Goal: Task Accomplishment & Management: Use online tool/utility

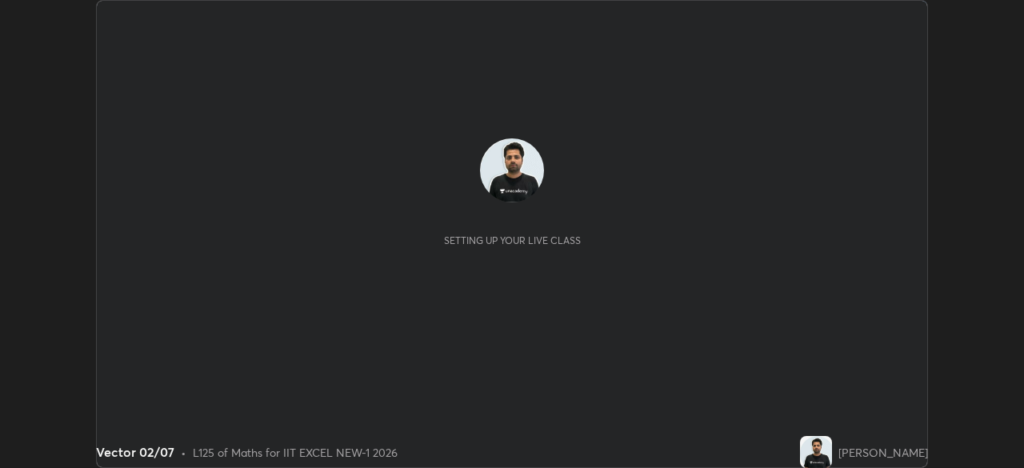
scroll to position [468, 1023]
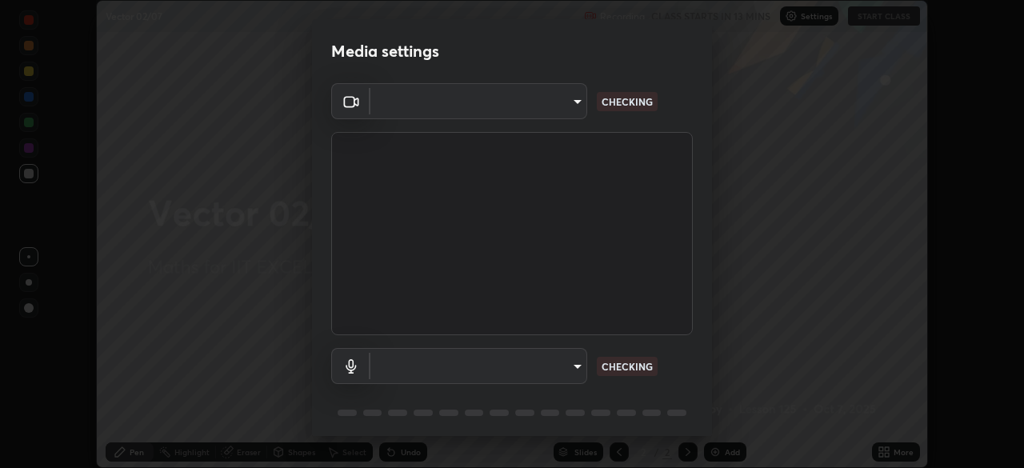
type input "4d63cd10dcc1379e9927399513255d12d620b7bbb39ca773e0f9116a90128a71"
click at [533, 363] on body "Erase all Vector 02/07 Recording CLASS STARTS IN 13 MINS Settings START CLASS S…" at bounding box center [512, 234] width 1024 height 468
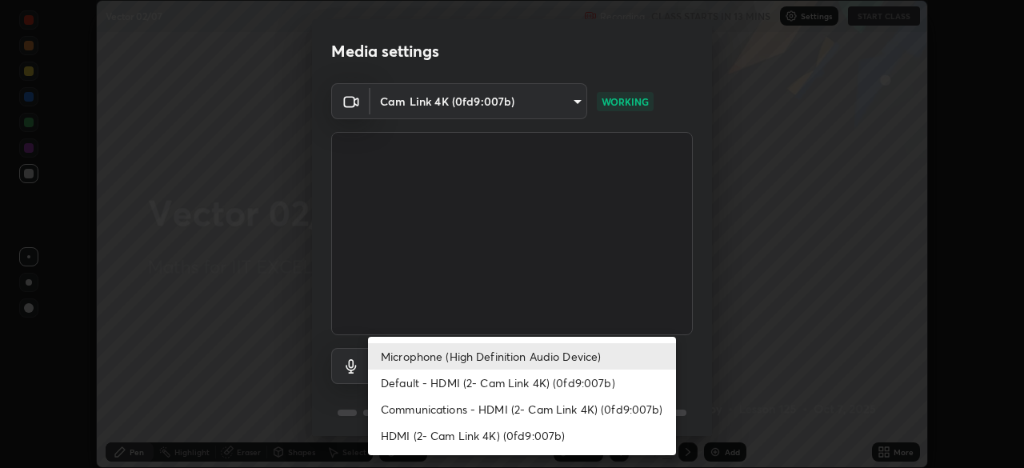
click at [514, 384] on li "Default - HDMI (2- Cam Link 4K) (0fd9:007b)" at bounding box center [522, 383] width 308 height 26
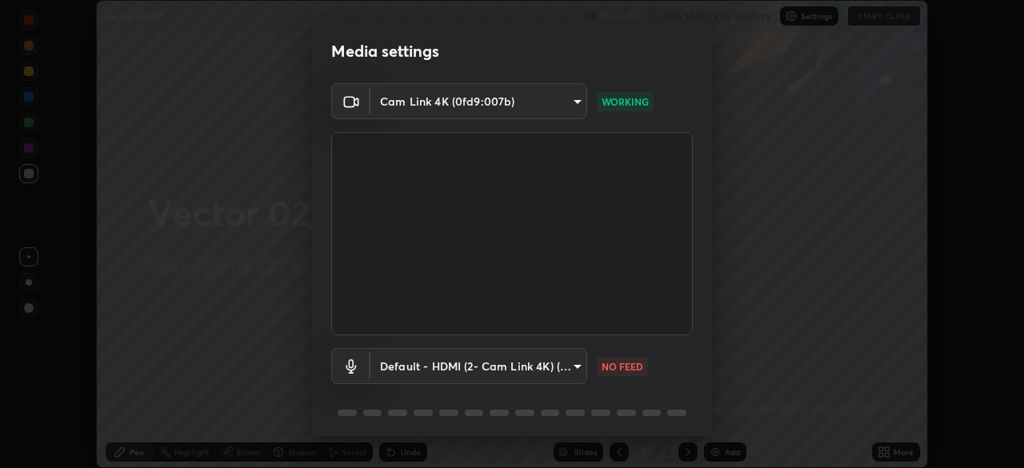
click at [523, 361] on li "Microphone (High Definition Audio Device)" at bounding box center [483, 360] width 230 height 15
type input "0c7b706223a03d4062b9f7f423a4136e5221bb0af59d3ec4d6677d070435c983"
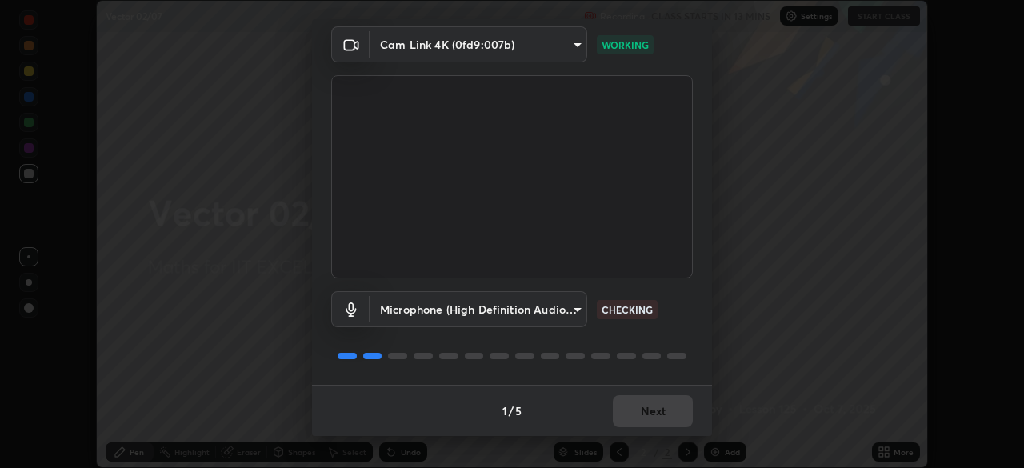
click at [643, 410] on div "1 / 5 Next" at bounding box center [512, 410] width 400 height 51
click at [646, 402] on div "1 / 5 Next" at bounding box center [512, 410] width 400 height 51
click at [657, 410] on div "1 / 5 Next" at bounding box center [512, 410] width 400 height 51
click at [664, 418] on div "1 / 5 Next" at bounding box center [512, 410] width 400 height 51
click at [669, 414] on div "1 / 5 Next" at bounding box center [512, 410] width 400 height 51
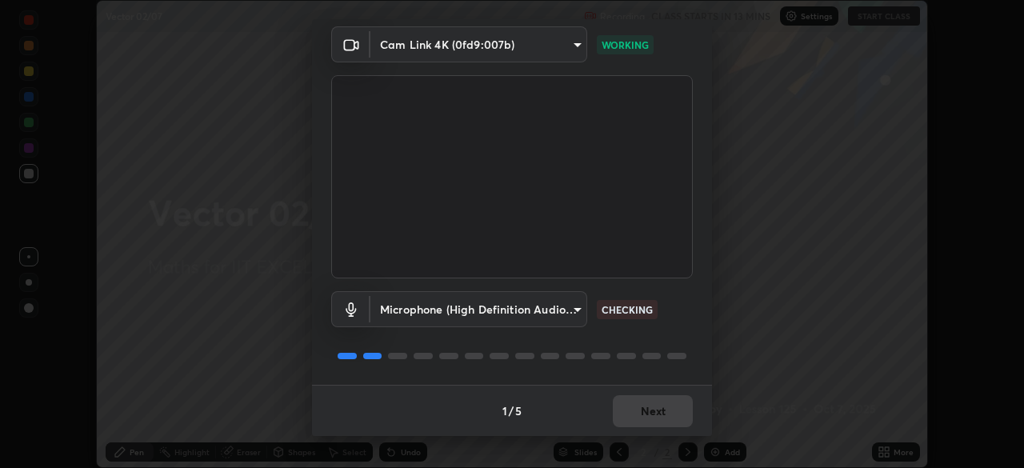
click at [672, 403] on div "1 / 5 Next" at bounding box center [512, 410] width 400 height 51
click at [675, 398] on button "Next" at bounding box center [653, 411] width 80 height 32
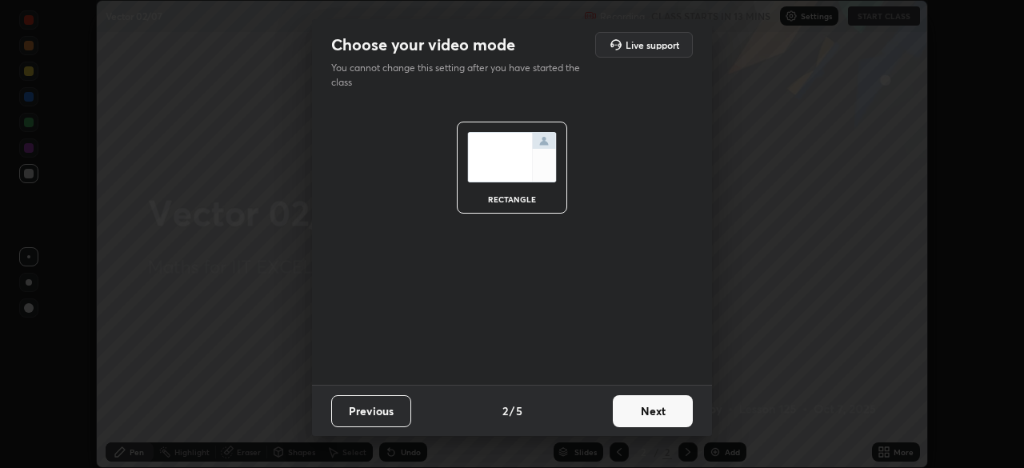
scroll to position [0, 0]
click at [677, 401] on button "Next" at bounding box center [653, 411] width 80 height 32
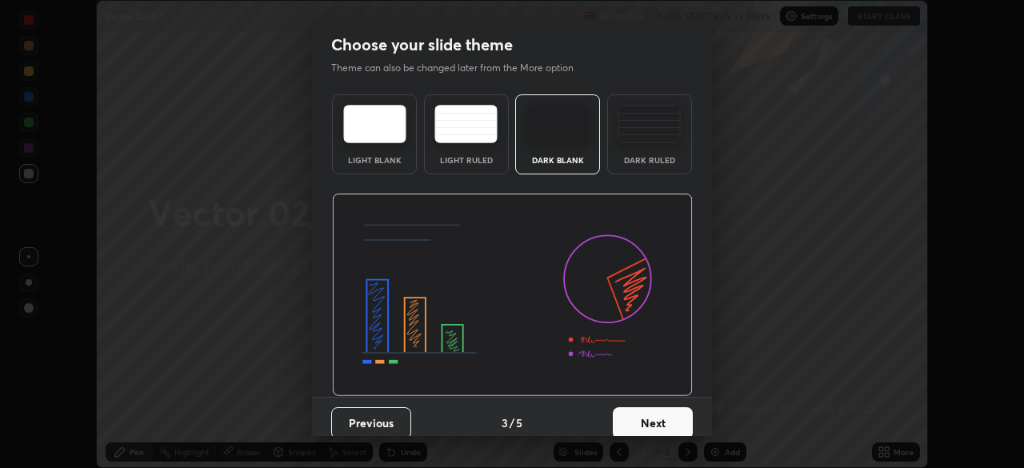
click at [683, 398] on div "Previous 3 / 5 Next" at bounding box center [512, 422] width 400 height 51
click at [686, 397] on div "Previous 3 / 5 Next" at bounding box center [512, 422] width 400 height 51
click at [689, 395] on img at bounding box center [512, 295] width 361 height 203
click at [689, 391] on img at bounding box center [512, 295] width 361 height 203
click at [686, 387] on img at bounding box center [512, 295] width 361 height 203
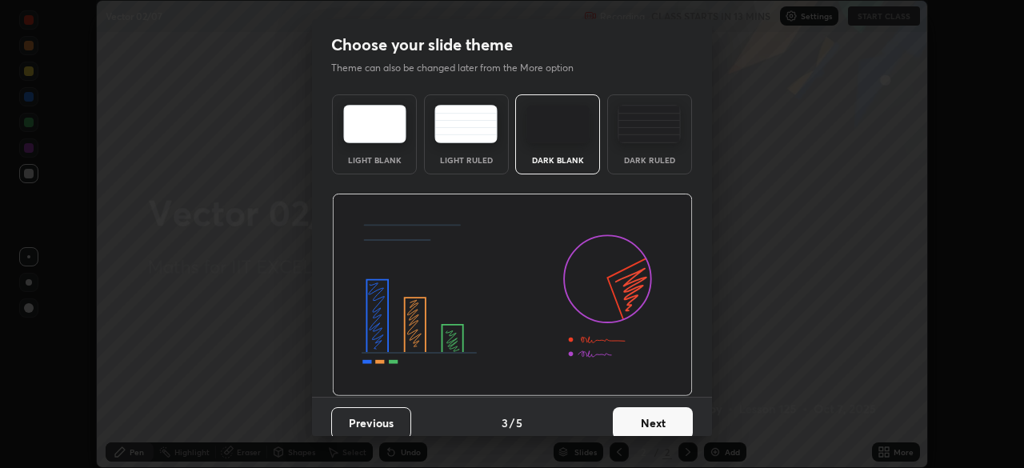
click at [690, 386] on div "Light Blank Light Ruled Dark Blank Dark Ruled" at bounding box center [512, 242] width 400 height 309
click at [685, 389] on img at bounding box center [512, 295] width 361 height 203
click at [681, 409] on button "Next" at bounding box center [653, 423] width 80 height 32
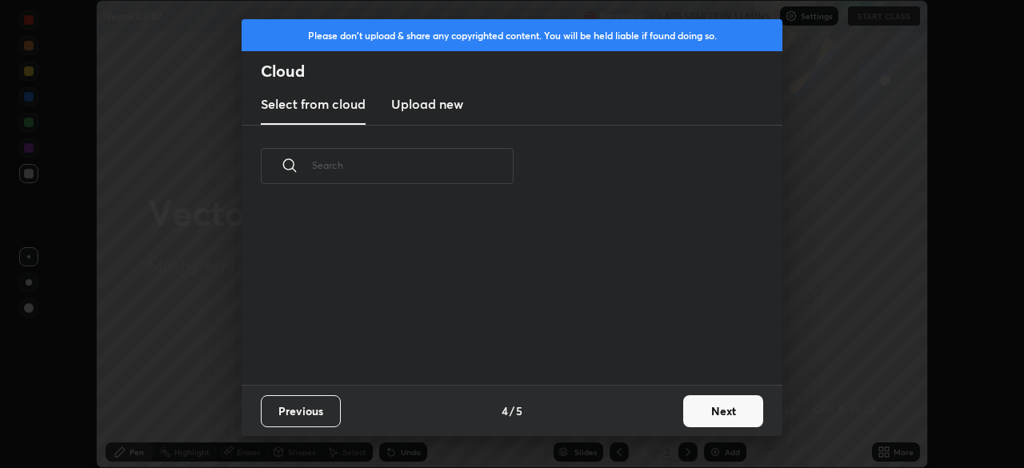
click at [689, 418] on button "Next" at bounding box center [723, 411] width 80 height 32
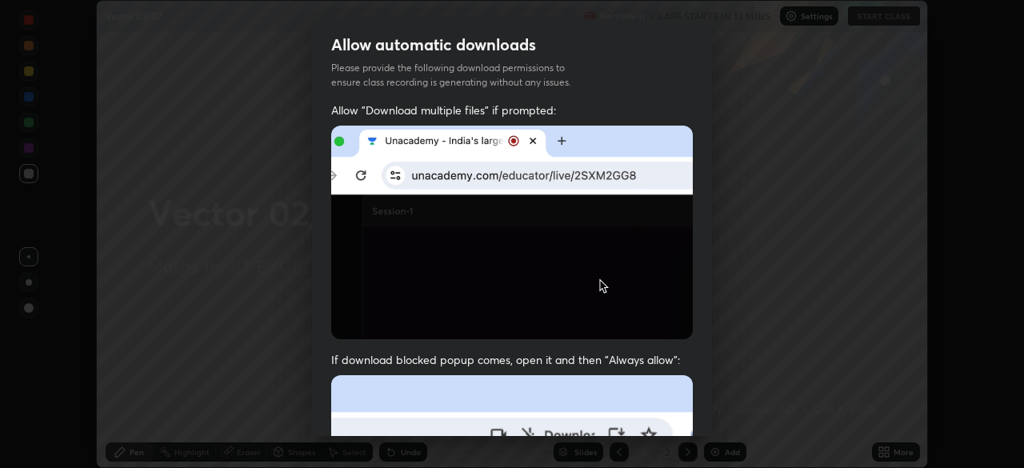
click at [697, 423] on div "Allow "Download multiple files" if prompted: If download blocked popup comes, o…" at bounding box center [512, 438] width 400 height 673
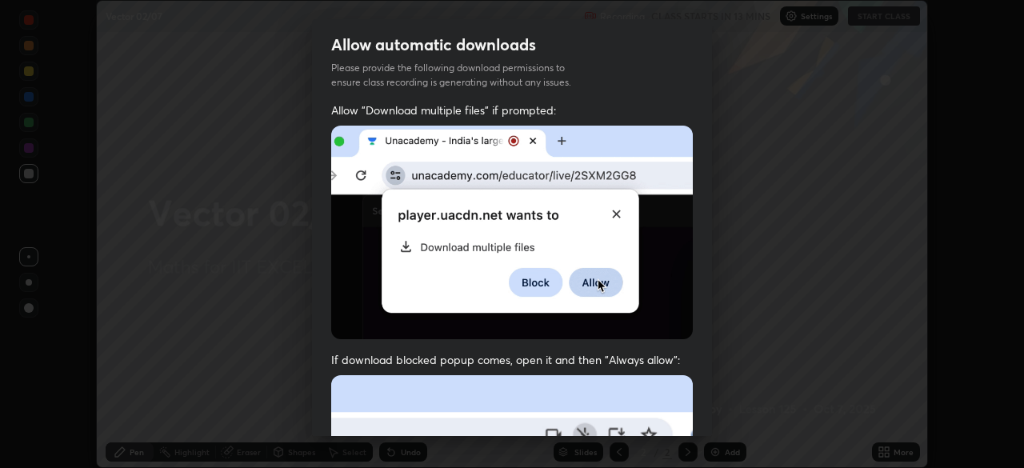
click at [717, 412] on div "Allow automatic downloads Please provide the following download permissions to …" at bounding box center [512, 234] width 1024 height 468
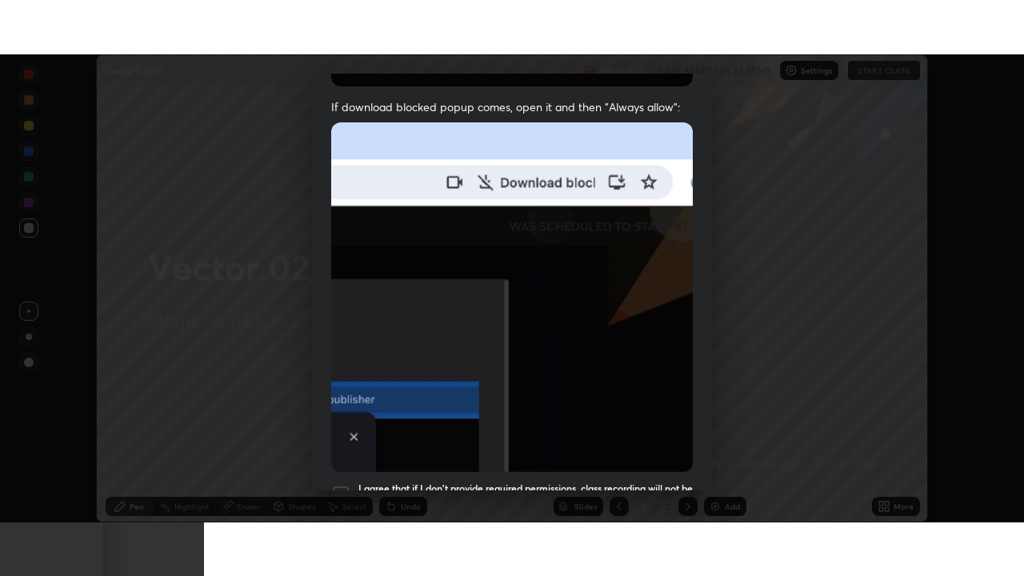
scroll to position [383, 0]
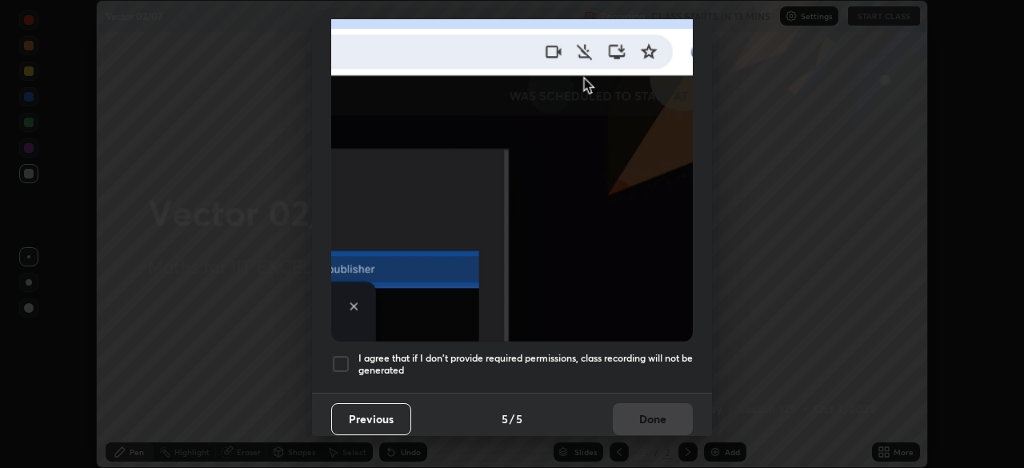
click at [342, 362] on div at bounding box center [340, 363] width 19 height 19
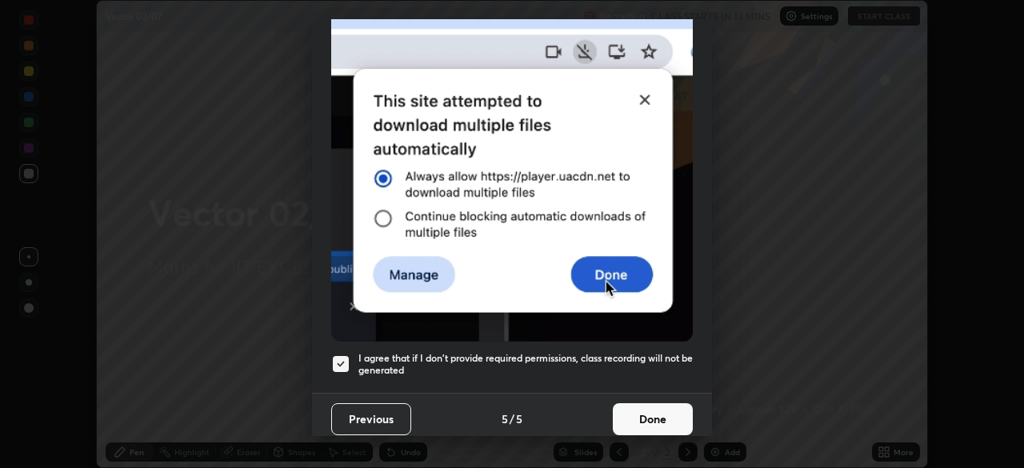
click at [665, 411] on button "Done" at bounding box center [653, 419] width 80 height 32
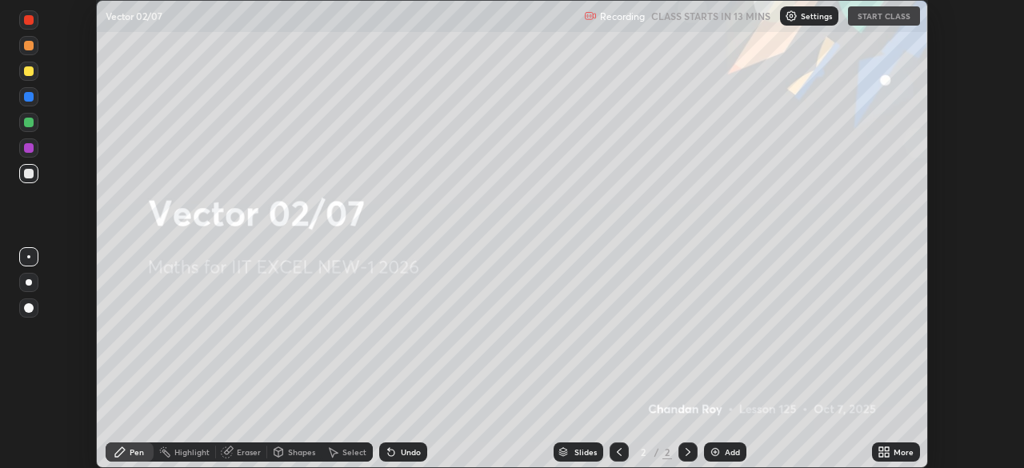
click at [882, 448] on icon at bounding box center [881, 449] width 4 height 4
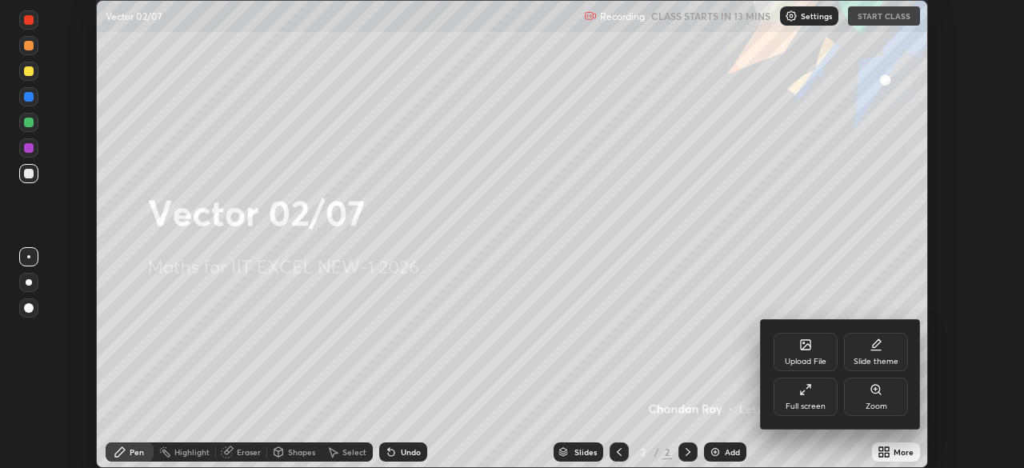
click at [799, 395] on icon at bounding box center [805, 389] width 13 height 13
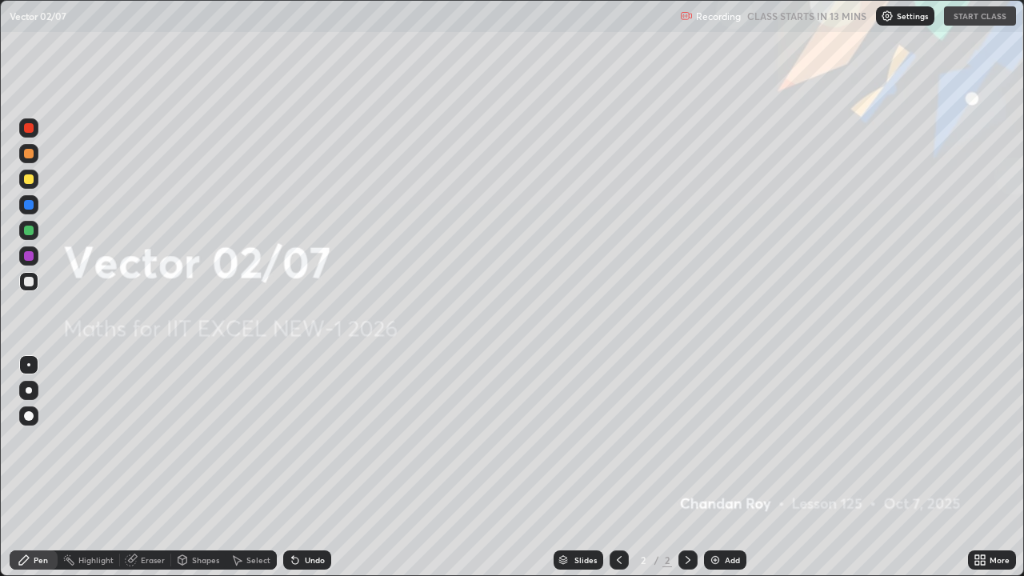
scroll to position [576, 1024]
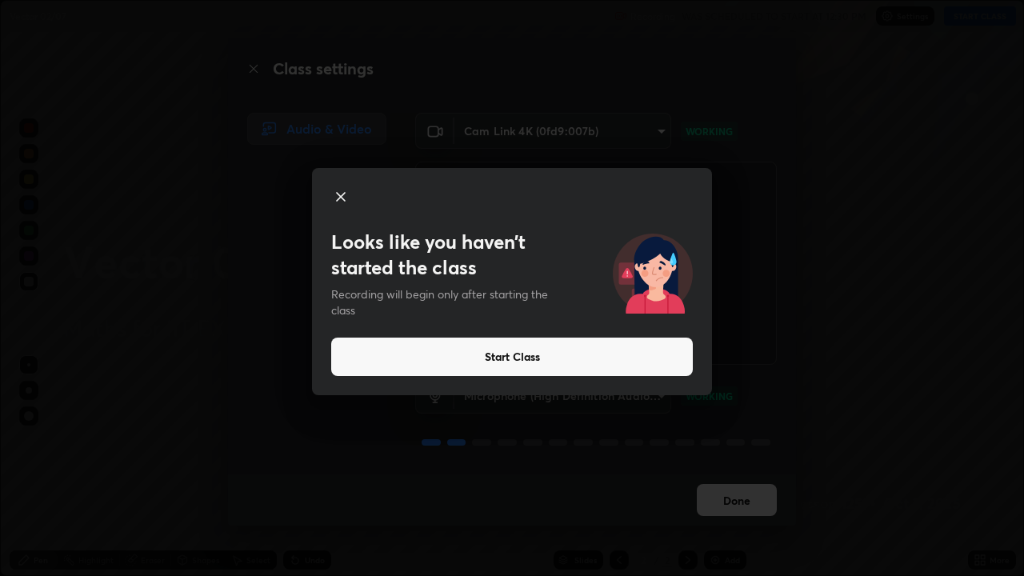
click at [501, 358] on button "Start Class" at bounding box center [512, 357] width 362 height 38
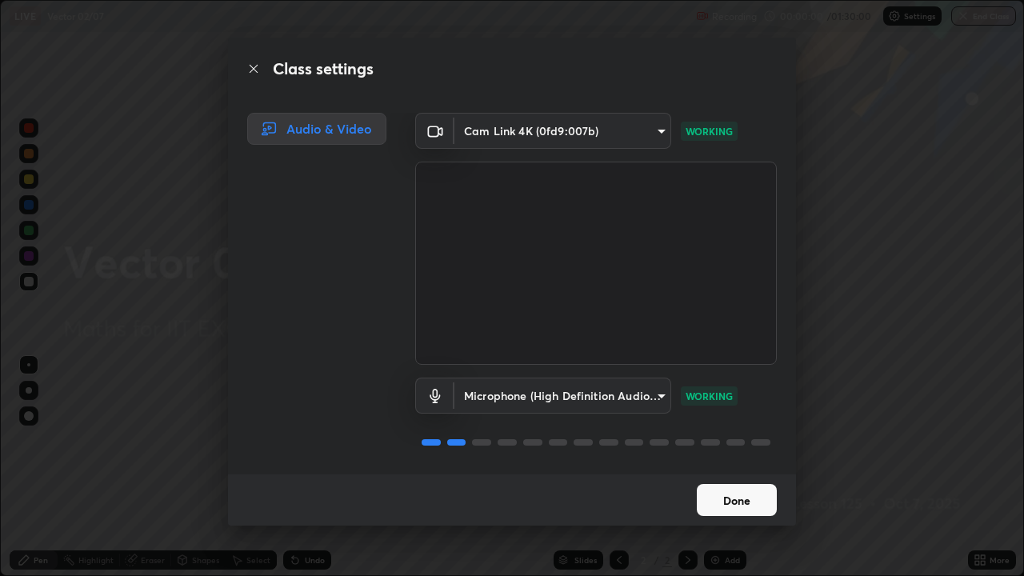
click at [727, 467] on button "Done" at bounding box center [737, 500] width 80 height 32
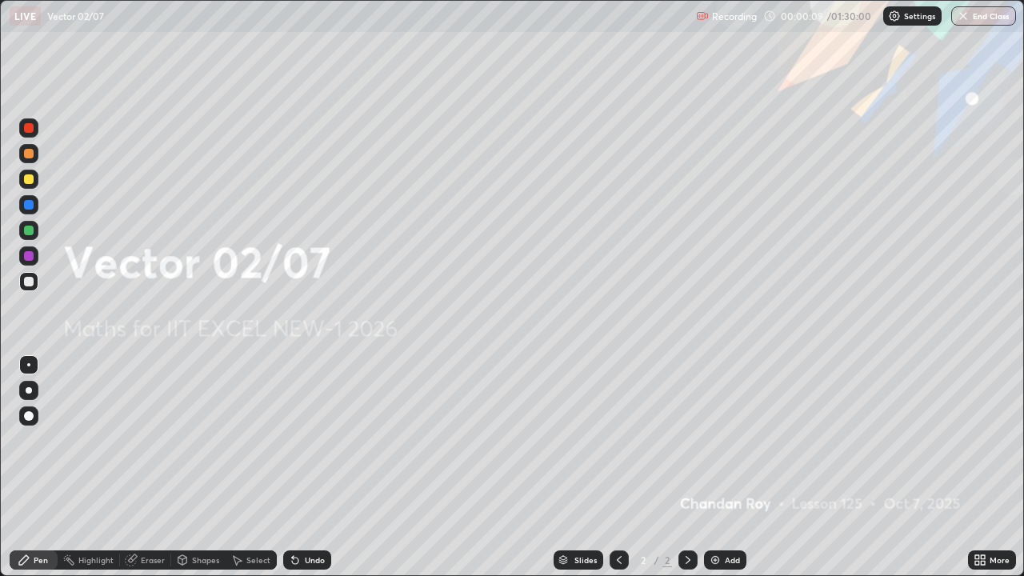
click at [991, 467] on div "More" at bounding box center [999, 560] width 20 height 8
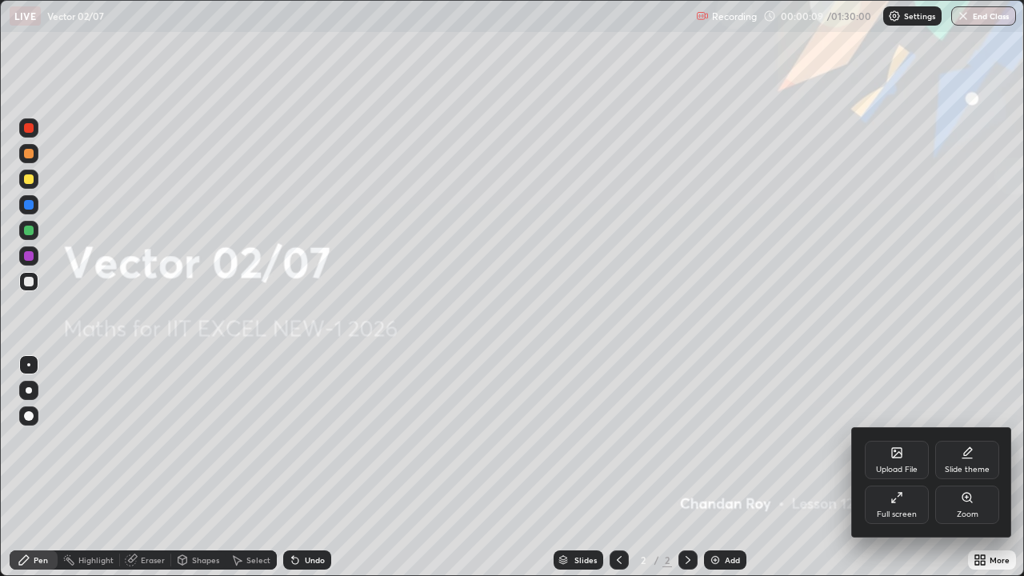
click at [905, 461] on div "Upload File" at bounding box center [897, 460] width 64 height 38
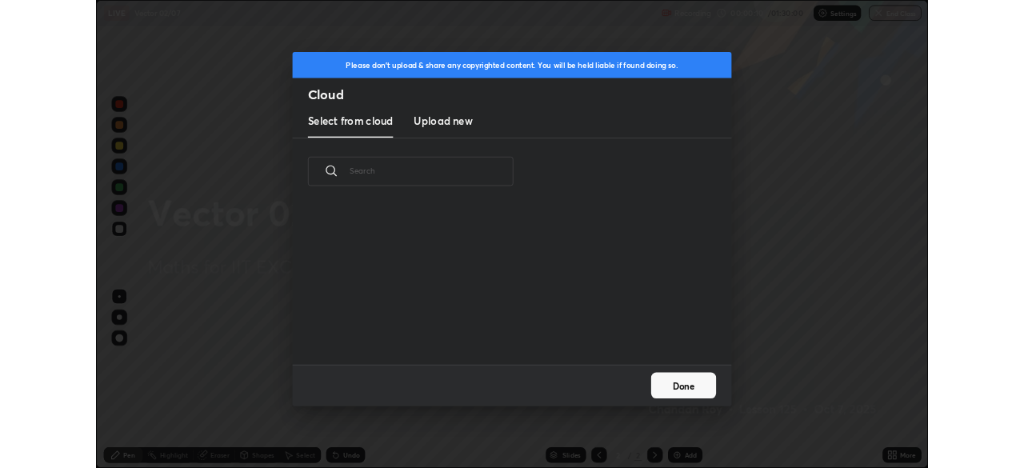
scroll to position [197, 513]
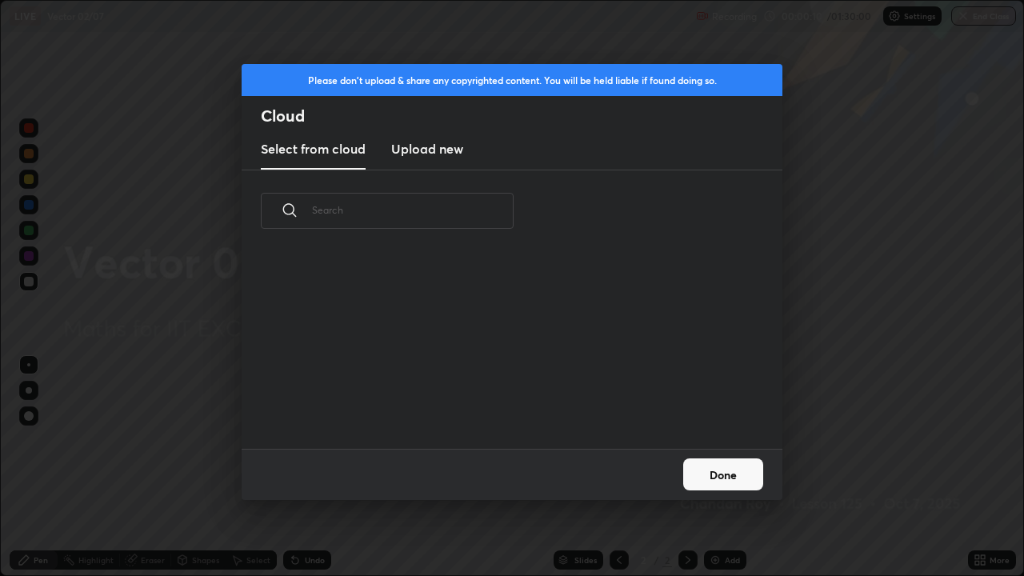
click at [449, 150] on h3 "Upload new" at bounding box center [427, 148] width 72 height 19
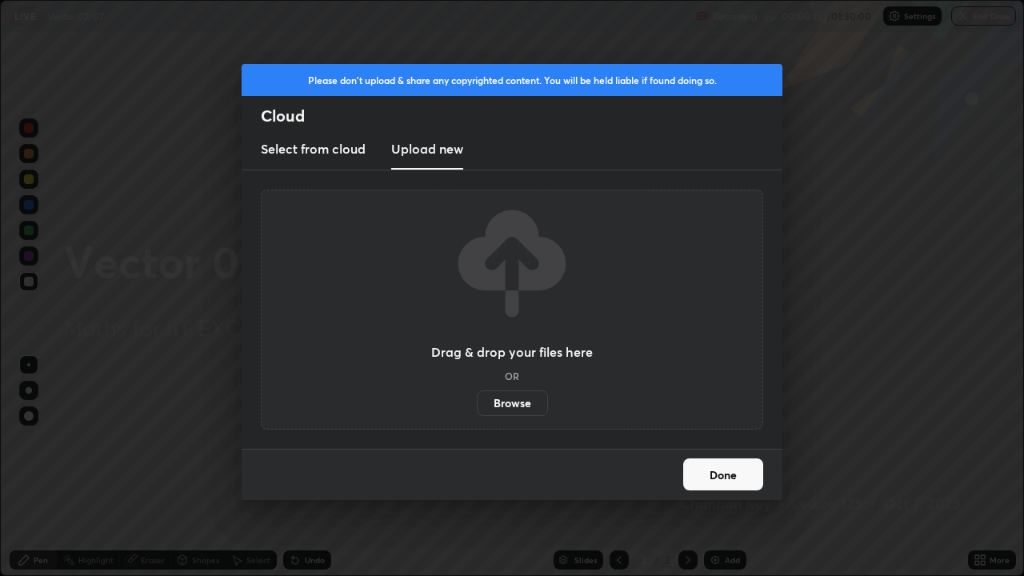
click at [518, 409] on label "Browse" at bounding box center [512, 403] width 71 height 26
click at [477, 409] on input "Browse" at bounding box center [477, 403] width 0 height 26
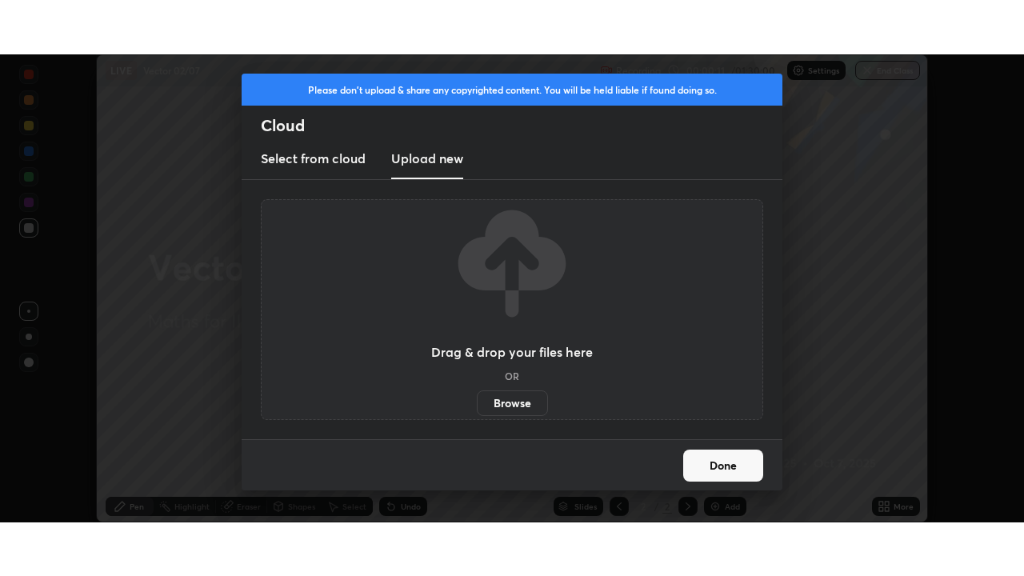
scroll to position [79515, 78959]
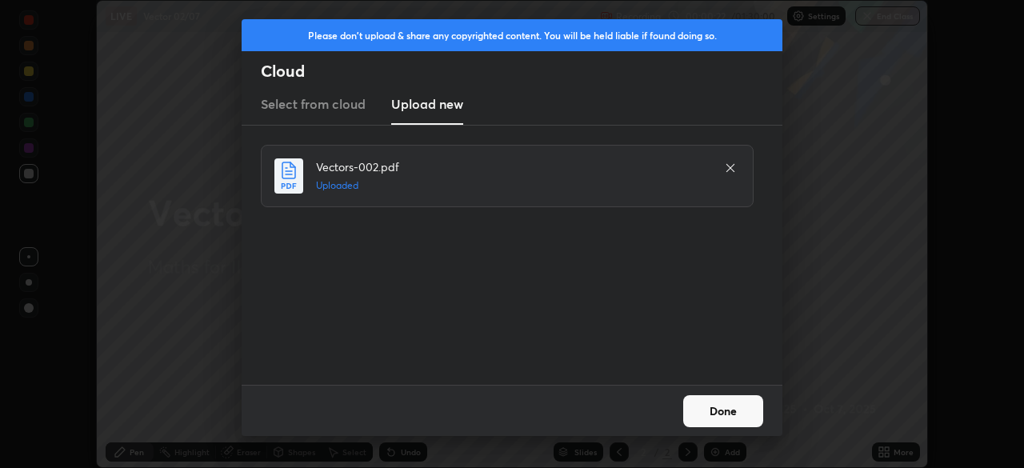
click at [717, 405] on button "Done" at bounding box center [723, 411] width 80 height 32
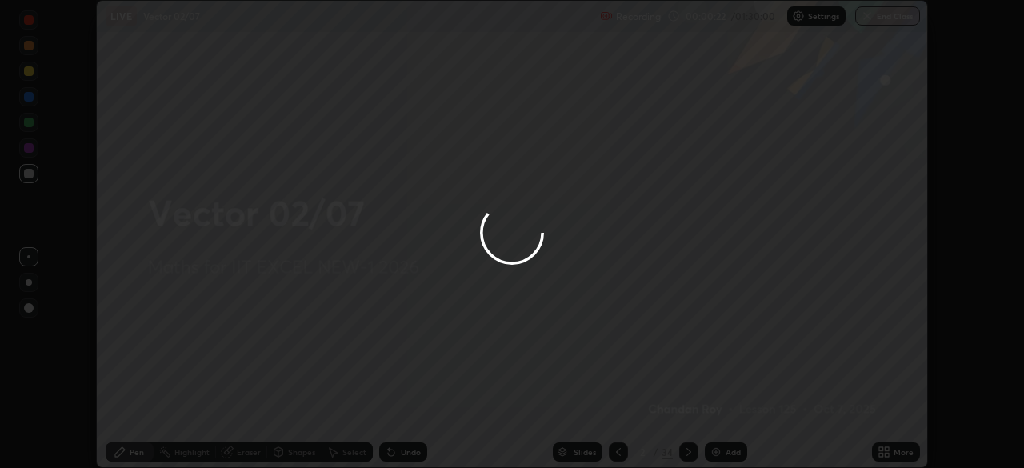
click at [891, 453] on div "More" at bounding box center [896, 451] width 48 height 19
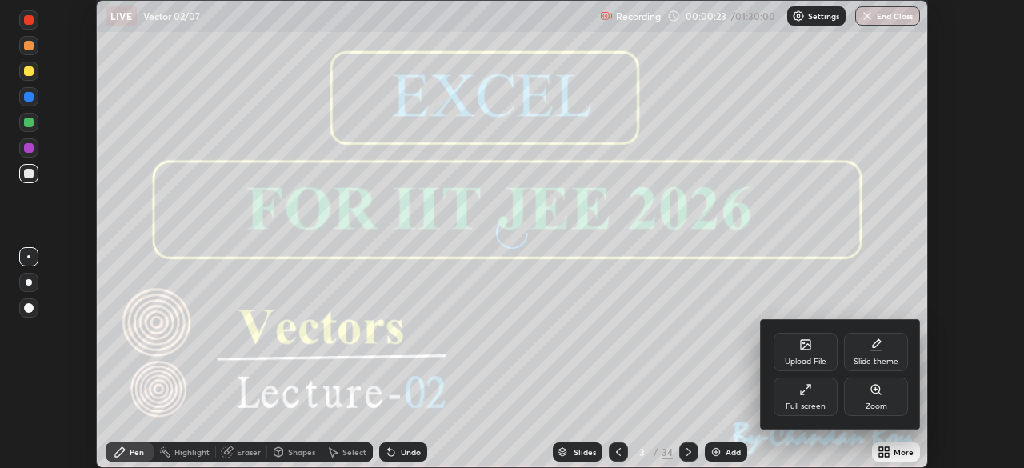
click at [809, 396] on div "Full screen" at bounding box center [805, 397] width 64 height 38
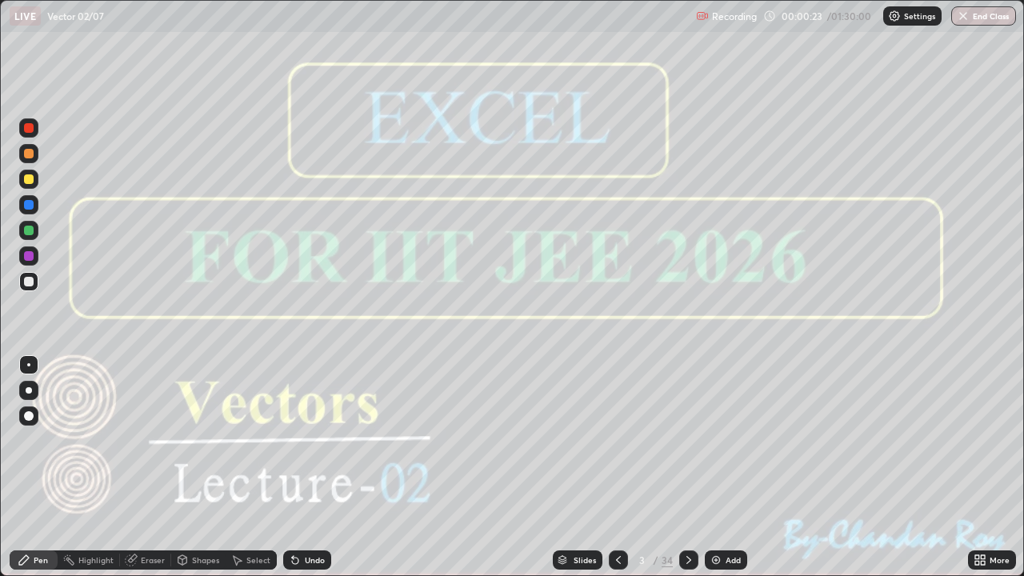
scroll to position [576, 1024]
click at [689, 467] on icon at bounding box center [688, 559] width 13 height 13
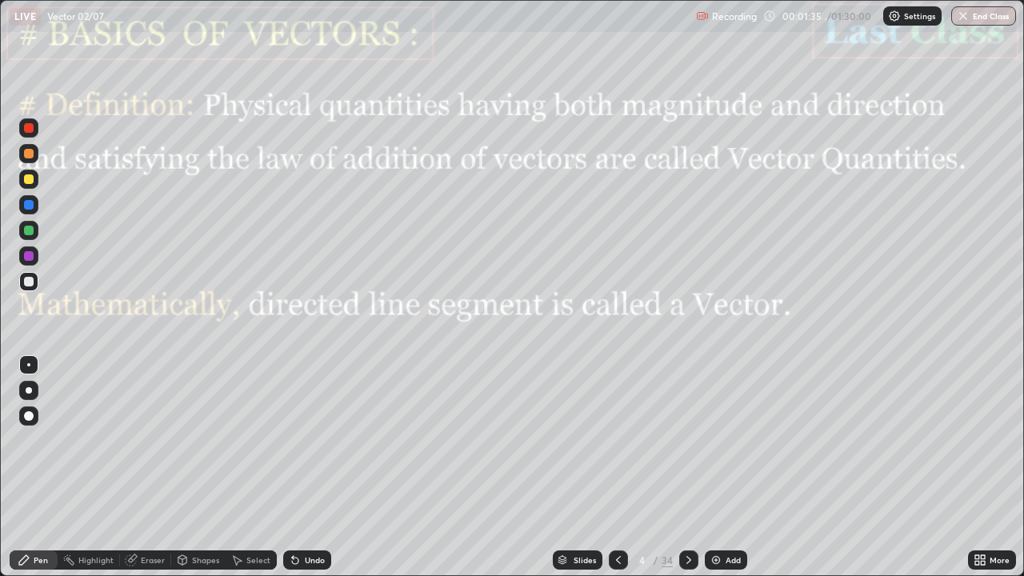
click at [693, 467] on div at bounding box center [688, 559] width 19 height 19
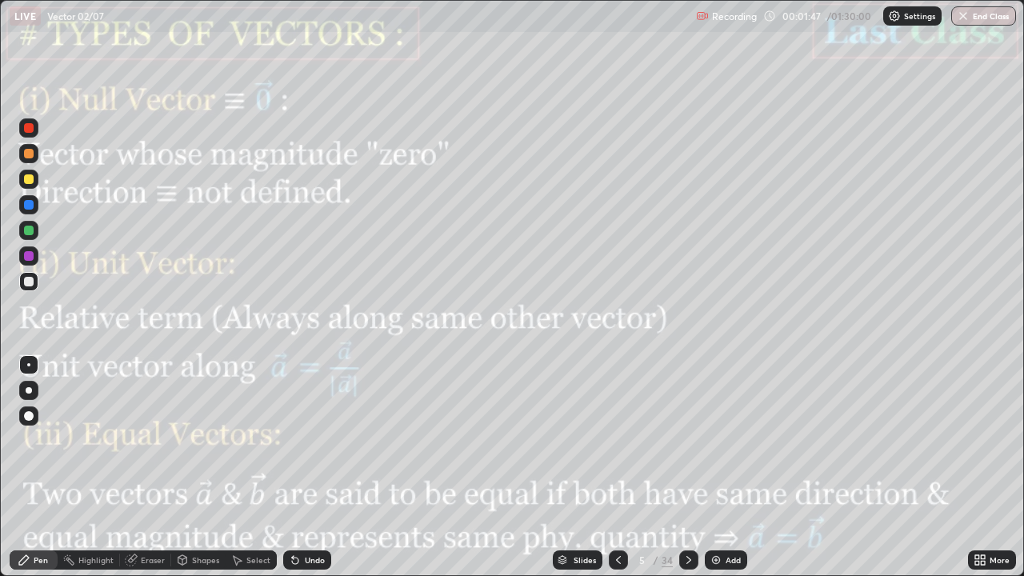
click at [687, 467] on icon at bounding box center [688, 559] width 13 height 13
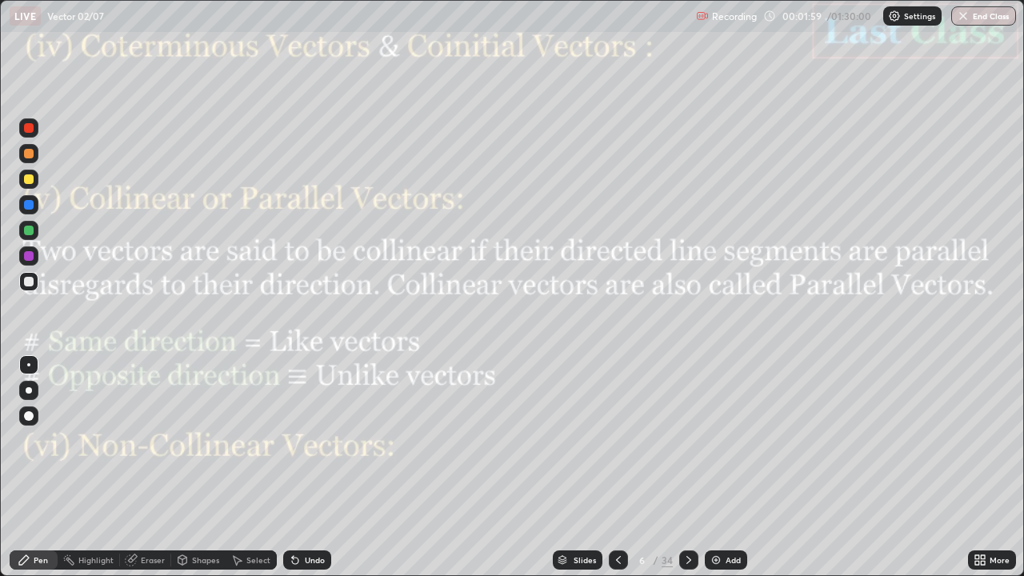
click at [190, 467] on div "Shapes" at bounding box center [198, 559] width 54 height 19
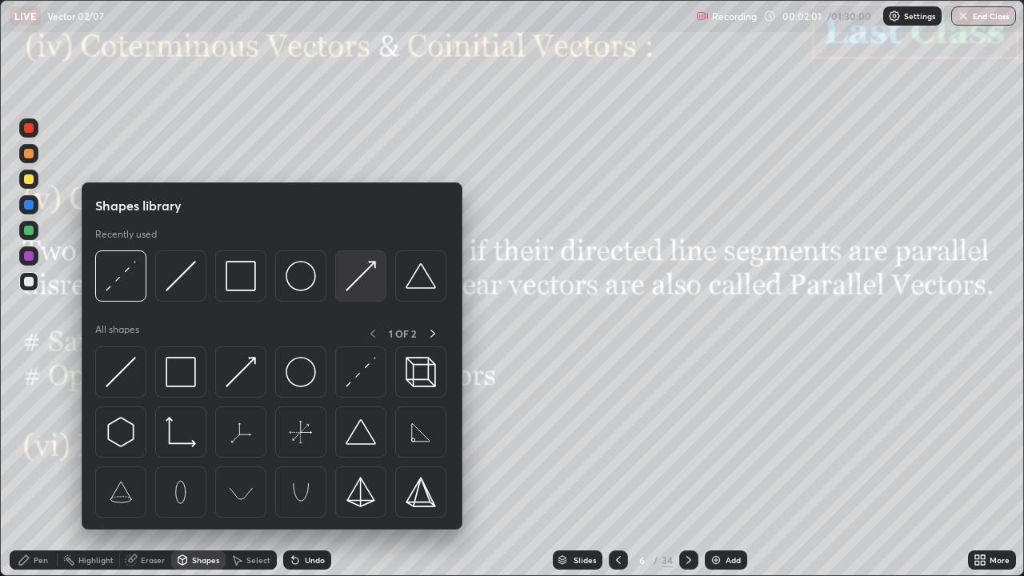
click at [359, 283] on img at bounding box center [361, 276] width 30 height 30
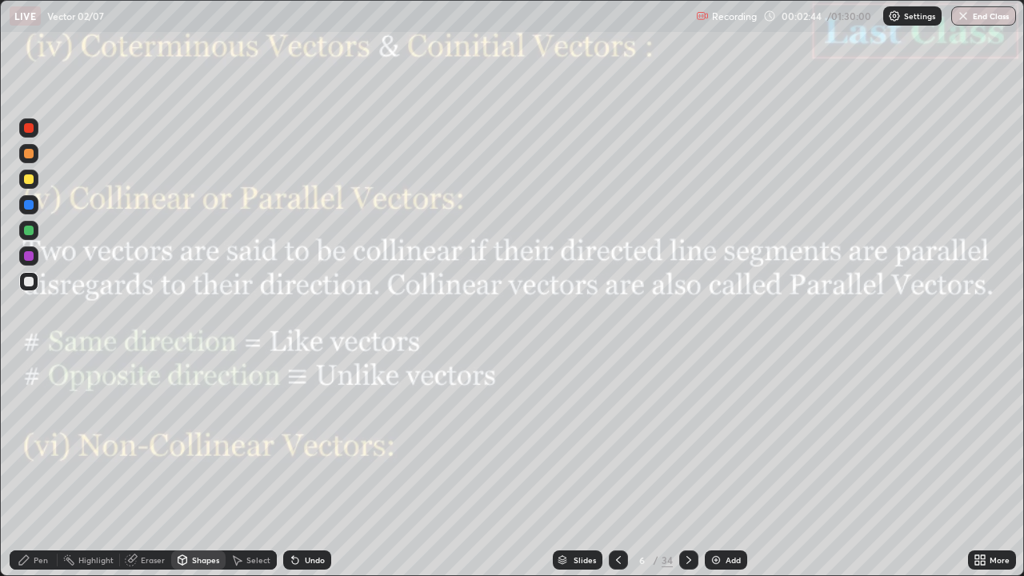
click at [30, 256] on div at bounding box center [29, 256] width 10 height 10
click at [42, 467] on div "Pen" at bounding box center [41, 560] width 14 height 8
click at [686, 467] on icon at bounding box center [688, 560] width 5 height 8
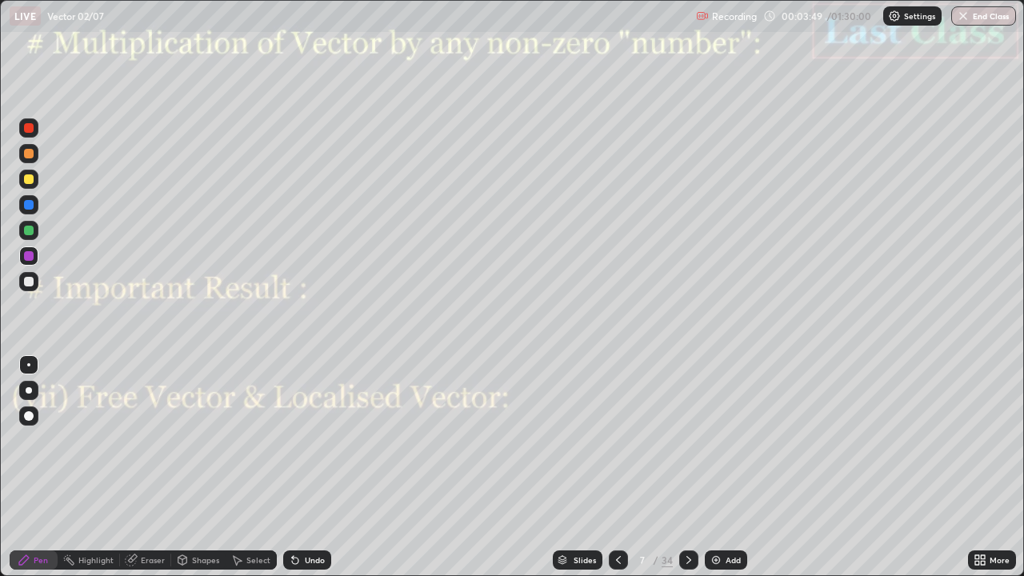
click at [686, 467] on icon at bounding box center [688, 559] width 13 height 13
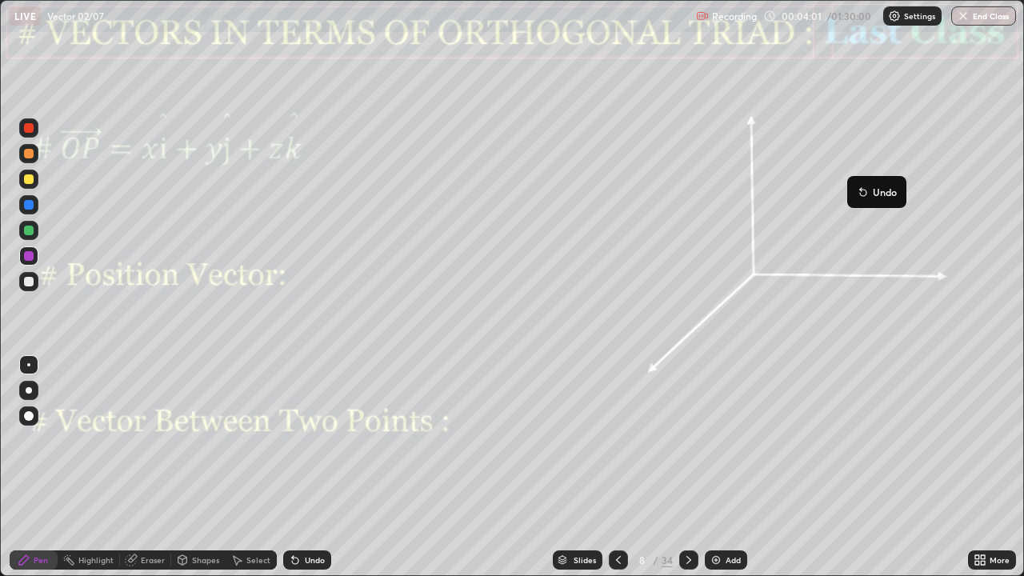
click at [34, 262] on div at bounding box center [28, 255] width 19 height 19
click at [200, 467] on div "Shapes" at bounding box center [198, 559] width 54 height 19
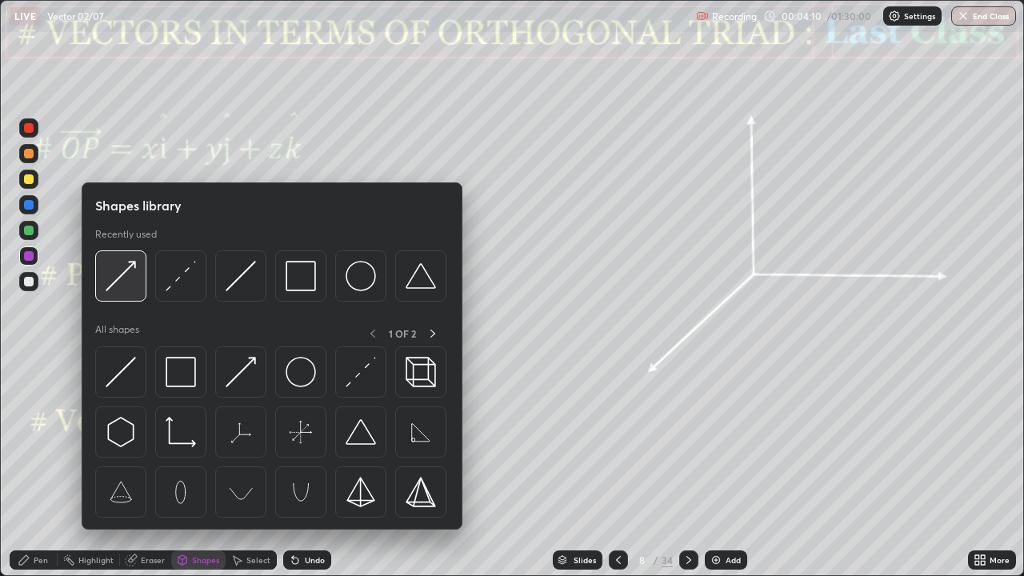
click at [126, 275] on img at bounding box center [121, 276] width 30 height 30
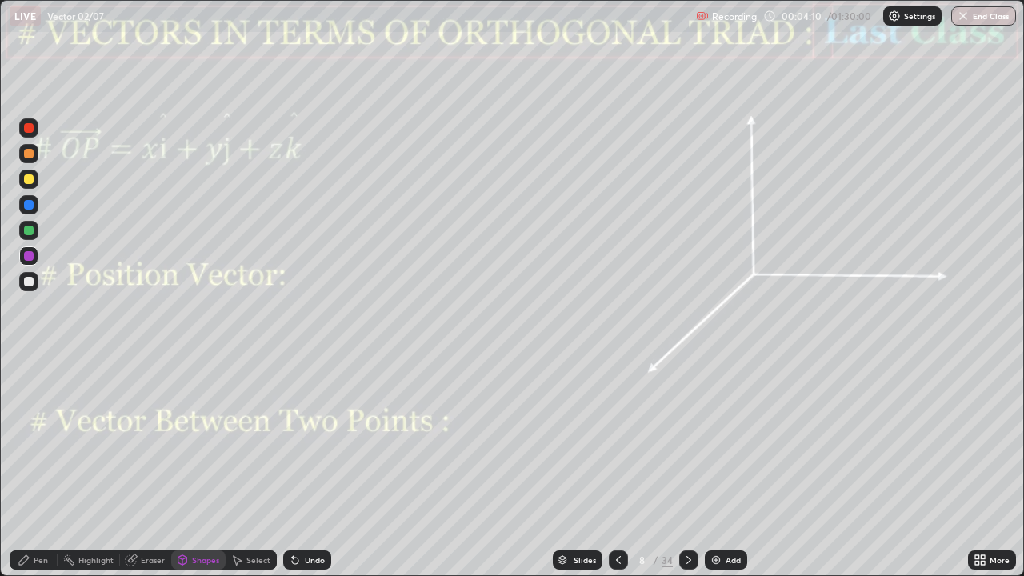
click at [31, 258] on div at bounding box center [29, 256] width 10 height 10
click at [38, 467] on div "Pen" at bounding box center [41, 560] width 14 height 8
click at [198, 467] on div "Shapes" at bounding box center [205, 560] width 27 height 8
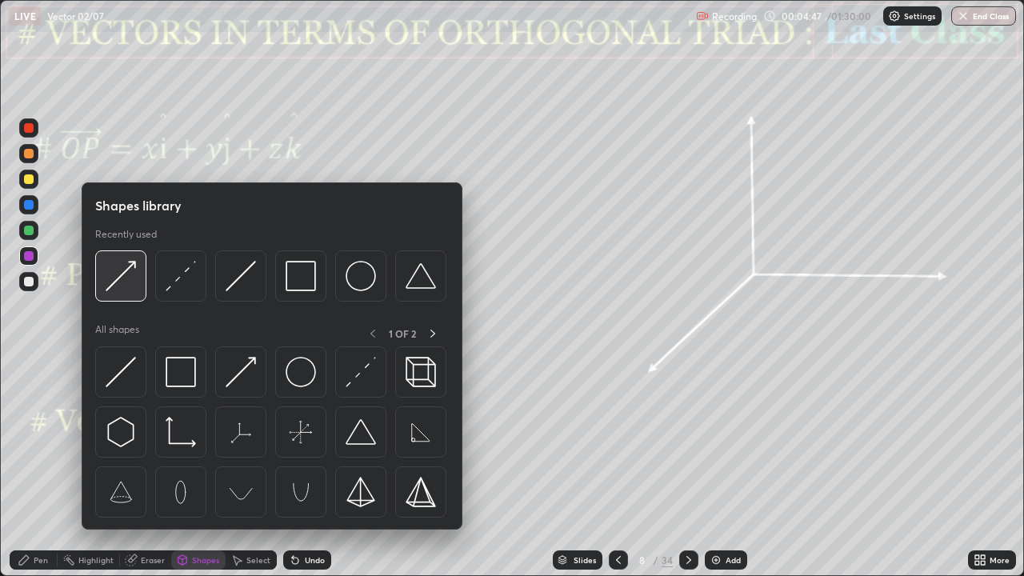
click at [133, 277] on img at bounding box center [121, 276] width 30 height 30
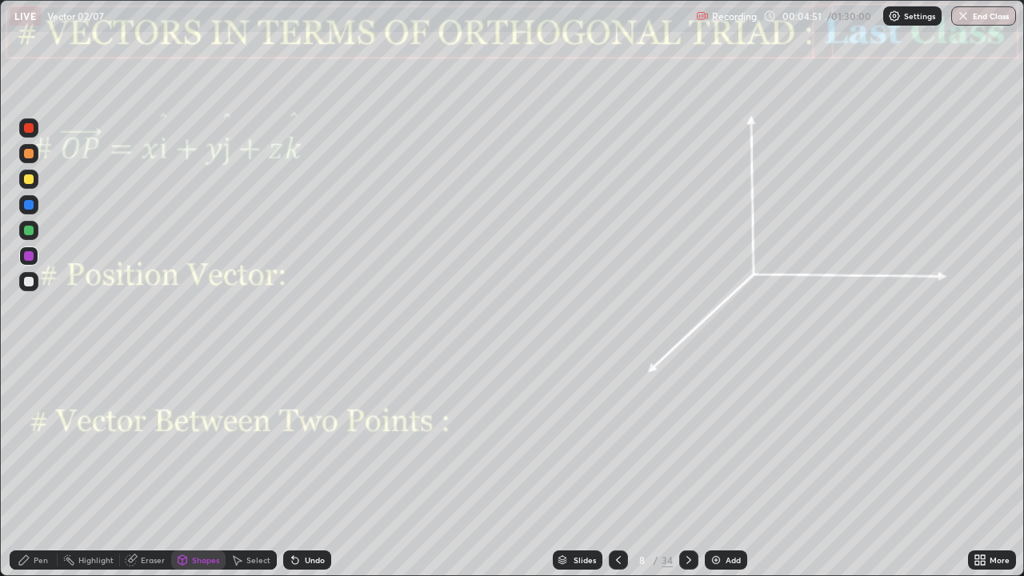
click at [33, 467] on div "Pen" at bounding box center [34, 559] width 48 height 19
click at [319, 467] on div "Undo" at bounding box center [315, 560] width 20 height 8
click at [27, 230] on div at bounding box center [29, 231] width 10 height 10
click at [686, 467] on icon at bounding box center [688, 559] width 13 height 13
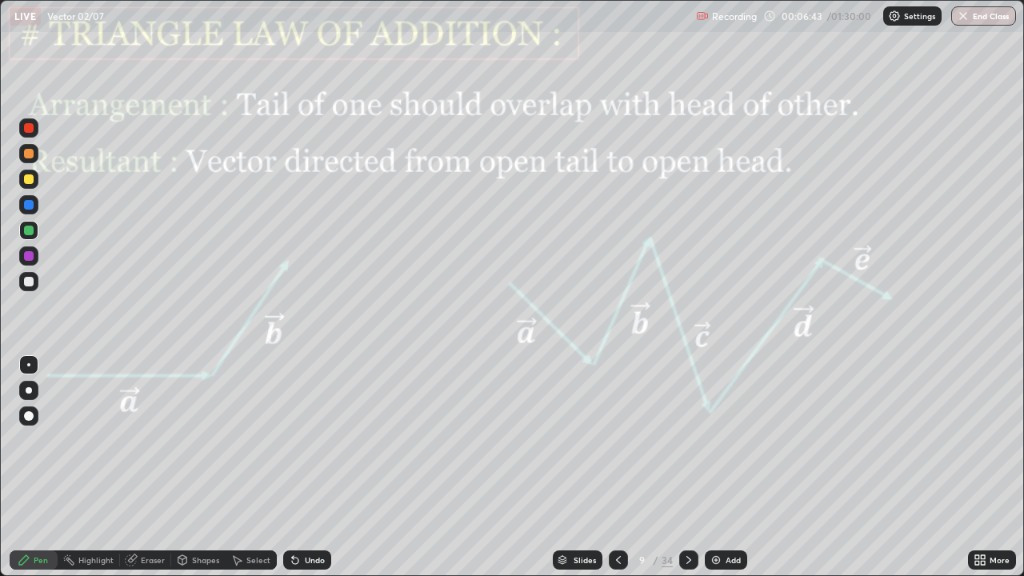
click at [204, 467] on div "Shapes" at bounding box center [205, 560] width 27 height 8
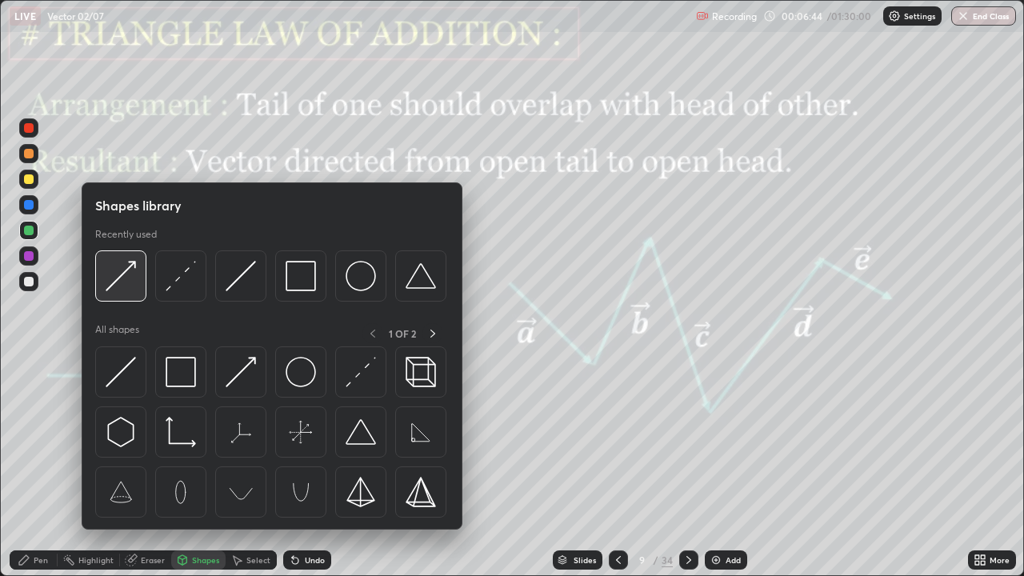
click at [127, 272] on img at bounding box center [121, 276] width 30 height 30
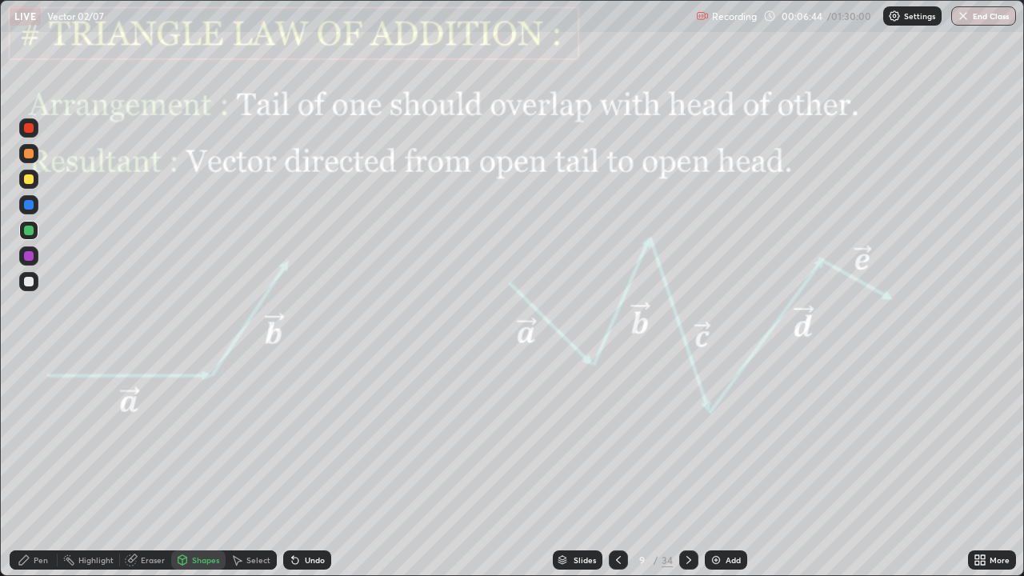
click at [30, 256] on div at bounding box center [29, 256] width 10 height 10
click at [34, 467] on div "Pen" at bounding box center [34, 559] width 48 height 19
click at [38, 369] on div at bounding box center [28, 364] width 19 height 19
click at [30, 467] on icon at bounding box center [24, 559] width 13 height 13
click at [41, 371] on div at bounding box center [29, 365] width 26 height 26
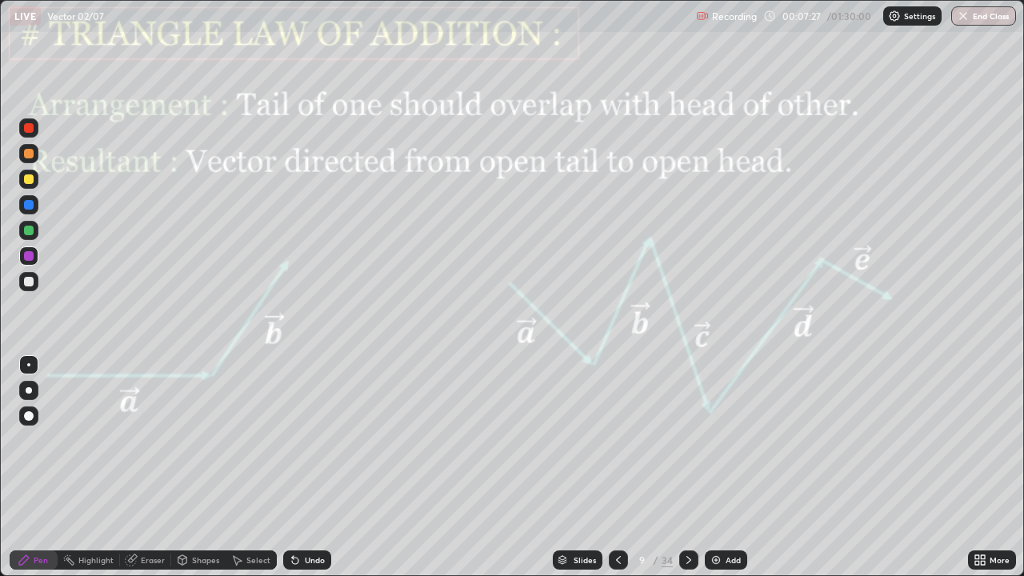
click at [202, 467] on div "Shapes" at bounding box center [205, 560] width 27 height 8
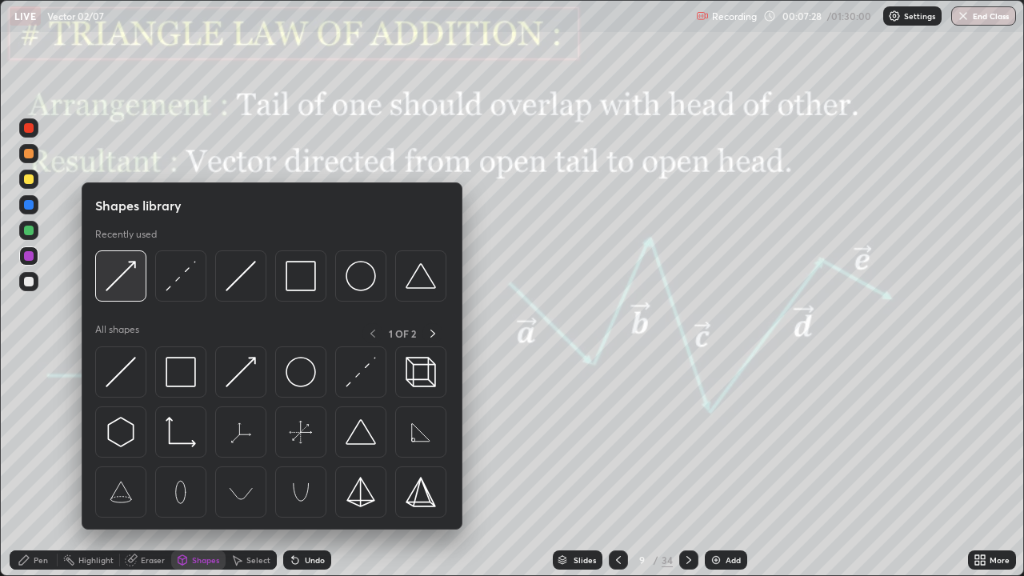
click at [132, 272] on img at bounding box center [121, 276] width 30 height 30
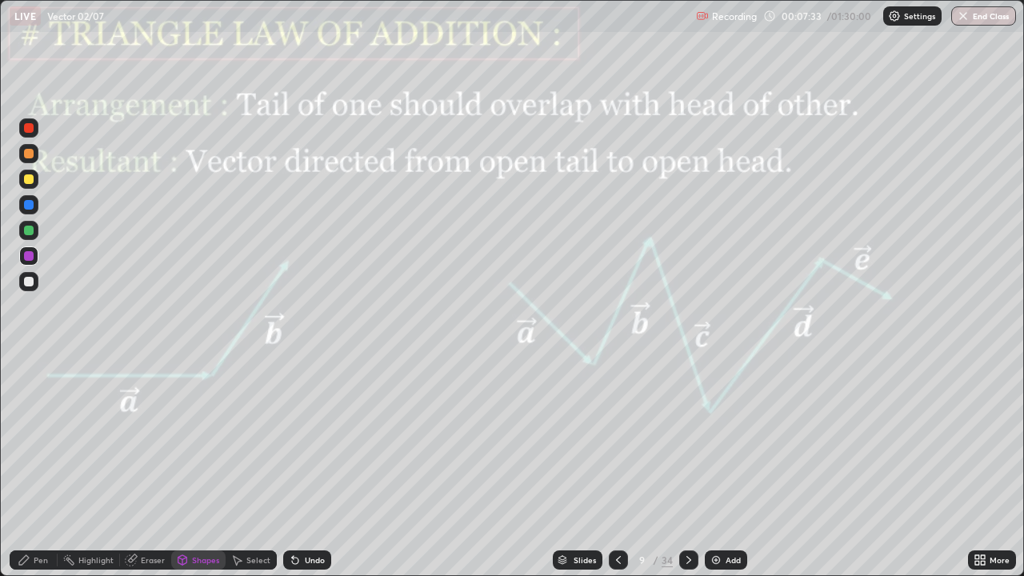
click at [30, 467] on icon at bounding box center [24, 559] width 13 height 13
click at [31, 202] on div at bounding box center [29, 205] width 10 height 10
click at [29, 230] on div at bounding box center [29, 231] width 10 height 10
click at [201, 467] on div "Shapes" at bounding box center [205, 560] width 27 height 8
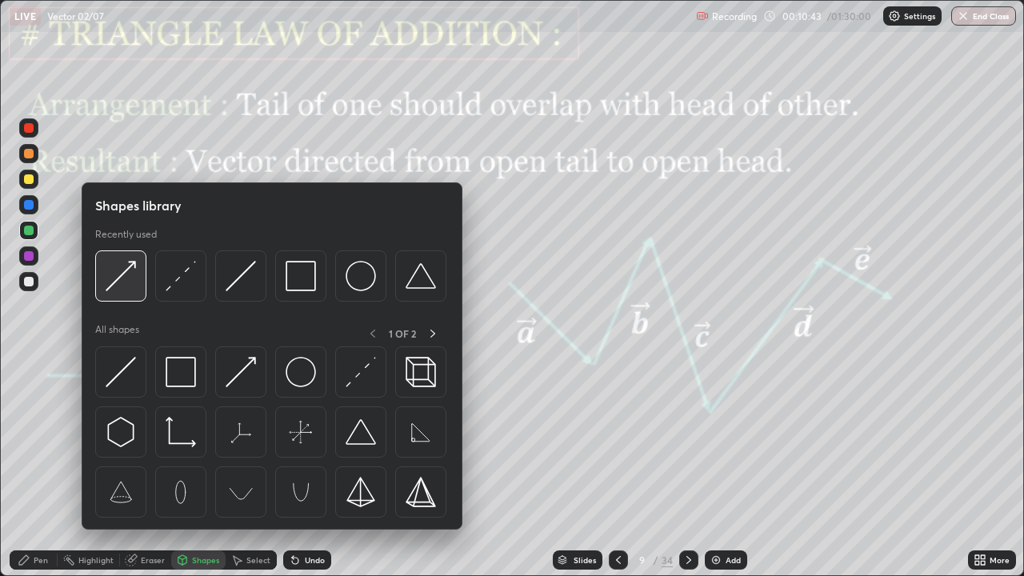
click at [125, 270] on img at bounding box center [121, 276] width 30 height 30
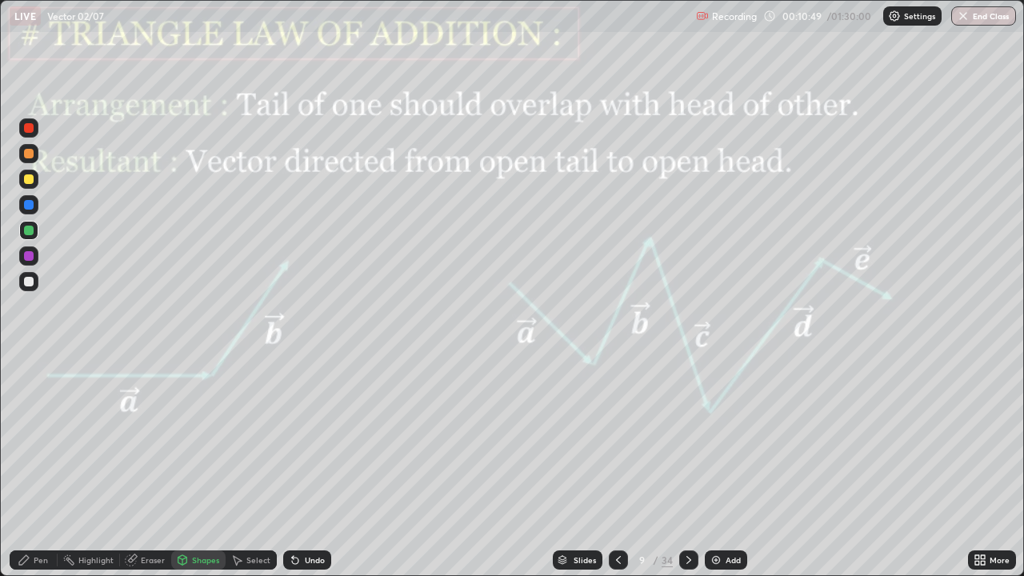
click at [38, 467] on div "Pen" at bounding box center [41, 560] width 14 height 8
click at [30, 282] on div at bounding box center [29, 282] width 10 height 10
click at [202, 467] on div "Shapes" at bounding box center [205, 560] width 27 height 8
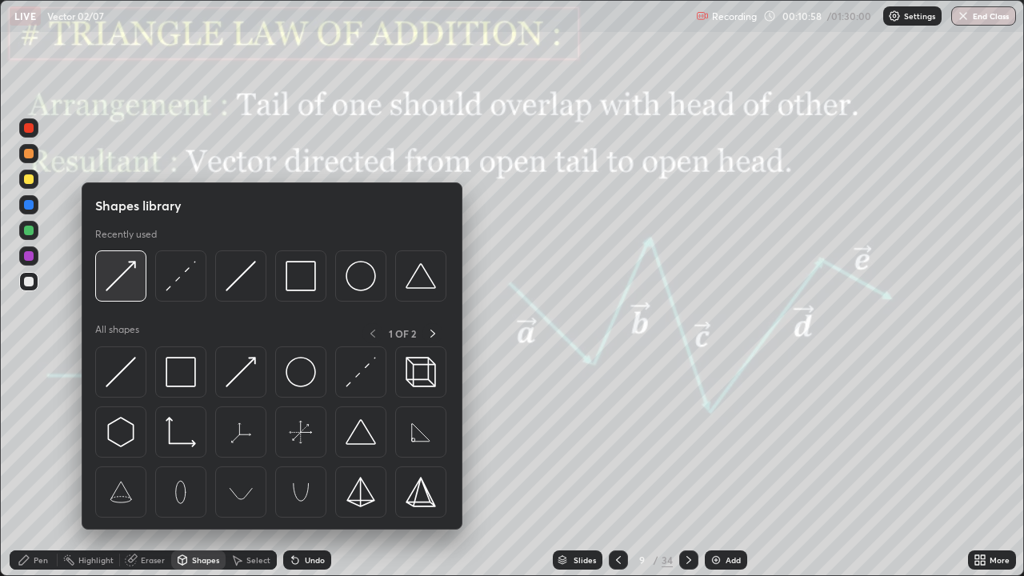
click at [129, 272] on img at bounding box center [121, 276] width 30 height 30
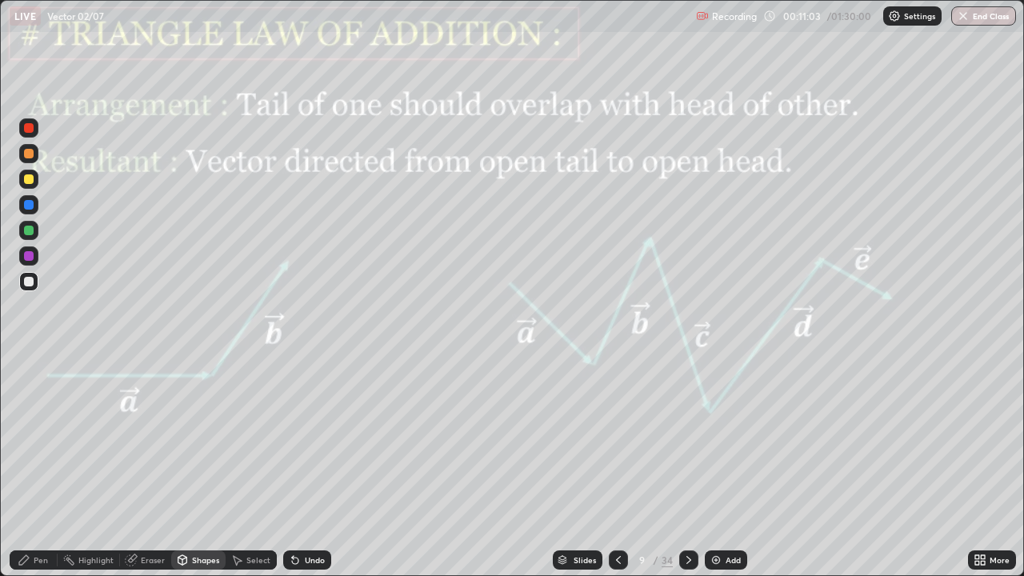
click at [44, 467] on div "Pen" at bounding box center [41, 560] width 14 height 8
click at [689, 467] on icon at bounding box center [688, 559] width 13 height 13
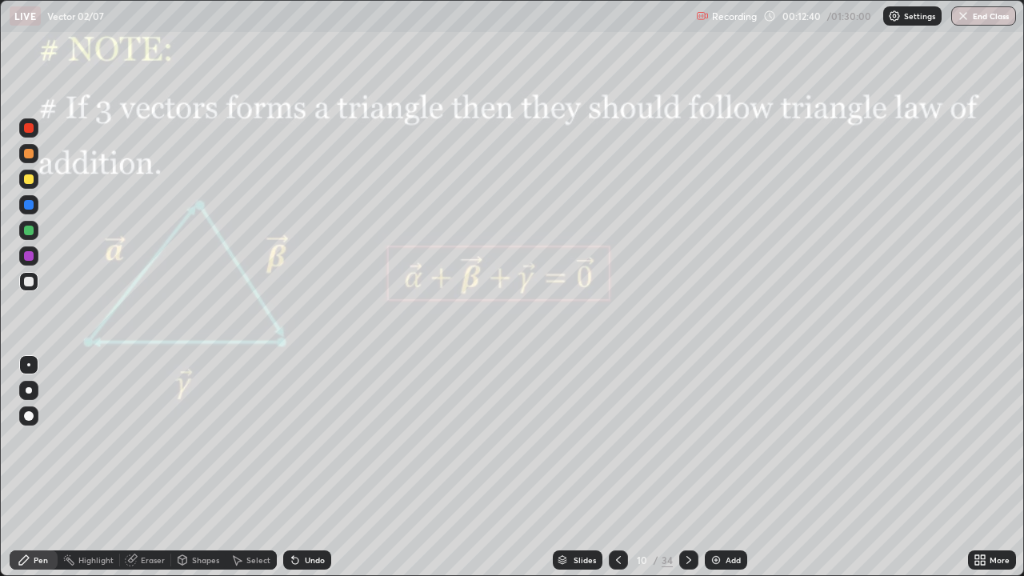
click at [25, 252] on div at bounding box center [29, 256] width 10 height 10
click at [203, 467] on div "Shapes" at bounding box center [205, 560] width 27 height 8
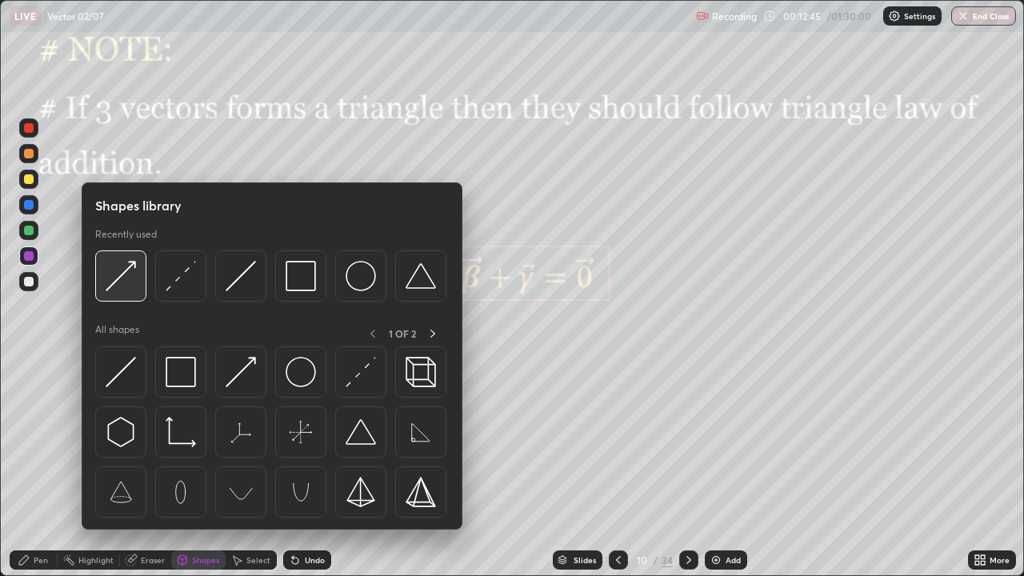
click at [129, 265] on img at bounding box center [121, 276] width 30 height 30
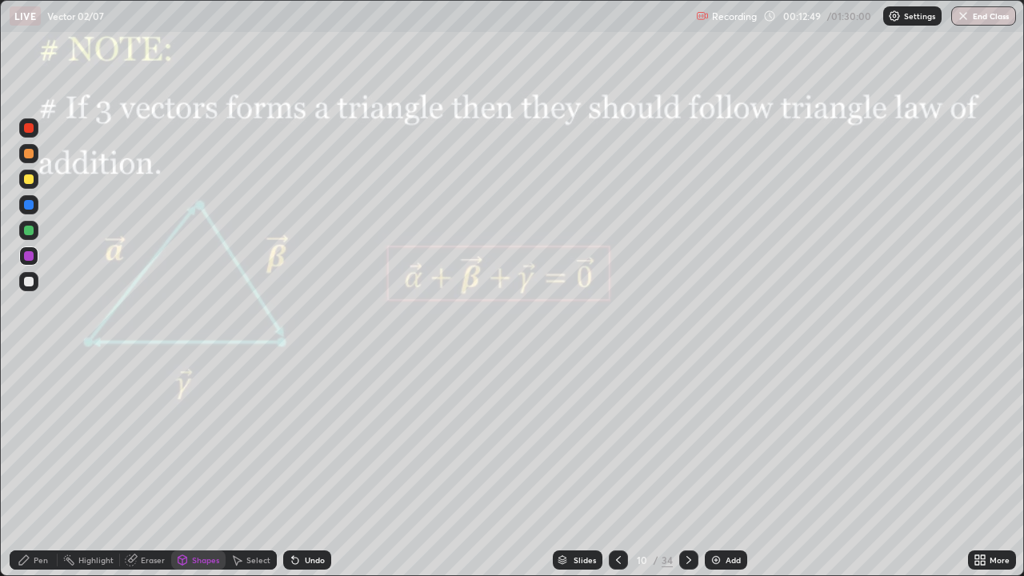
click at [32, 232] on div at bounding box center [29, 231] width 10 height 10
click at [30, 154] on div at bounding box center [29, 154] width 10 height 10
click at [40, 467] on div "Pen" at bounding box center [34, 559] width 48 height 19
click at [30, 275] on div at bounding box center [28, 281] width 19 height 19
click at [185, 467] on icon at bounding box center [182, 560] width 9 height 10
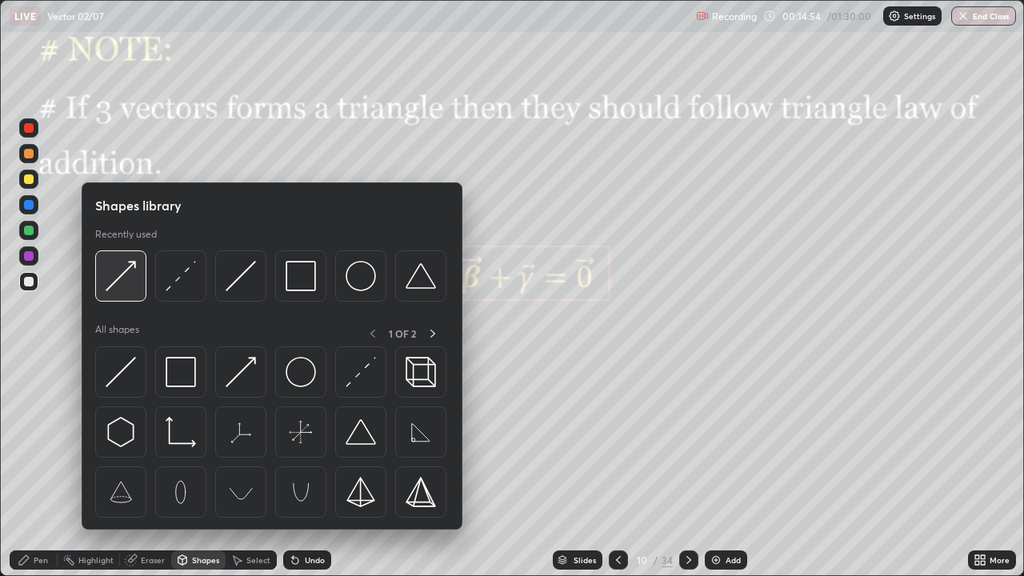
click at [115, 278] on img at bounding box center [121, 276] width 30 height 30
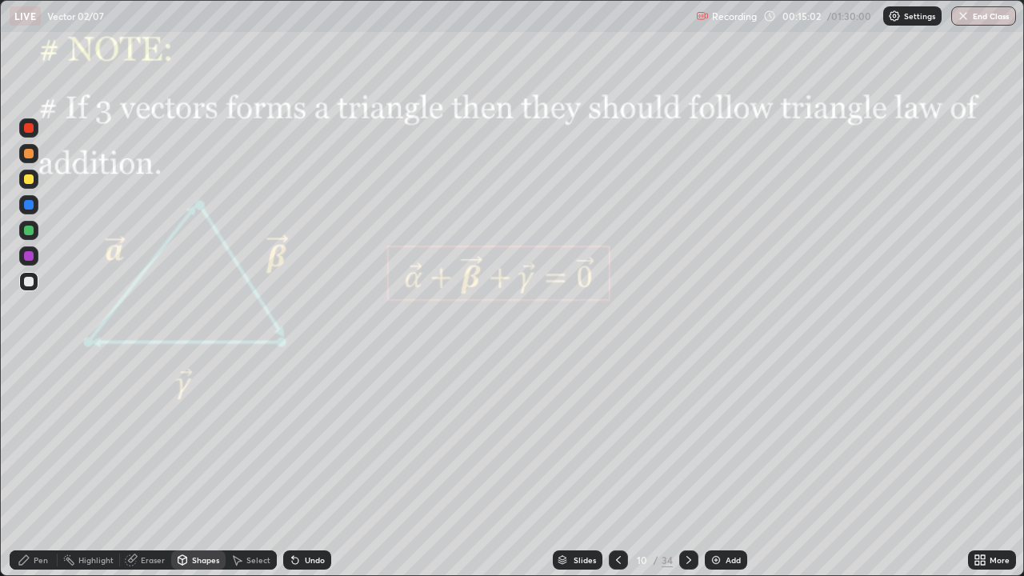
click at [40, 467] on div "Pen" at bounding box center [41, 560] width 14 height 8
click at [24, 257] on div at bounding box center [29, 256] width 10 height 10
click at [308, 467] on div "Undo" at bounding box center [315, 560] width 20 height 8
click at [688, 467] on icon at bounding box center [688, 559] width 13 height 13
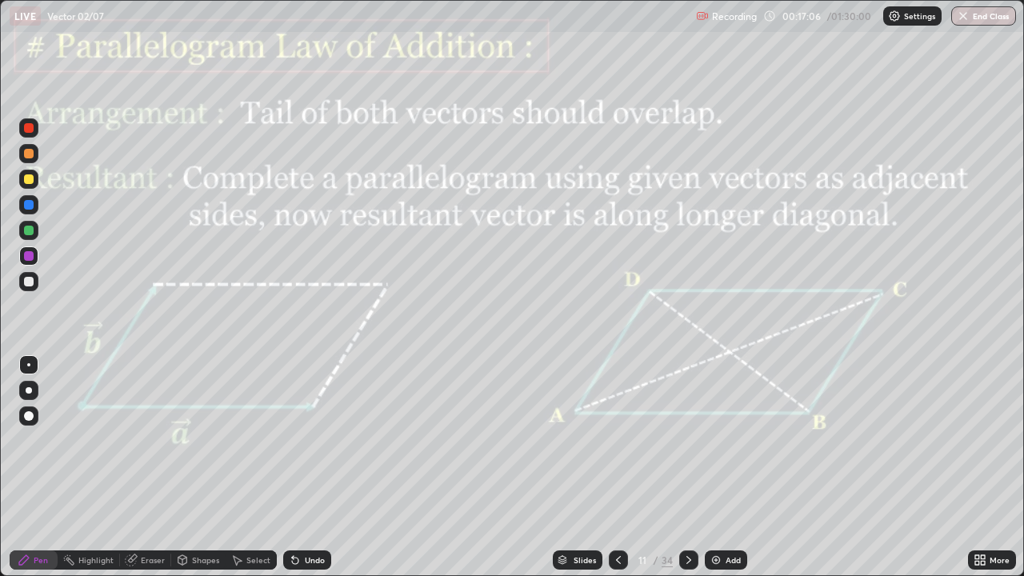
click at [32, 259] on div at bounding box center [29, 256] width 10 height 10
click at [203, 467] on div "Shapes" at bounding box center [205, 560] width 27 height 8
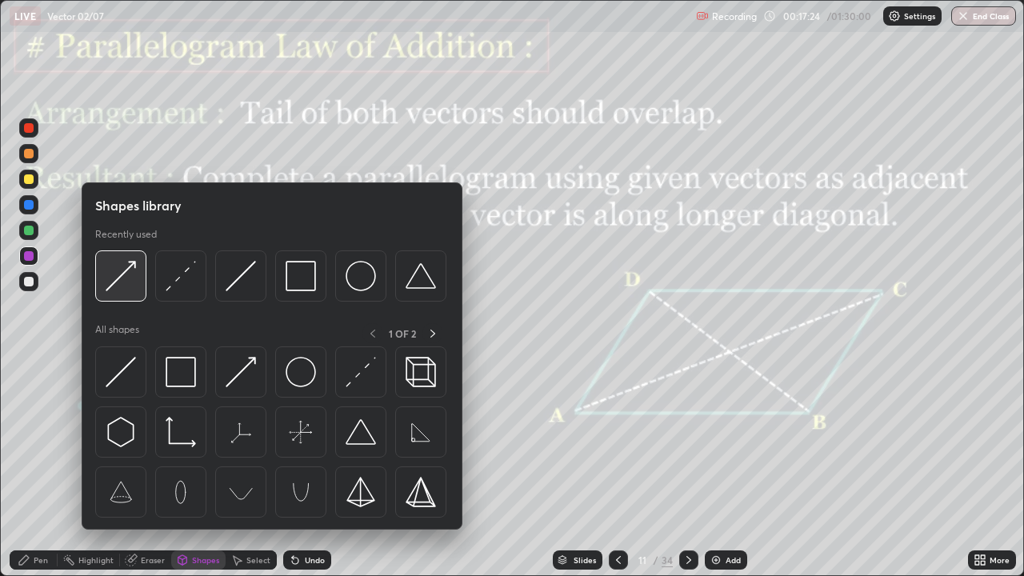
click at [138, 270] on div at bounding box center [120, 275] width 51 height 51
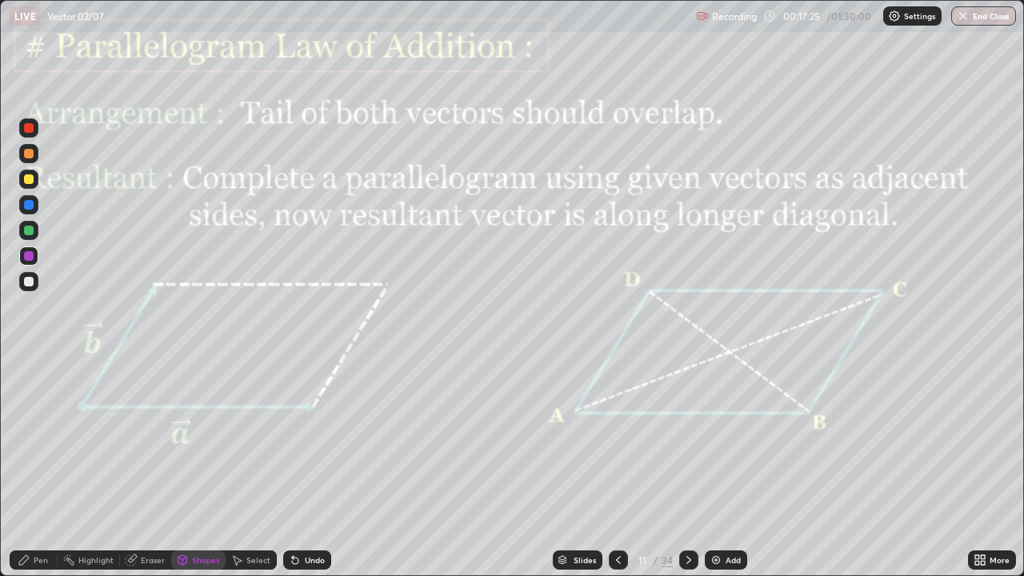
click at [35, 257] on div at bounding box center [28, 255] width 19 height 19
click at [250, 467] on div "Select" at bounding box center [258, 560] width 24 height 8
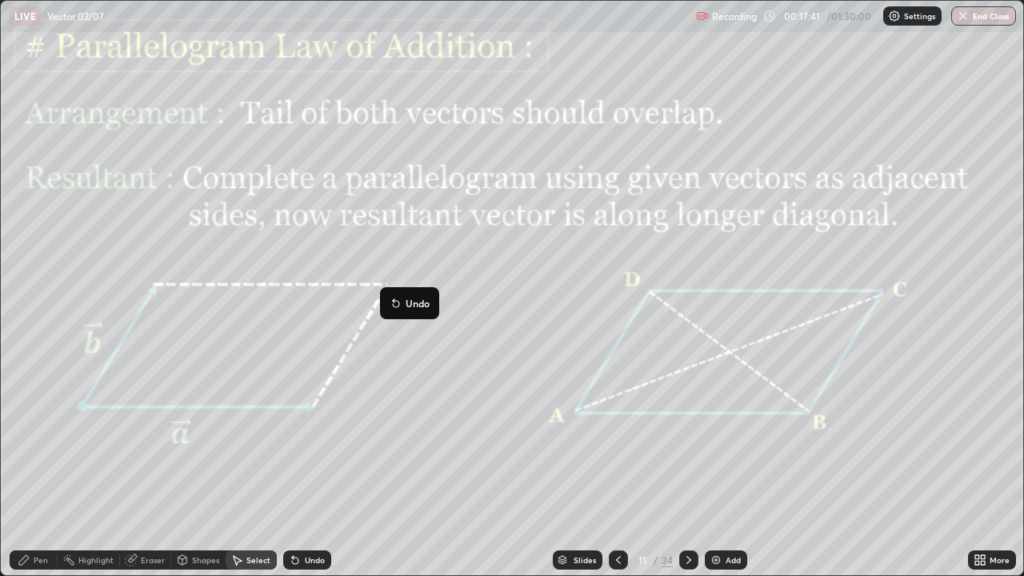
click at [319, 456] on div "0 ° Undo Copy Duplicate Duplicate to new slide Delete" at bounding box center [512, 288] width 1022 height 574
click at [36, 467] on div "Pen" at bounding box center [34, 559] width 48 height 19
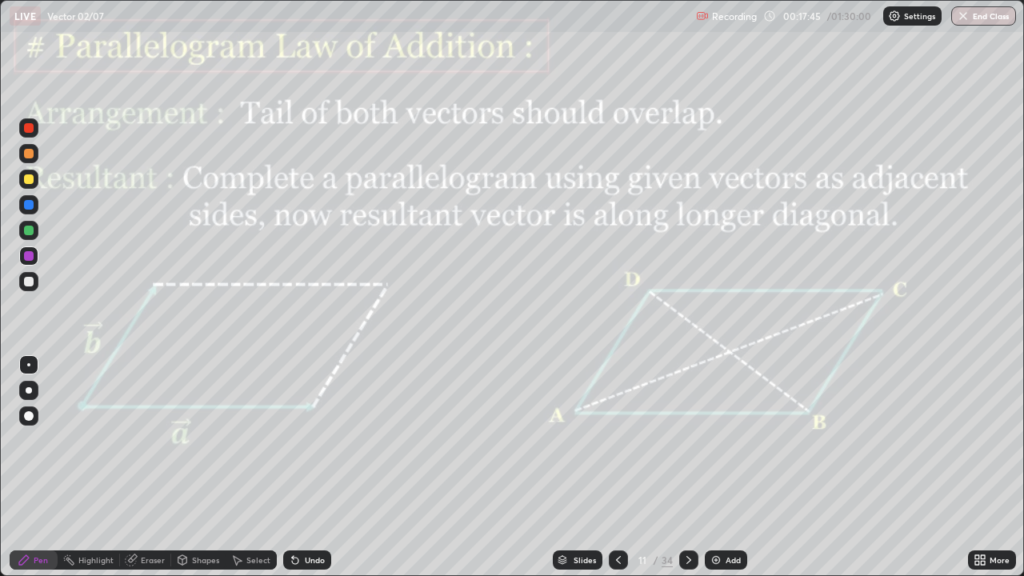
click at [30, 258] on div at bounding box center [29, 256] width 10 height 10
click at [202, 467] on div "Shapes" at bounding box center [205, 560] width 27 height 8
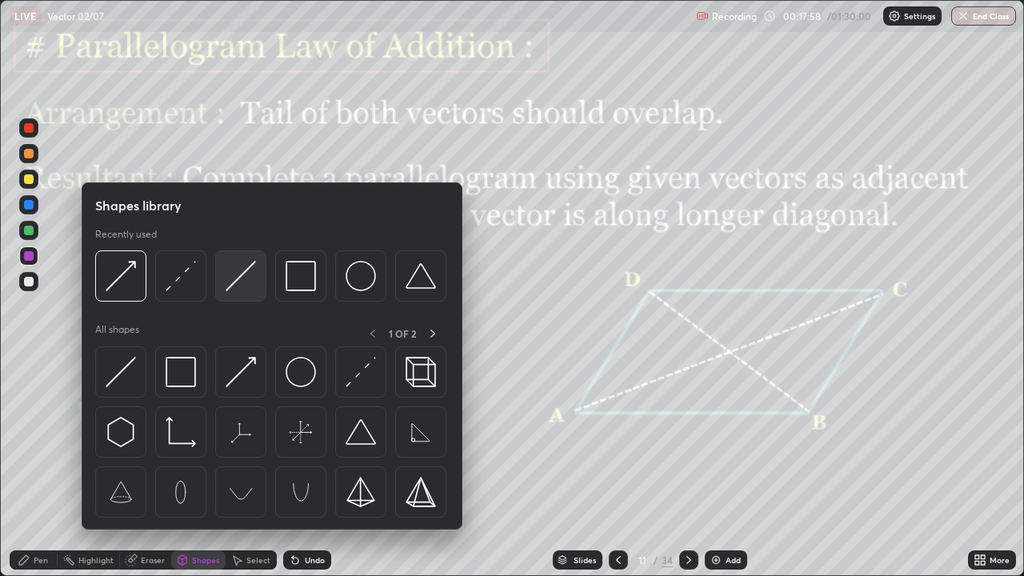
click at [234, 279] on img at bounding box center [241, 276] width 30 height 30
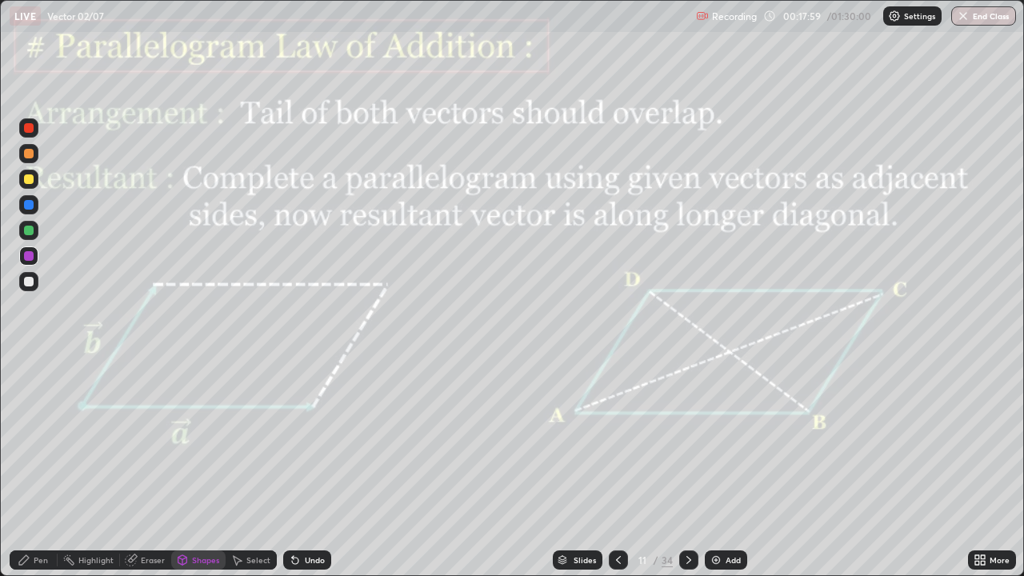
click at [30, 179] on div at bounding box center [29, 179] width 10 height 10
click at [199, 467] on div "Shapes" at bounding box center [205, 560] width 27 height 8
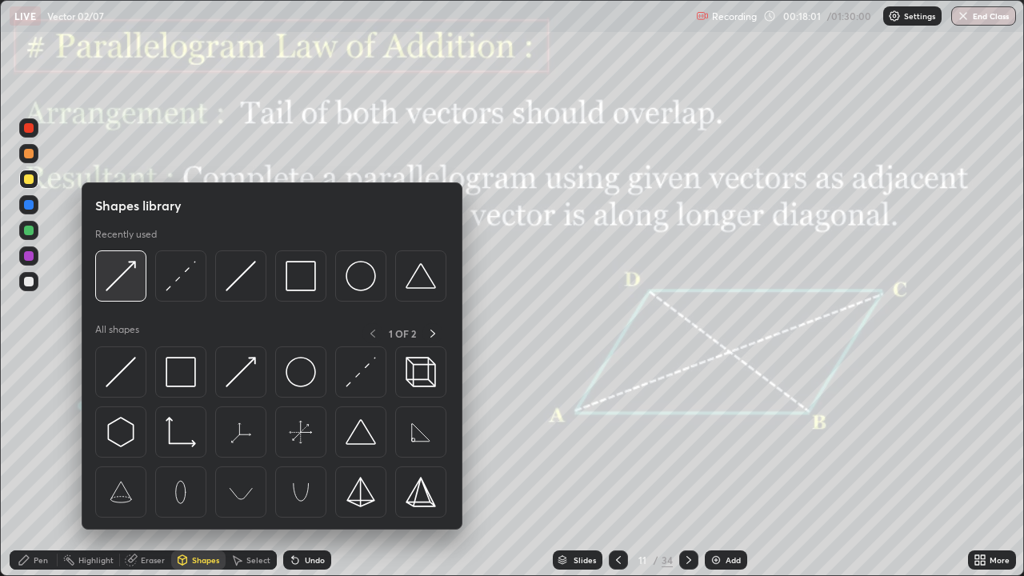
click at [129, 274] on img at bounding box center [121, 276] width 30 height 30
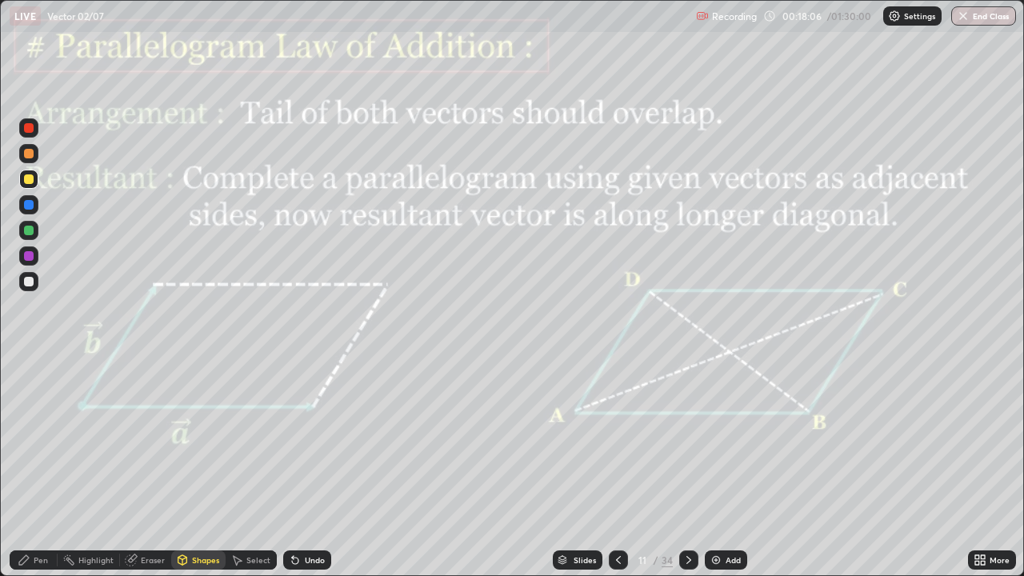
click at [39, 467] on div "Pen" at bounding box center [34, 559] width 48 height 19
click at [306, 467] on div "Undo" at bounding box center [307, 559] width 48 height 19
click at [305, 467] on div "Undo" at bounding box center [315, 560] width 20 height 8
click at [30, 254] on div at bounding box center [29, 256] width 10 height 10
click at [200, 467] on div "Shapes" at bounding box center [205, 560] width 27 height 8
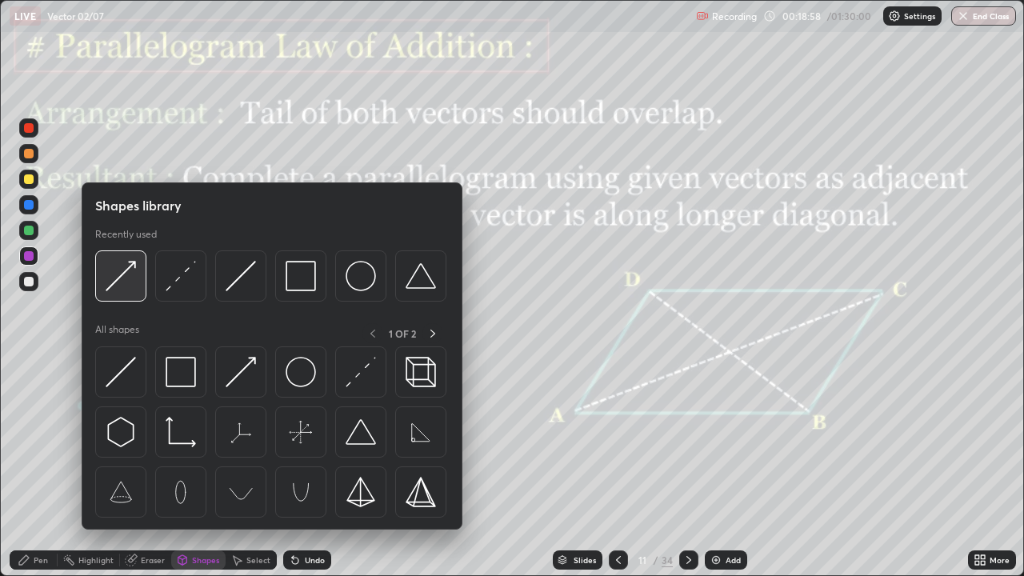
click at [133, 266] on img at bounding box center [121, 276] width 30 height 30
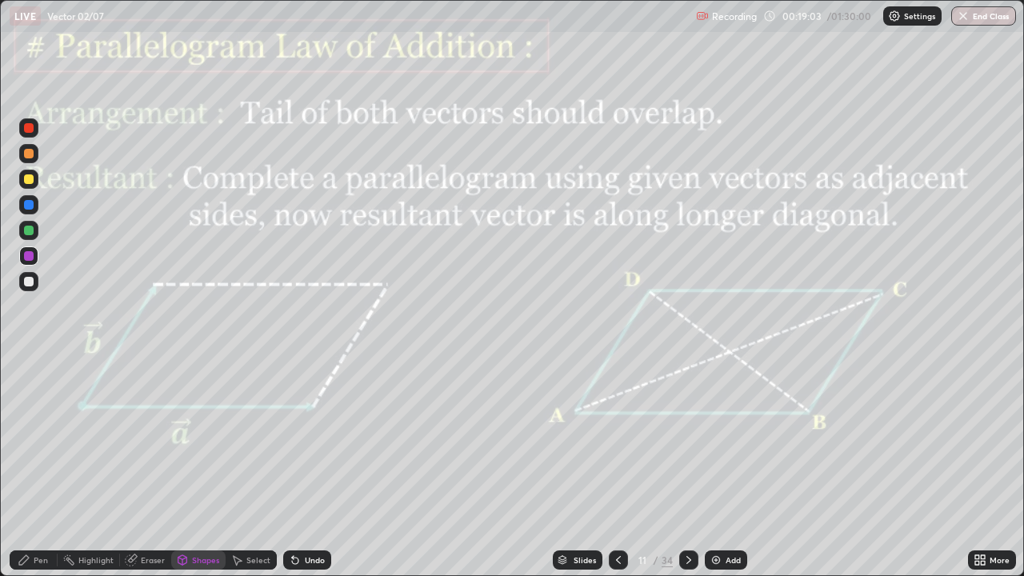
click at [39, 467] on div "Pen" at bounding box center [34, 559] width 48 height 19
click at [35, 260] on div at bounding box center [28, 255] width 19 height 19
click at [30, 176] on div at bounding box center [29, 179] width 10 height 10
click at [310, 467] on div "Undo" at bounding box center [315, 560] width 20 height 8
click at [693, 467] on div at bounding box center [688, 559] width 19 height 19
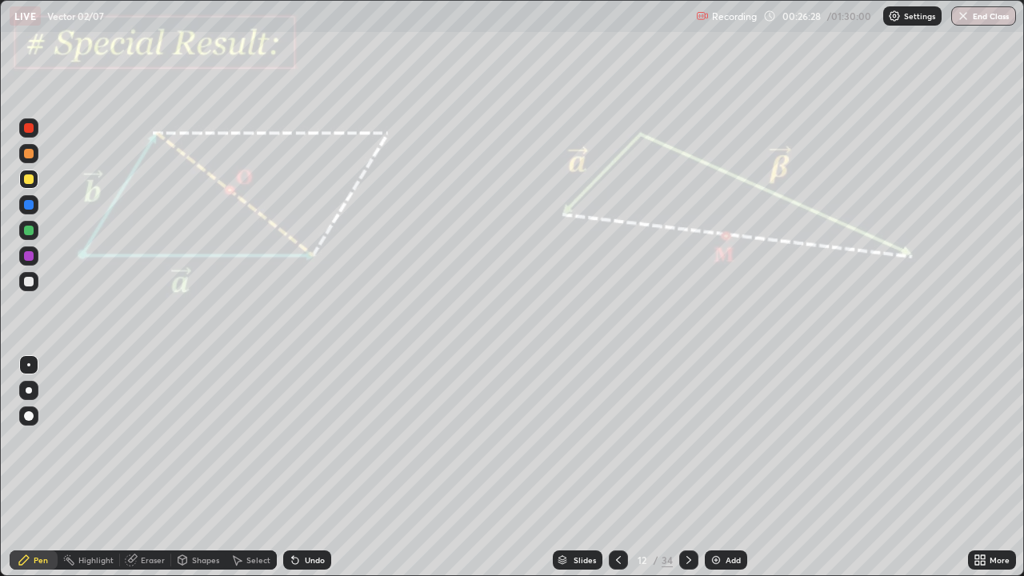
click at [25, 256] on div at bounding box center [29, 256] width 10 height 10
click at [33, 254] on div at bounding box center [29, 256] width 10 height 10
click at [307, 467] on div "Undo" at bounding box center [307, 559] width 48 height 19
click at [200, 467] on div "Shapes" at bounding box center [205, 560] width 27 height 8
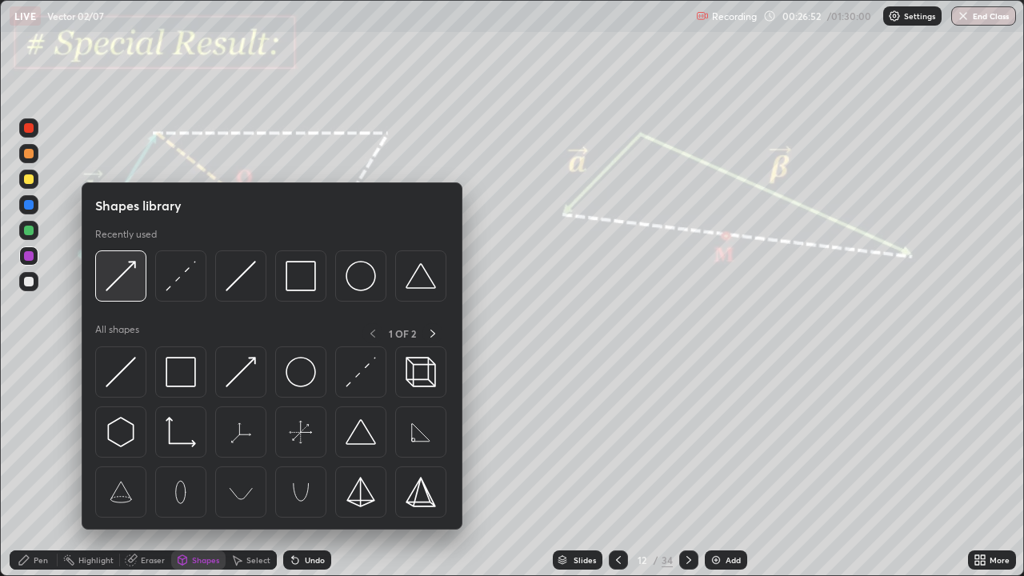
click at [123, 278] on img at bounding box center [121, 276] width 30 height 30
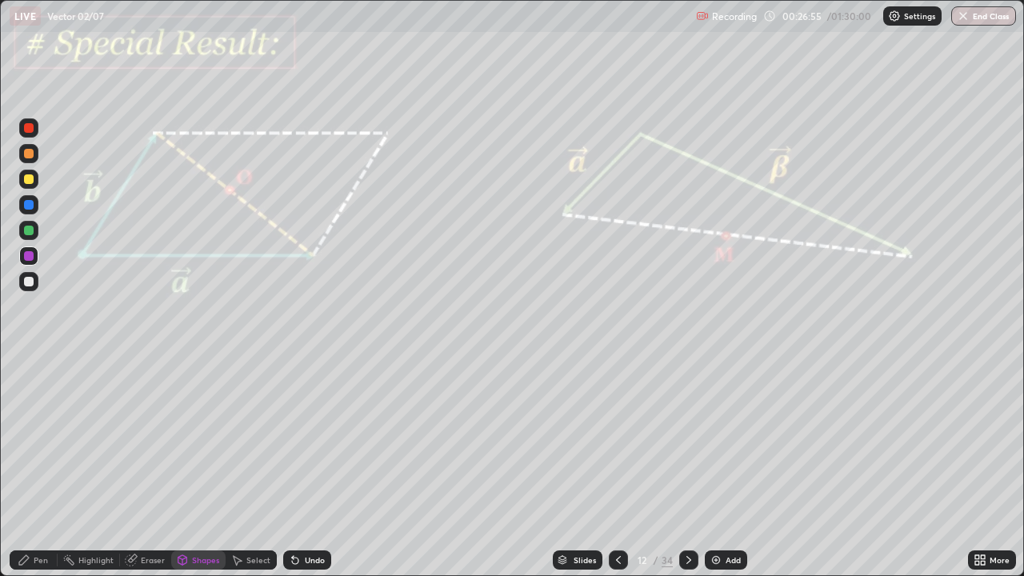
click at [26, 205] on div at bounding box center [29, 205] width 10 height 10
click at [302, 467] on div "Undo" at bounding box center [307, 559] width 48 height 19
click at [40, 467] on div "Pen" at bounding box center [41, 560] width 14 height 8
click at [24, 255] on div at bounding box center [29, 256] width 10 height 10
click at [307, 467] on div "Undo" at bounding box center [315, 560] width 20 height 8
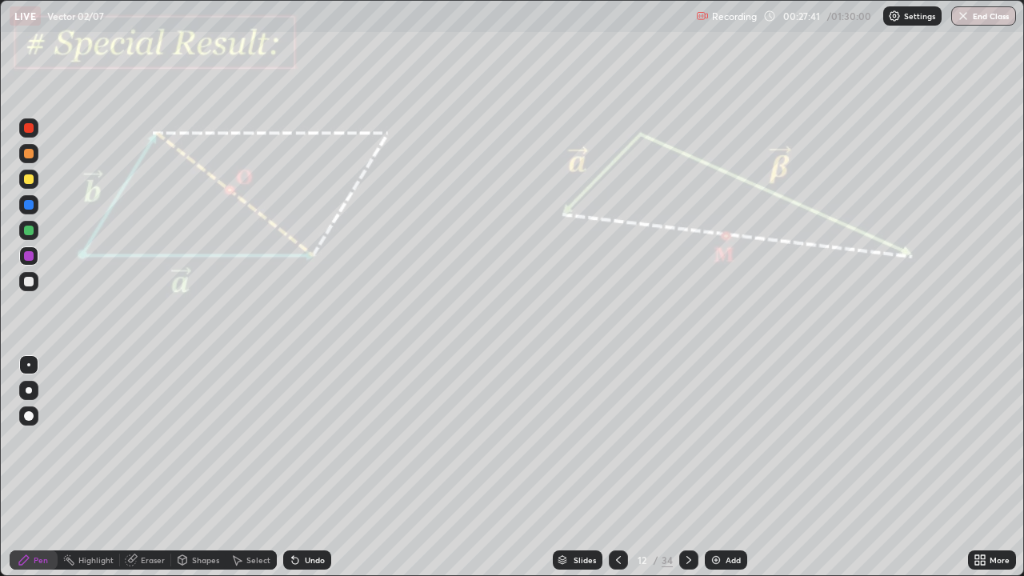
click at [194, 467] on div "Shapes" at bounding box center [205, 560] width 27 height 8
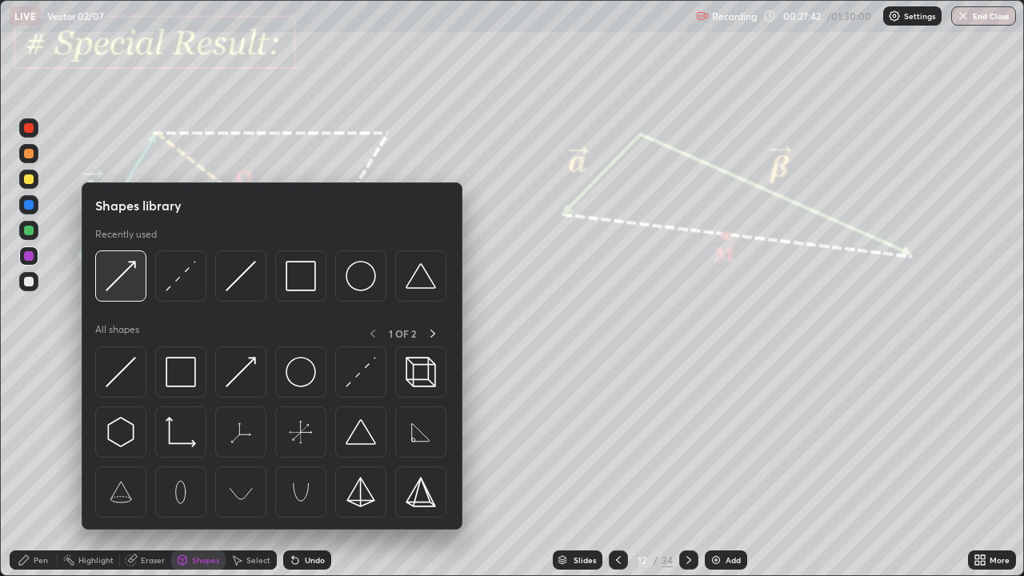
click at [119, 269] on img at bounding box center [121, 276] width 30 height 30
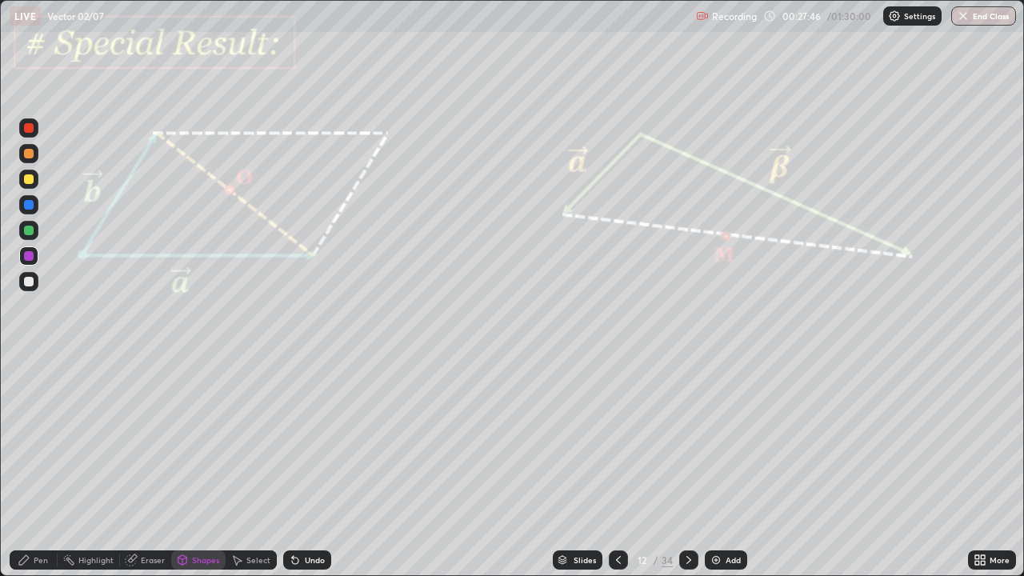
click at [40, 467] on div "Pen" at bounding box center [34, 559] width 48 height 19
click at [151, 467] on div "Eraser" at bounding box center [153, 560] width 24 height 8
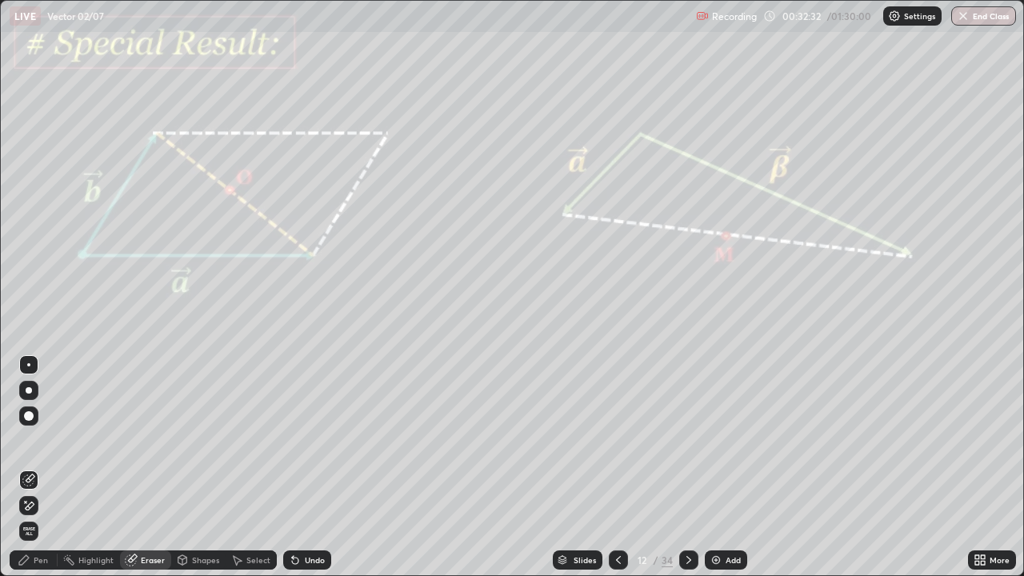
click at [692, 467] on icon at bounding box center [688, 559] width 13 height 13
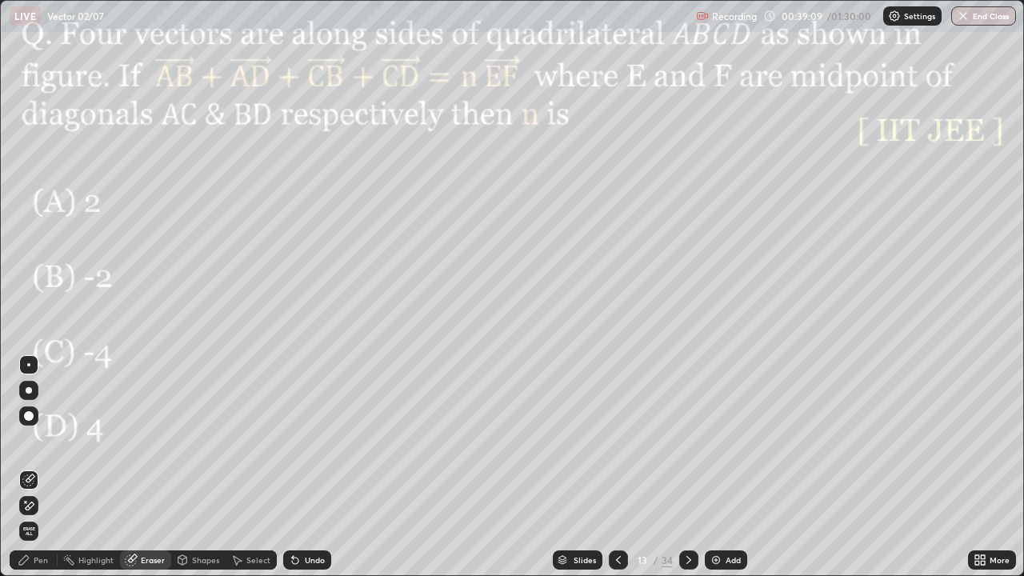
click at [624, 467] on div at bounding box center [618, 559] width 19 height 19
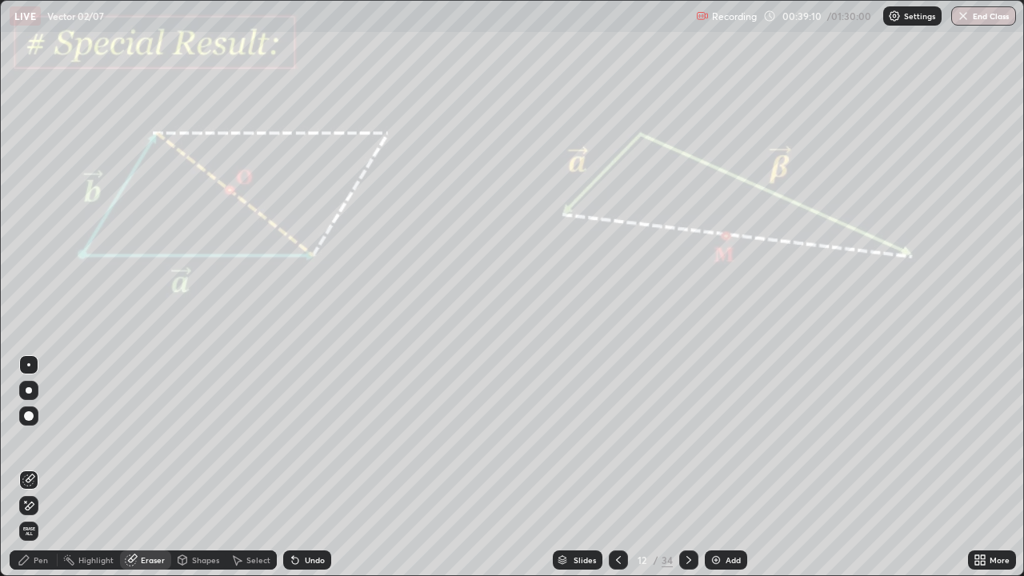
click at [729, 467] on div "Add" at bounding box center [732, 560] width 15 height 8
click at [36, 467] on div "Pen" at bounding box center [41, 560] width 14 height 8
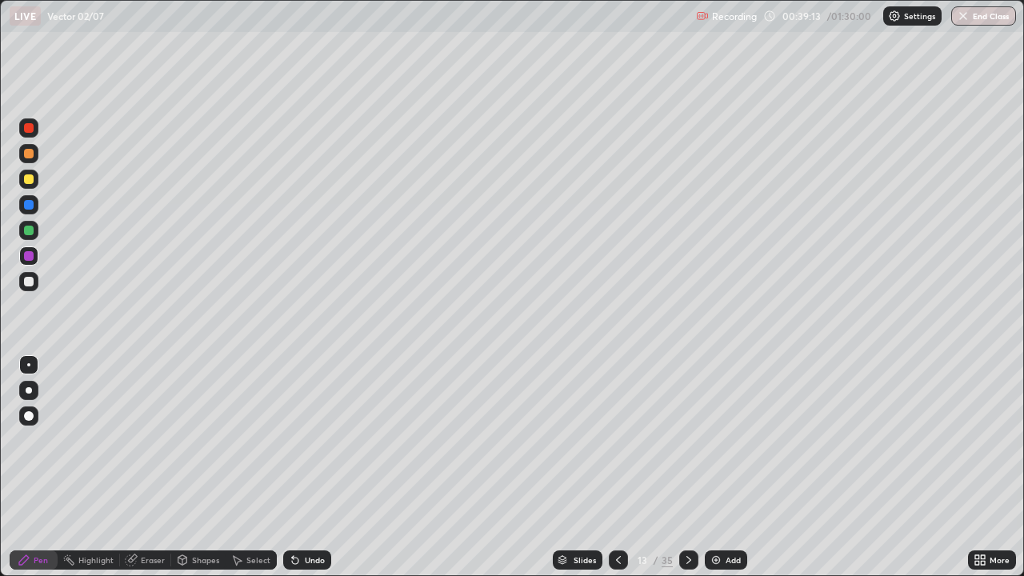
click at [33, 257] on div at bounding box center [29, 256] width 10 height 10
click at [199, 467] on div "Shapes" at bounding box center [205, 560] width 27 height 8
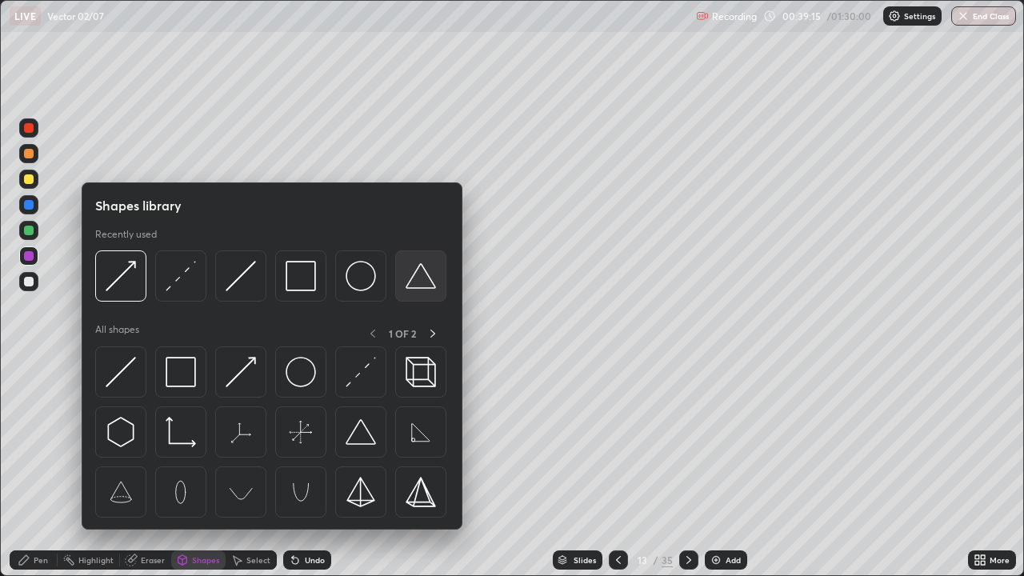
click at [416, 284] on img at bounding box center [421, 276] width 30 height 30
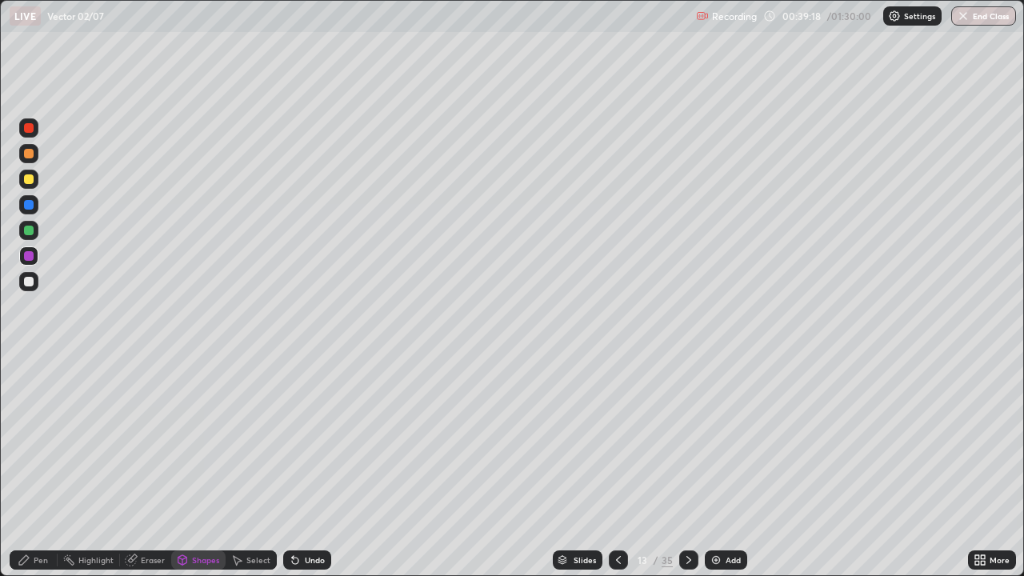
click at [312, 467] on div "Undo" at bounding box center [307, 559] width 48 height 19
click at [188, 467] on div "Shapes" at bounding box center [198, 559] width 54 height 19
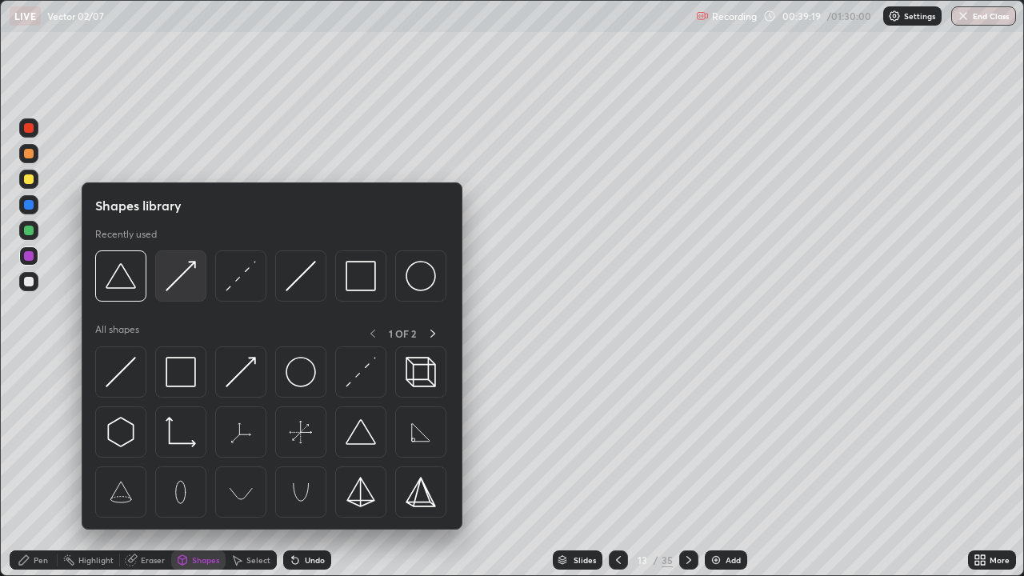
click at [181, 278] on img at bounding box center [181, 276] width 30 height 30
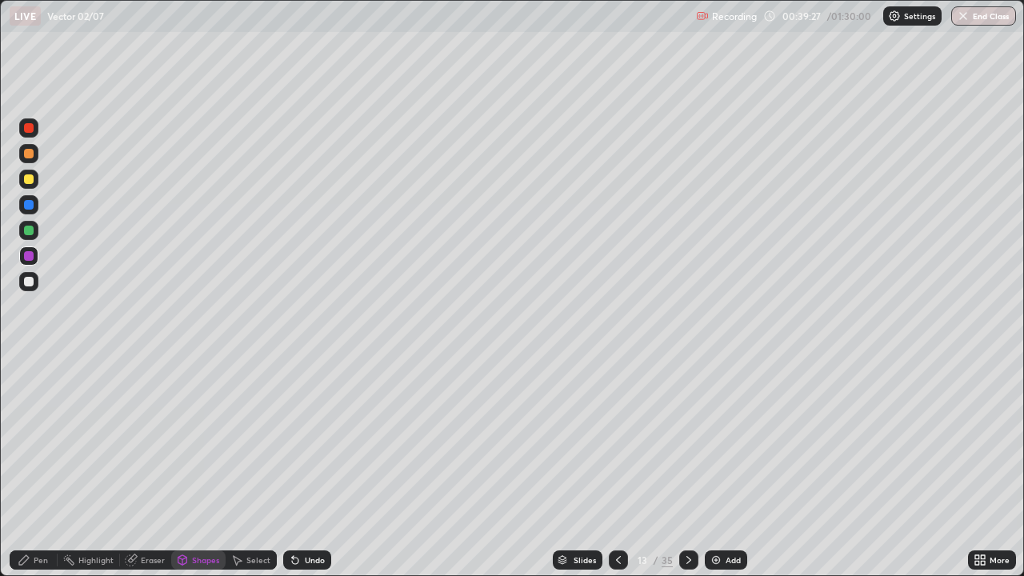
click at [34, 467] on div "Pen" at bounding box center [41, 560] width 14 height 8
click at [32, 232] on div at bounding box center [29, 231] width 10 height 10
click at [35, 205] on div at bounding box center [28, 204] width 19 height 19
click at [202, 467] on div "Shapes" at bounding box center [205, 560] width 27 height 8
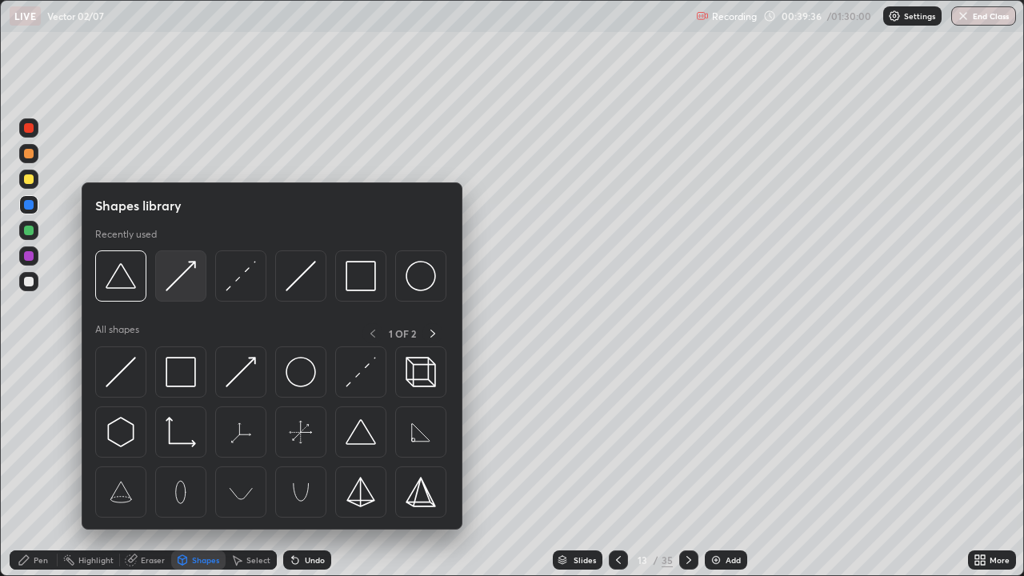
click at [180, 276] on img at bounding box center [181, 276] width 30 height 30
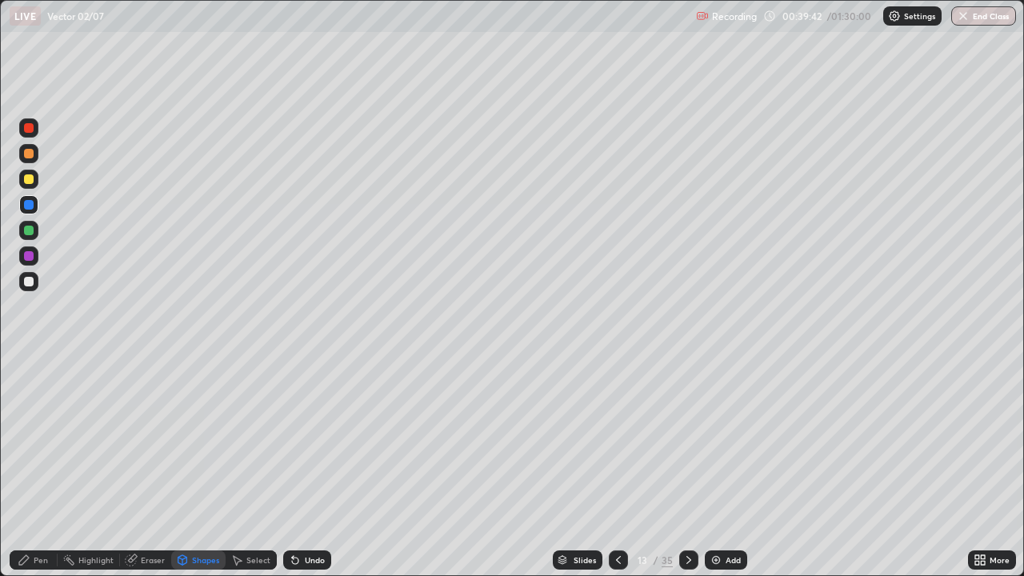
click at [35, 467] on div "Pen" at bounding box center [34, 559] width 48 height 19
click at [31, 282] on div at bounding box center [29, 282] width 10 height 10
click at [31, 230] on div at bounding box center [29, 231] width 10 height 10
click at [32, 283] on div at bounding box center [29, 282] width 10 height 10
click at [30, 230] on div at bounding box center [29, 231] width 10 height 10
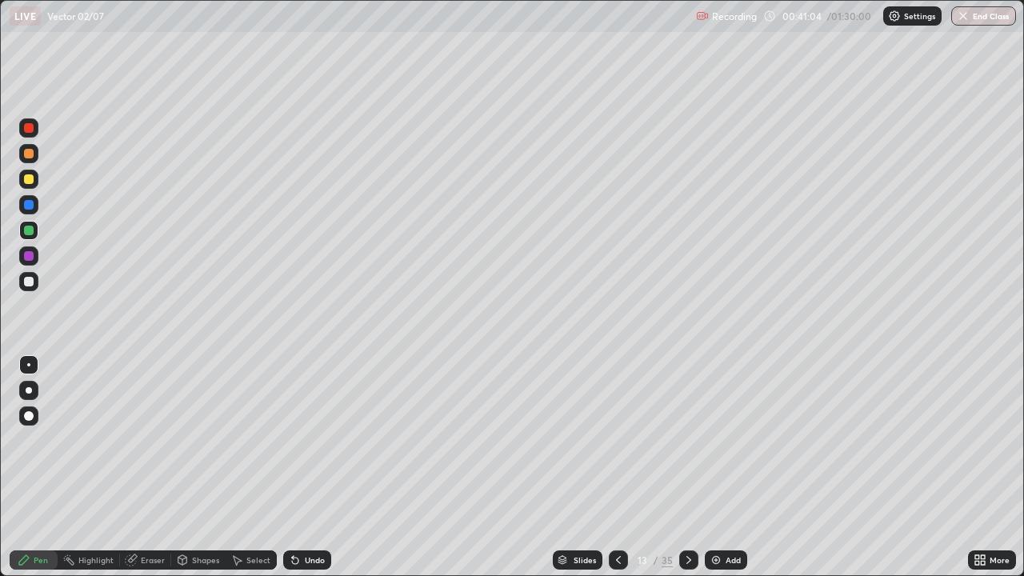
click at [30, 208] on div at bounding box center [29, 205] width 10 height 10
click at [32, 230] on div at bounding box center [29, 231] width 10 height 10
click at [689, 467] on icon at bounding box center [688, 560] width 5 height 8
click at [618, 467] on icon at bounding box center [618, 559] width 13 height 13
click at [721, 467] on div "Add" at bounding box center [726, 559] width 42 height 19
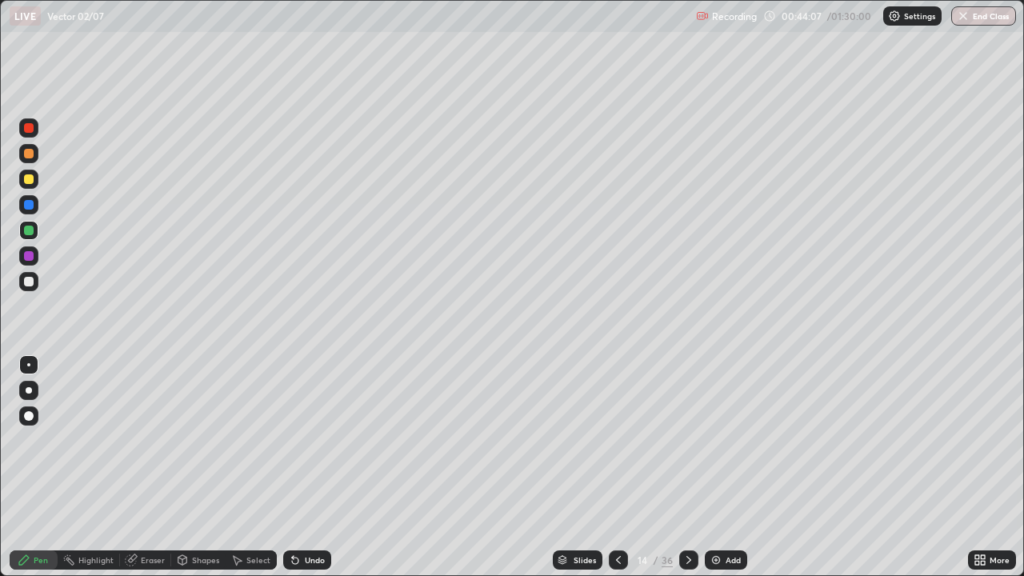
click at [31, 256] on div at bounding box center [29, 256] width 10 height 10
click at [30, 282] on div at bounding box center [29, 282] width 10 height 10
click at [32, 257] on div at bounding box center [29, 256] width 10 height 10
click at [34, 282] on div at bounding box center [28, 281] width 19 height 19
click at [150, 467] on div "Eraser" at bounding box center [153, 560] width 24 height 8
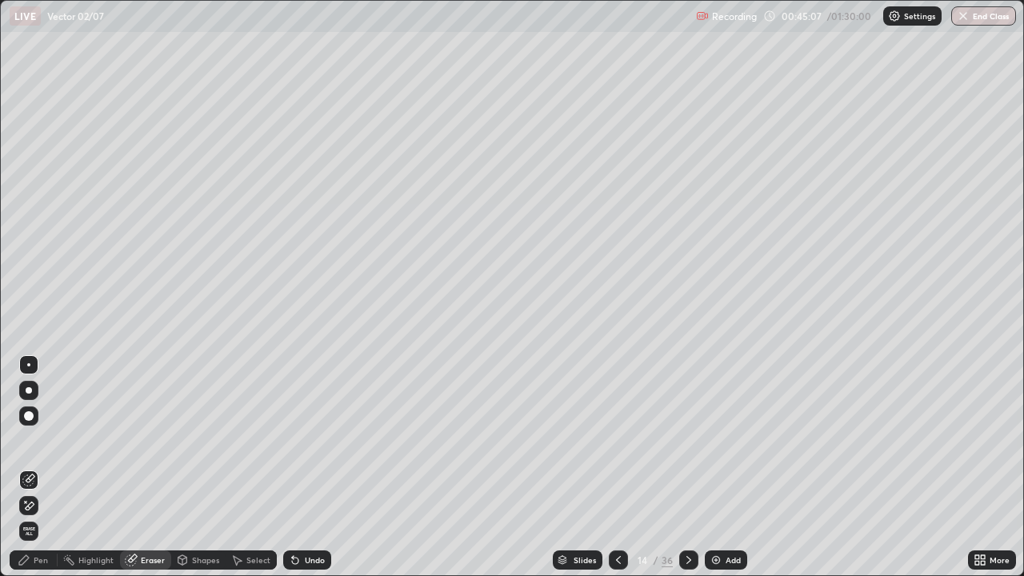
click at [38, 467] on div "Pen" at bounding box center [41, 560] width 14 height 8
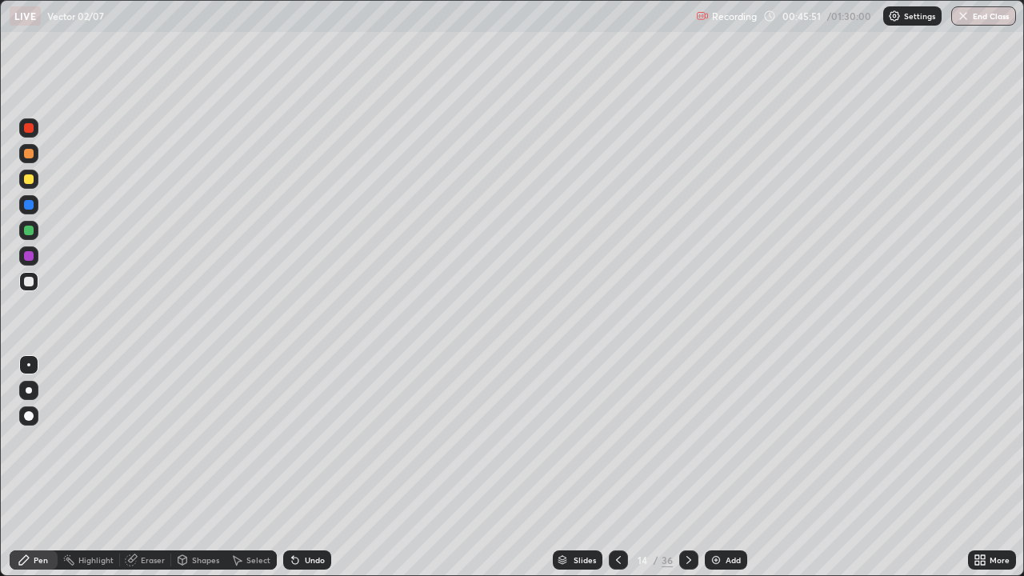
click at [29, 255] on div at bounding box center [29, 256] width 10 height 10
click at [154, 467] on div "Eraser" at bounding box center [153, 560] width 24 height 8
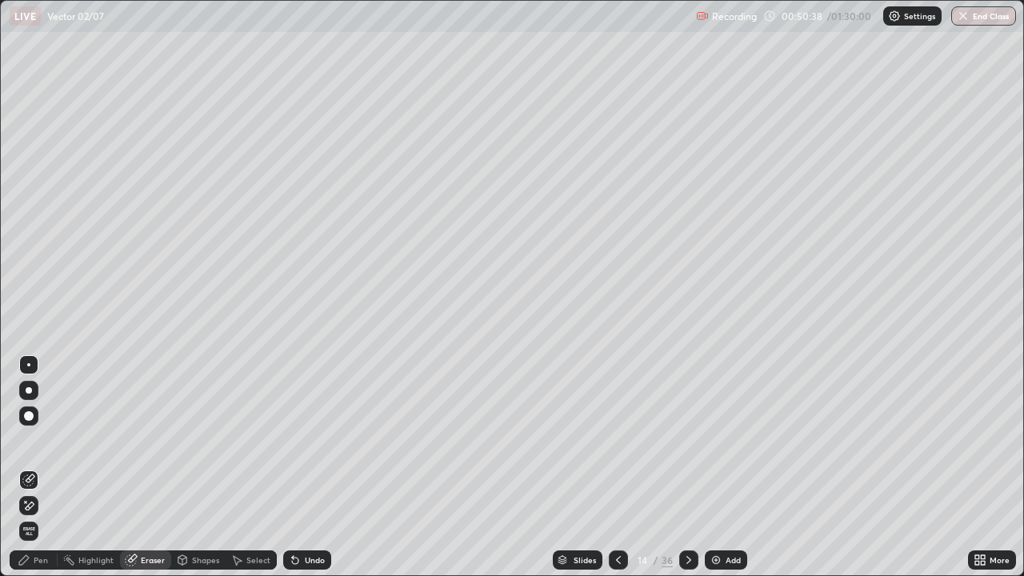
click at [201, 467] on div "Shapes" at bounding box center [198, 559] width 54 height 19
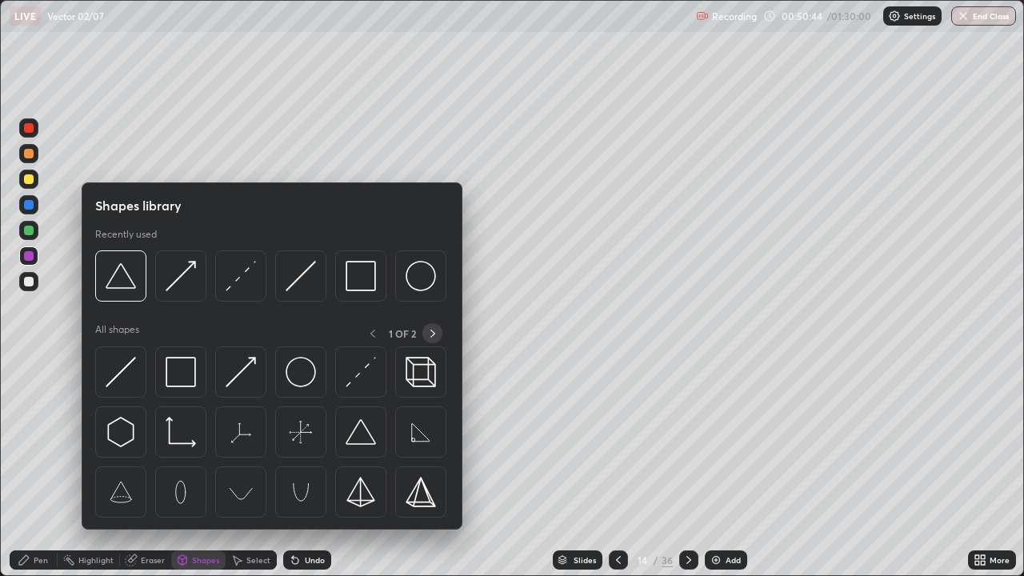
click at [432, 333] on icon at bounding box center [432, 333] width 13 height 13
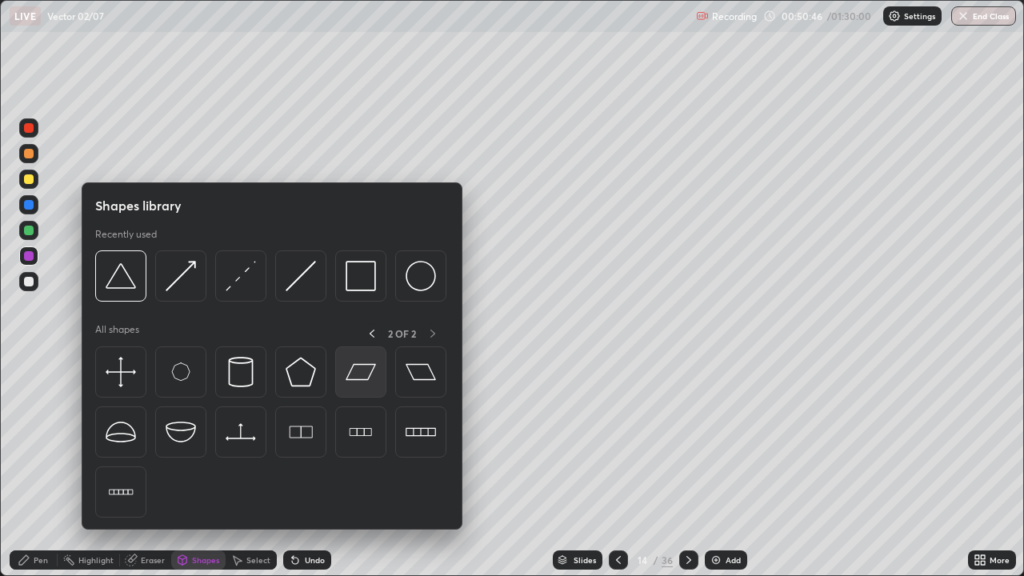
click at [354, 374] on img at bounding box center [361, 372] width 30 height 30
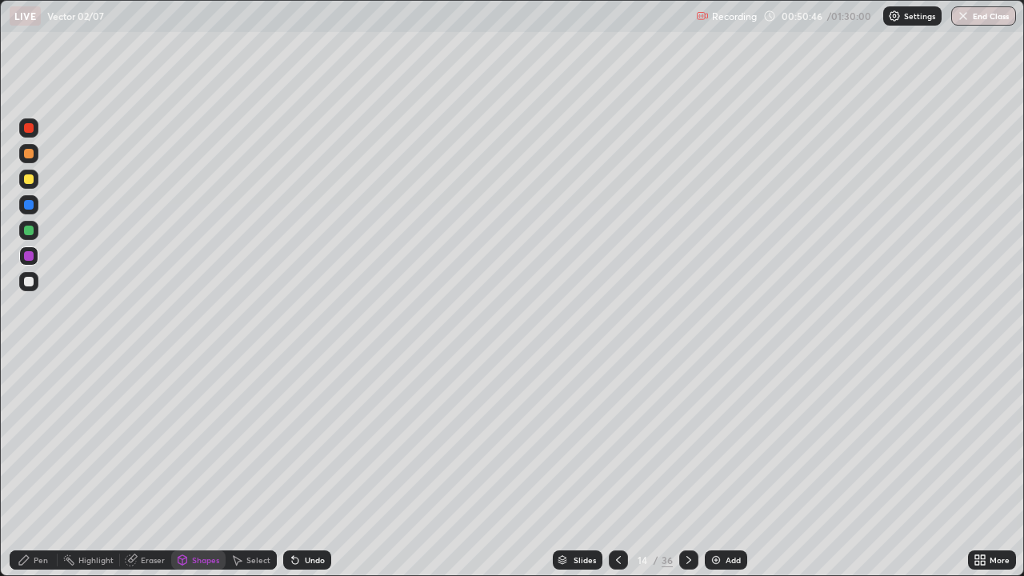
click at [36, 232] on div at bounding box center [28, 230] width 19 height 19
click at [28, 467] on icon at bounding box center [24, 559] width 13 height 13
click at [32, 279] on div at bounding box center [29, 282] width 10 height 10
click at [29, 230] on div at bounding box center [29, 231] width 10 height 10
click at [199, 467] on div "Shapes" at bounding box center [205, 560] width 27 height 8
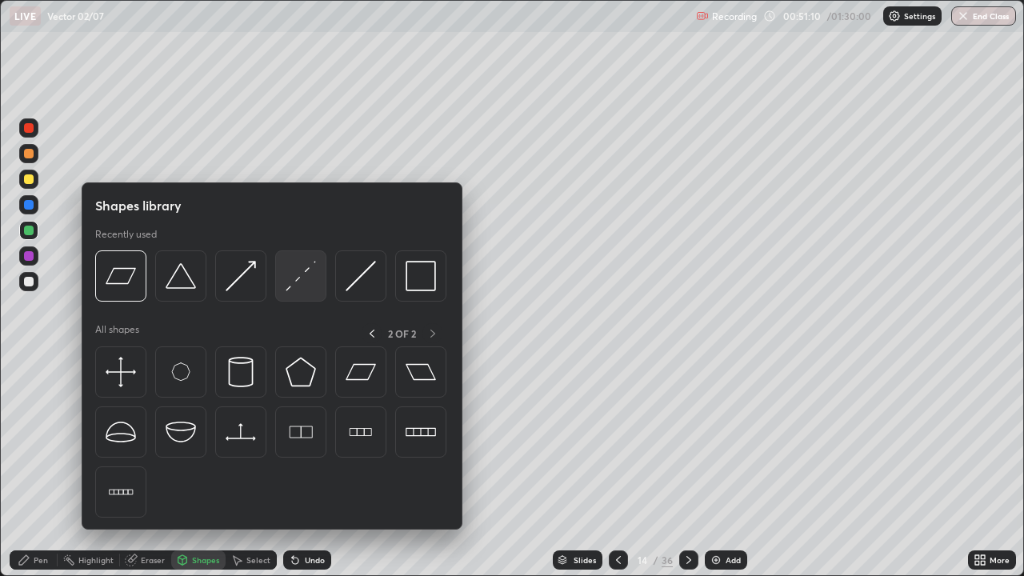
click at [289, 283] on img at bounding box center [301, 276] width 30 height 30
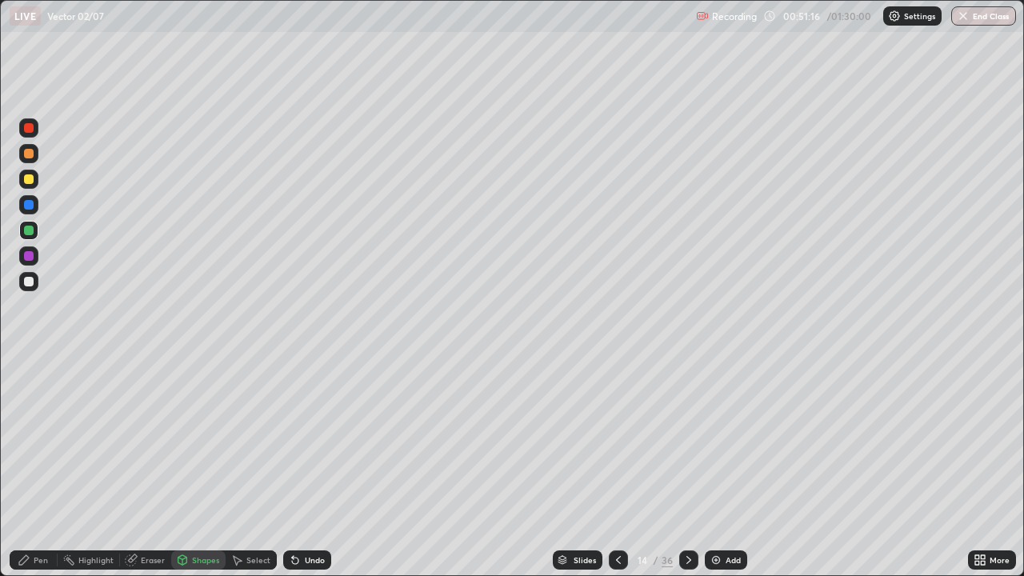
click at [35, 467] on div "Pen" at bounding box center [41, 560] width 14 height 8
click at [29, 259] on div at bounding box center [29, 256] width 10 height 10
click at [28, 206] on div at bounding box center [29, 205] width 10 height 10
click at [201, 467] on div "Shapes" at bounding box center [205, 560] width 27 height 8
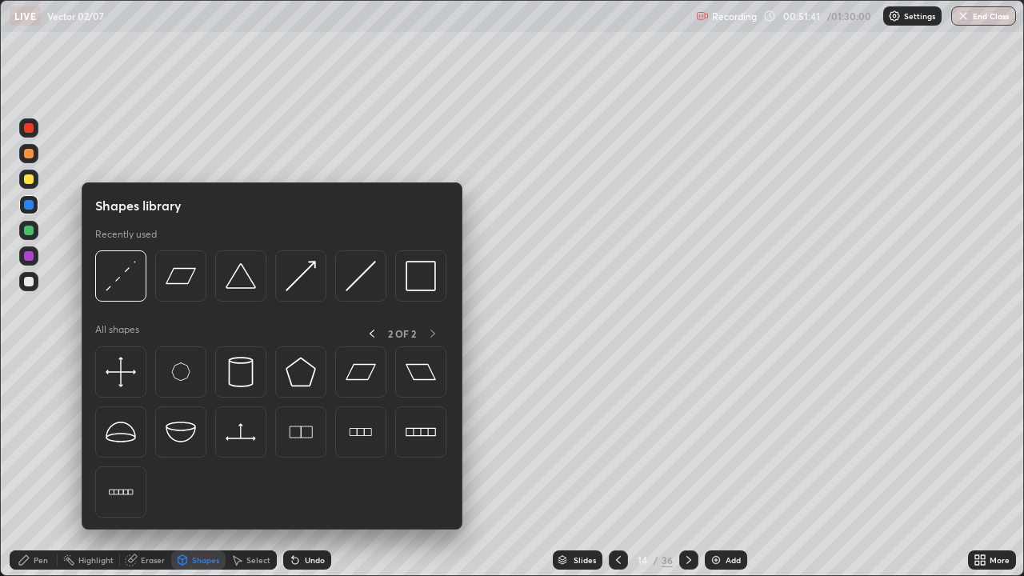
click at [32, 255] on div at bounding box center [29, 256] width 10 height 10
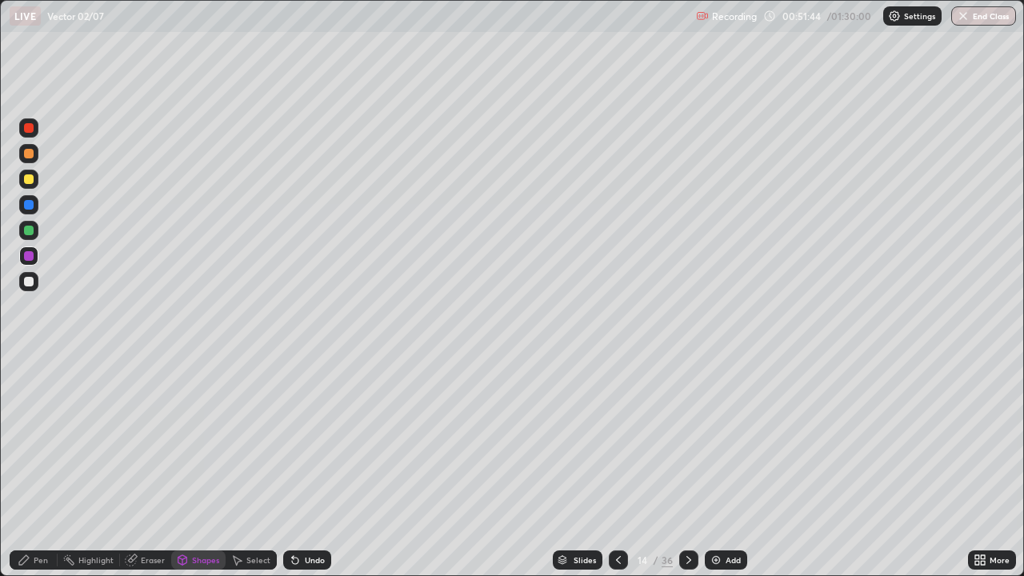
click at [314, 467] on div "Undo" at bounding box center [315, 560] width 20 height 8
click at [38, 467] on div "Pen" at bounding box center [41, 560] width 14 height 8
click at [195, 467] on div "Shapes" at bounding box center [205, 560] width 27 height 8
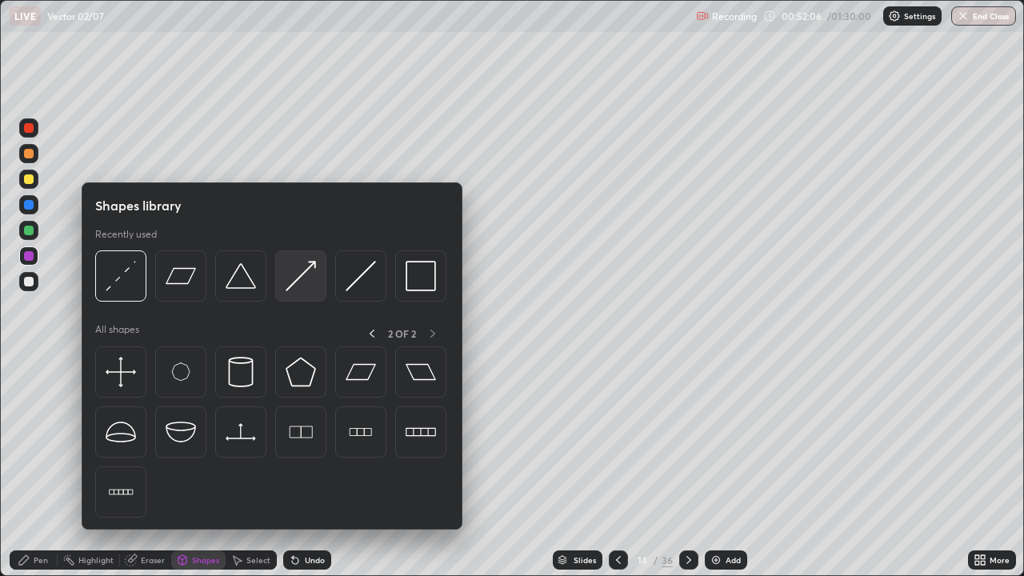
click at [298, 271] on img at bounding box center [301, 276] width 30 height 30
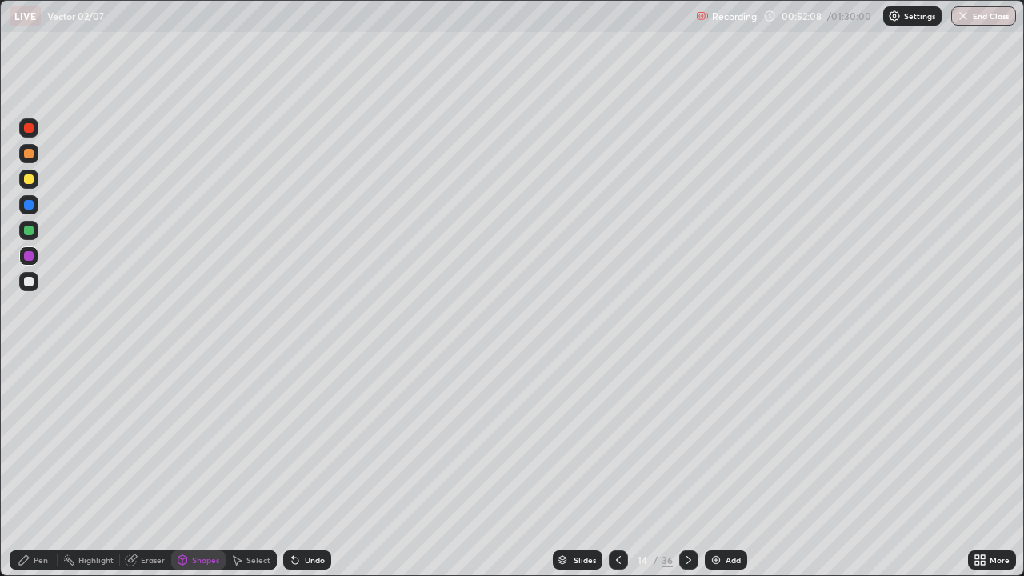
click at [30, 156] on div at bounding box center [29, 154] width 10 height 10
click at [314, 467] on div "Undo" at bounding box center [315, 560] width 20 height 8
click at [40, 467] on div "Pen" at bounding box center [34, 559] width 48 height 19
click at [29, 206] on div at bounding box center [29, 205] width 10 height 10
click at [313, 467] on div "Undo" at bounding box center [315, 560] width 20 height 8
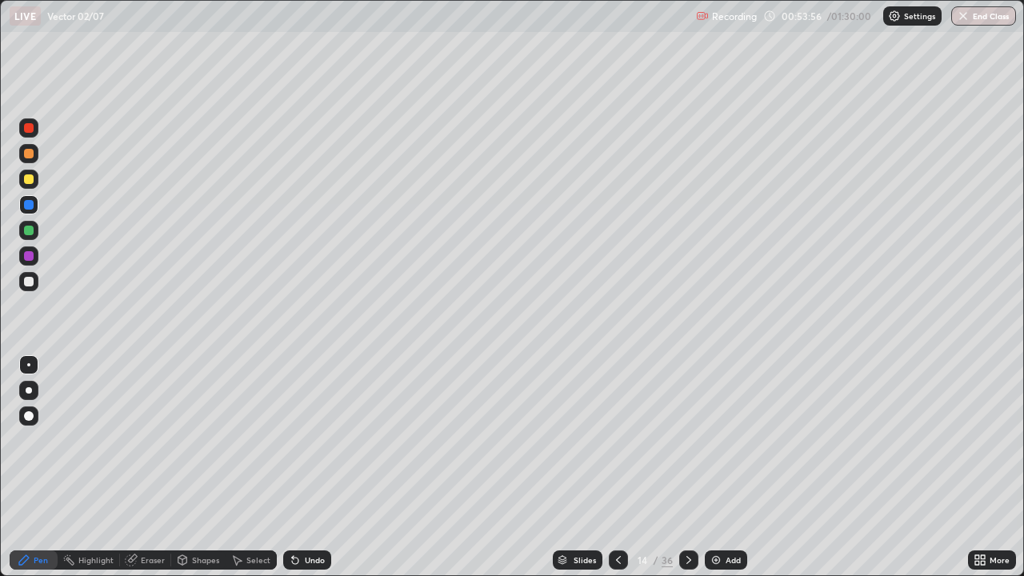
click at [311, 467] on div "Undo" at bounding box center [307, 559] width 48 height 19
click at [314, 467] on div "Undo" at bounding box center [315, 560] width 20 height 8
click at [313, 467] on div "Undo" at bounding box center [315, 560] width 20 height 8
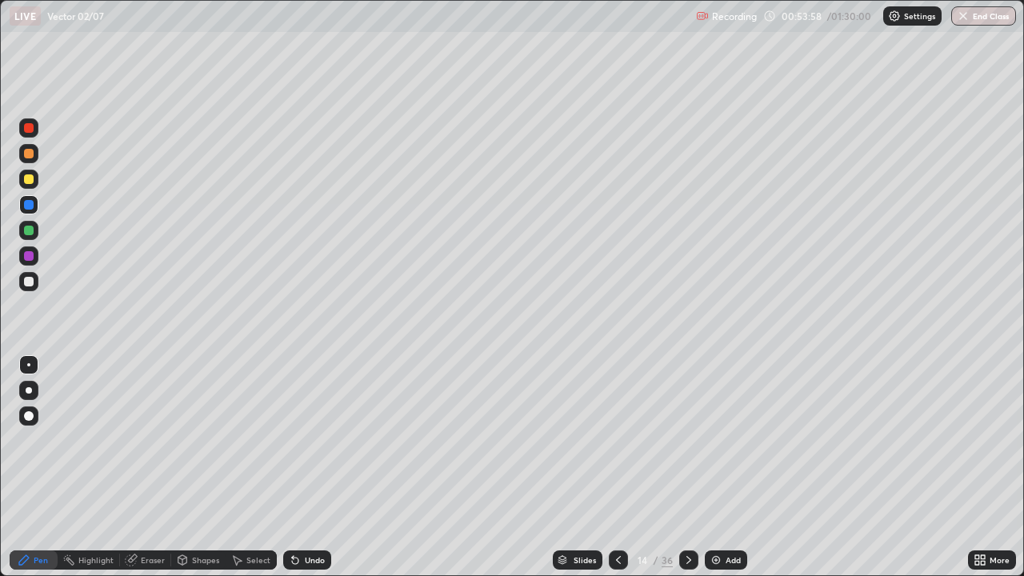
click at [313, 467] on div "Undo" at bounding box center [315, 560] width 20 height 8
click at [312, 467] on div "Undo" at bounding box center [315, 560] width 20 height 8
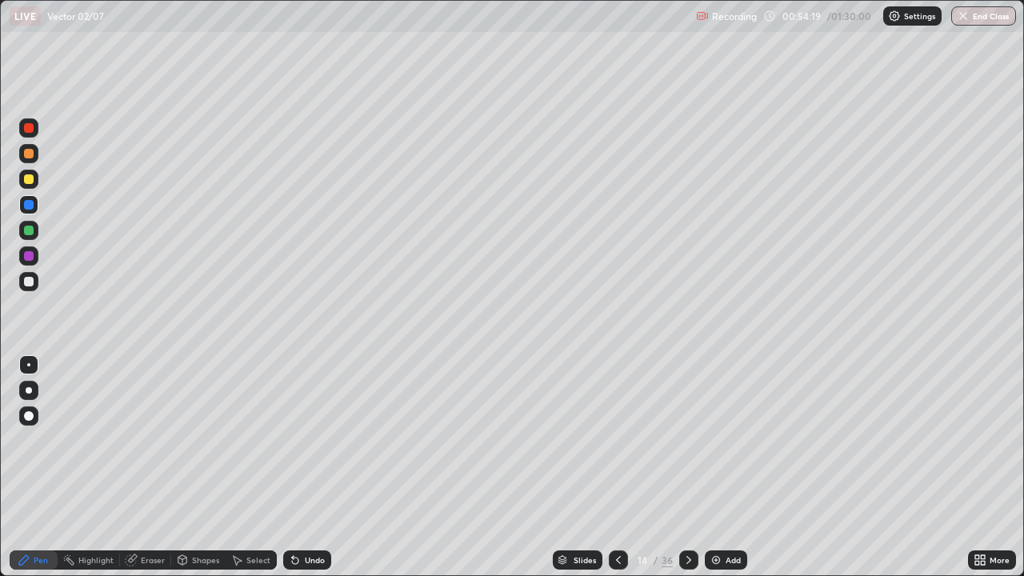
click at [150, 467] on div "Eraser" at bounding box center [153, 560] width 24 height 8
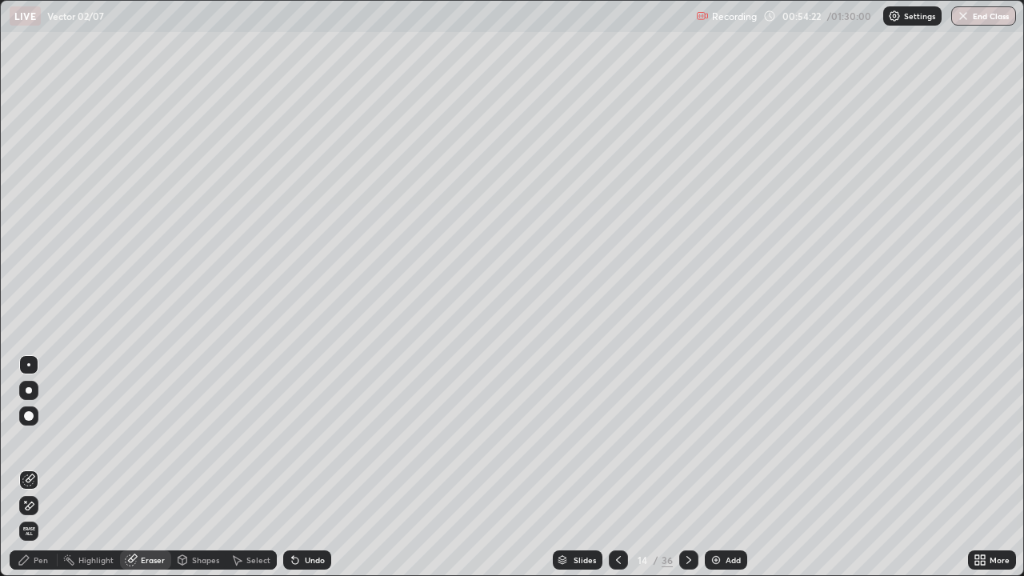
click at [34, 467] on div "Pen" at bounding box center [41, 560] width 14 height 8
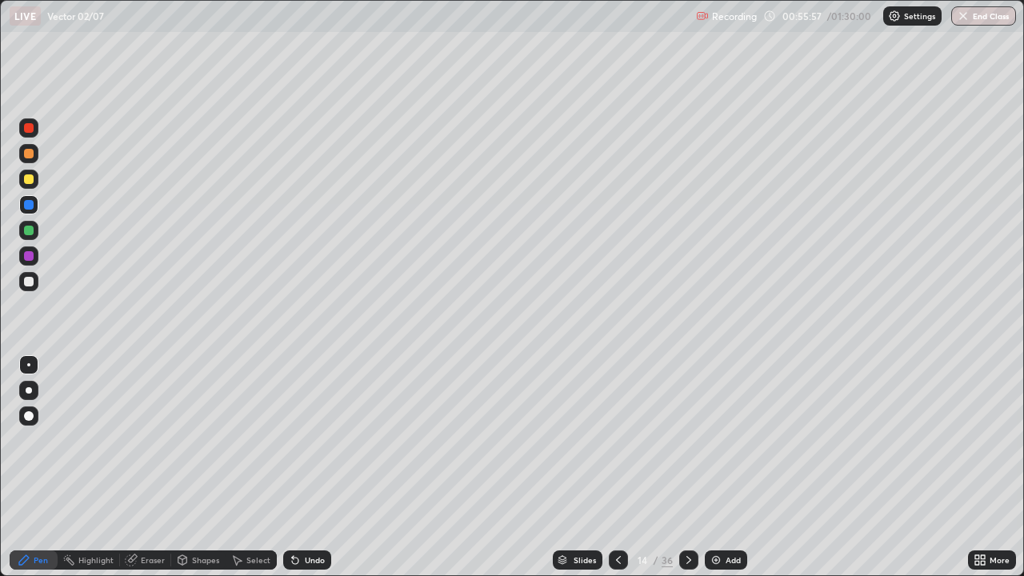
click at [29, 156] on div at bounding box center [29, 154] width 10 height 10
click at [194, 467] on div "Shapes" at bounding box center [205, 560] width 27 height 8
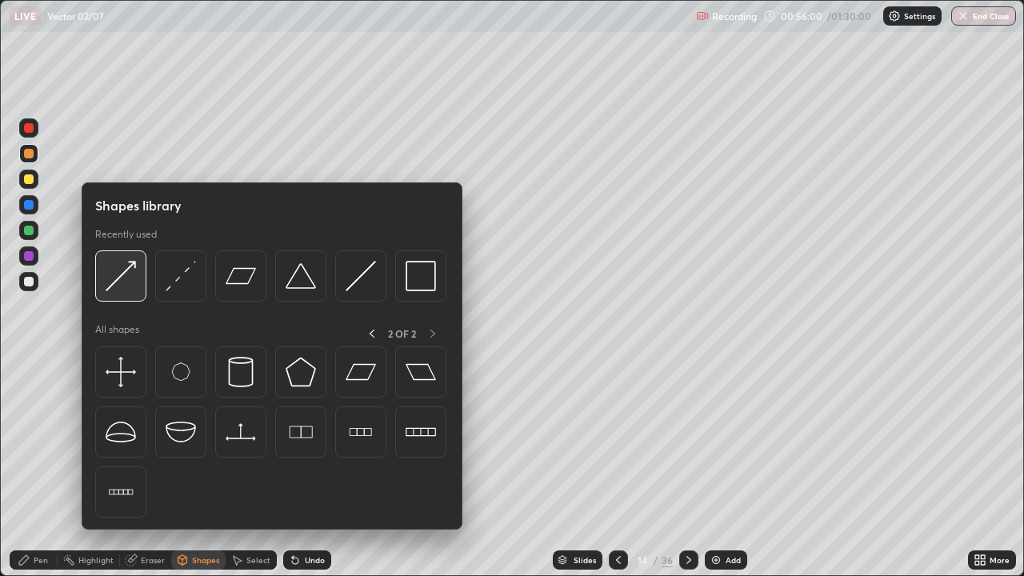
click at [132, 260] on div at bounding box center [120, 275] width 51 height 51
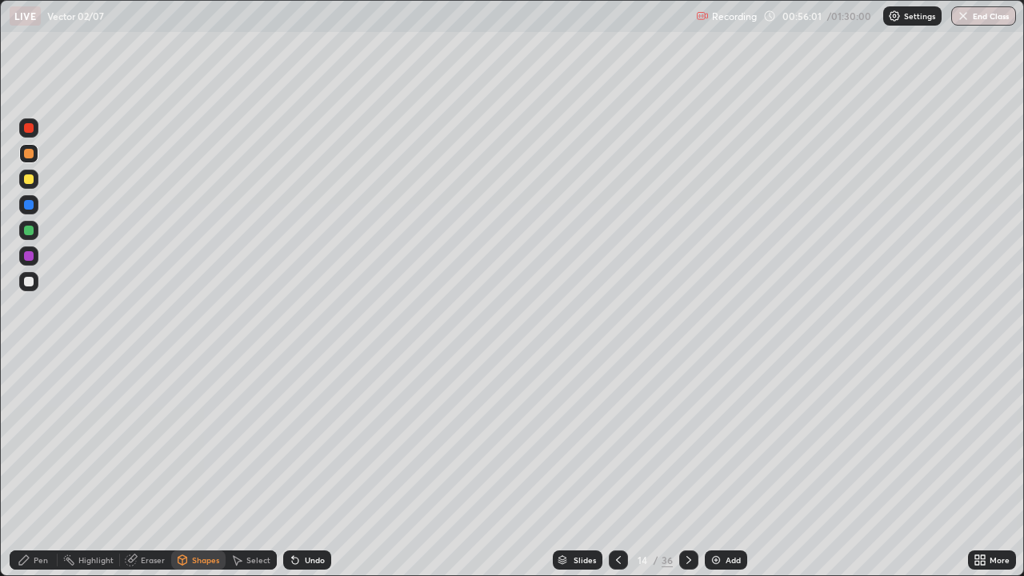
click at [30, 130] on div at bounding box center [29, 128] width 10 height 10
click at [28, 206] on div at bounding box center [29, 205] width 10 height 10
click at [305, 467] on div "Undo" at bounding box center [315, 560] width 20 height 8
click at [307, 467] on div "Undo" at bounding box center [307, 559] width 48 height 19
click at [21, 467] on icon at bounding box center [24, 560] width 10 height 10
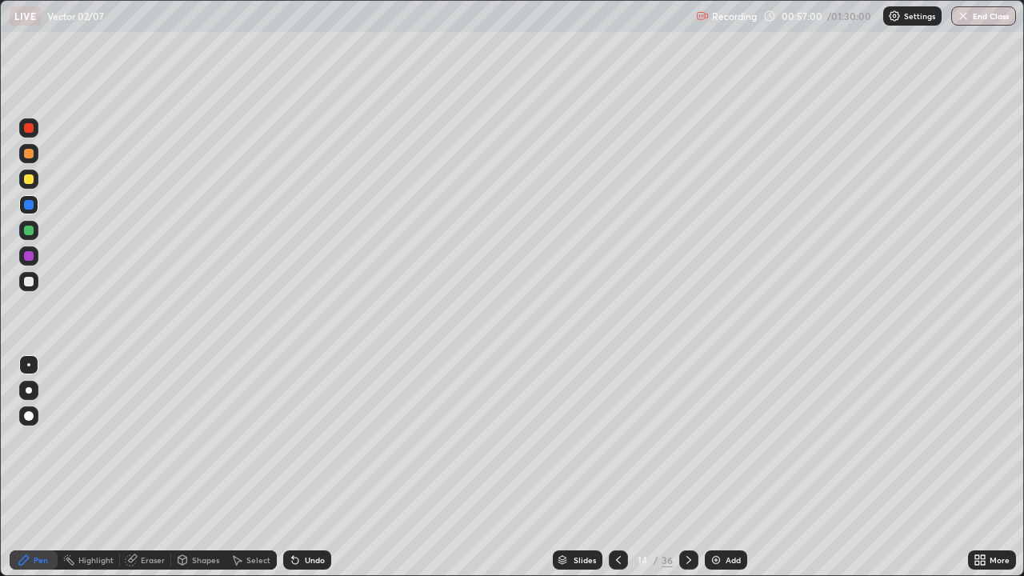
click at [150, 467] on div "Eraser" at bounding box center [153, 560] width 24 height 8
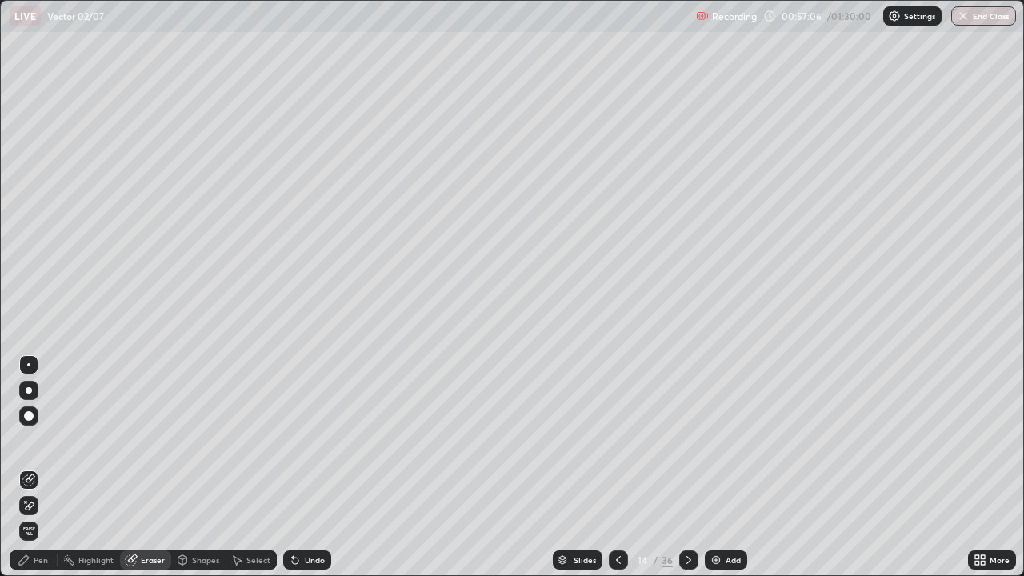
click at [35, 467] on div "Pen" at bounding box center [41, 560] width 14 height 8
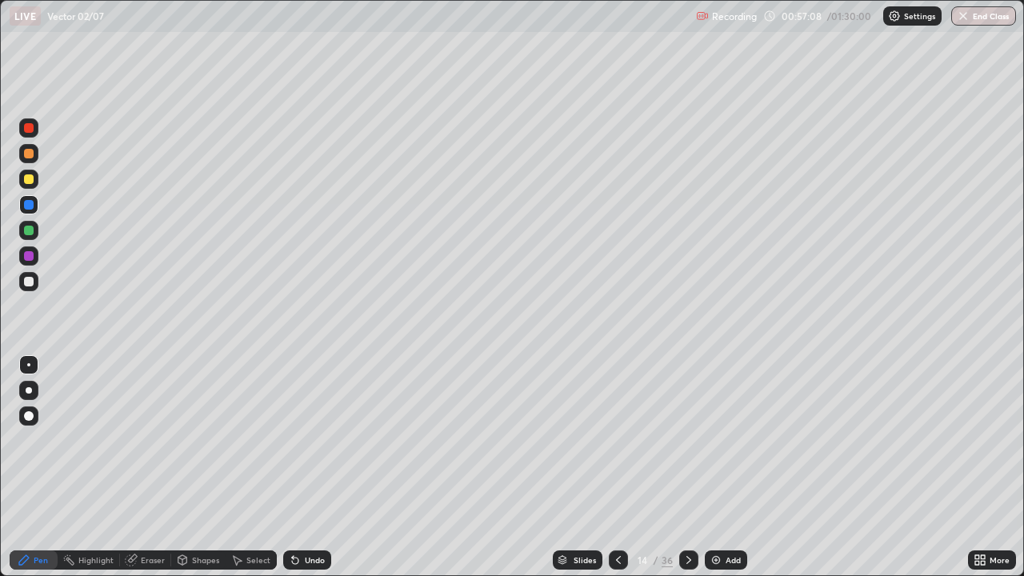
click at [35, 206] on div at bounding box center [28, 204] width 19 height 19
click at [318, 467] on div "Undo" at bounding box center [307, 559] width 48 height 19
click at [153, 467] on div "Eraser" at bounding box center [153, 560] width 24 height 8
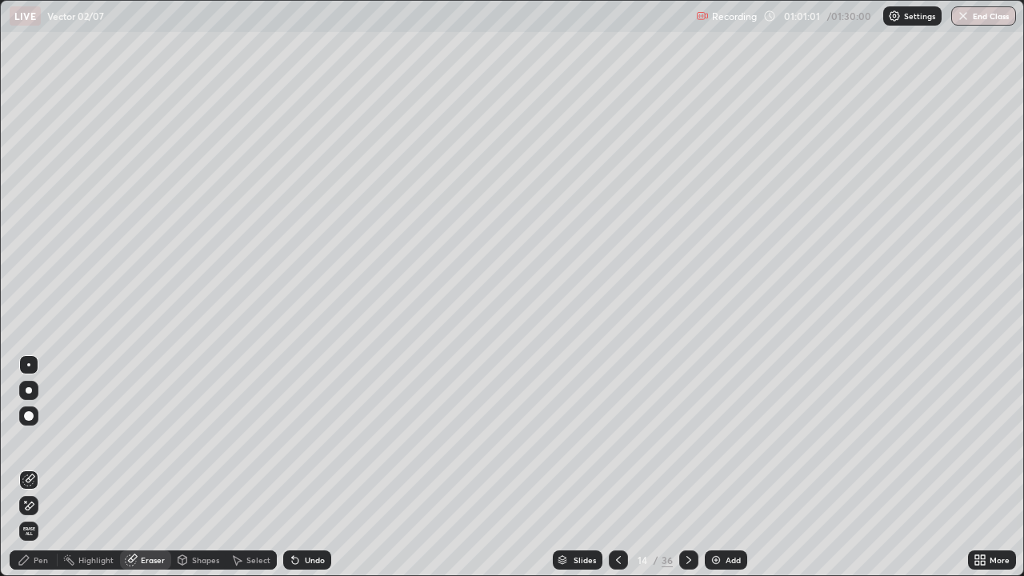
click at [90, 467] on div "Highlight" at bounding box center [95, 560] width 35 height 8
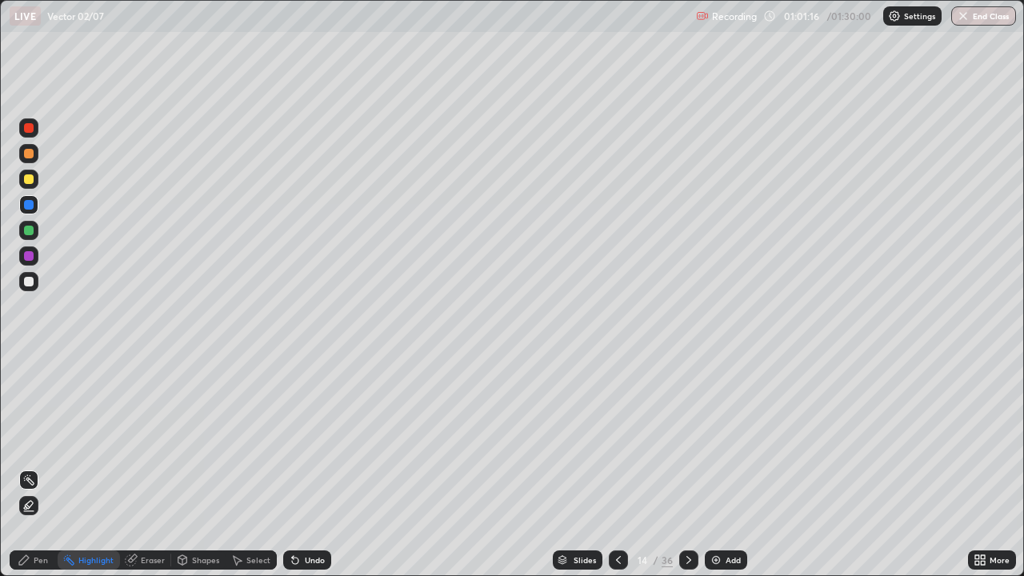
click at [37, 255] on div at bounding box center [28, 255] width 19 height 19
click at [38, 467] on div "Pen" at bounding box center [41, 560] width 14 height 8
click at [31, 154] on div at bounding box center [29, 154] width 10 height 10
click at [316, 467] on div "Undo" at bounding box center [315, 560] width 20 height 8
click at [686, 467] on icon at bounding box center [688, 559] width 13 height 13
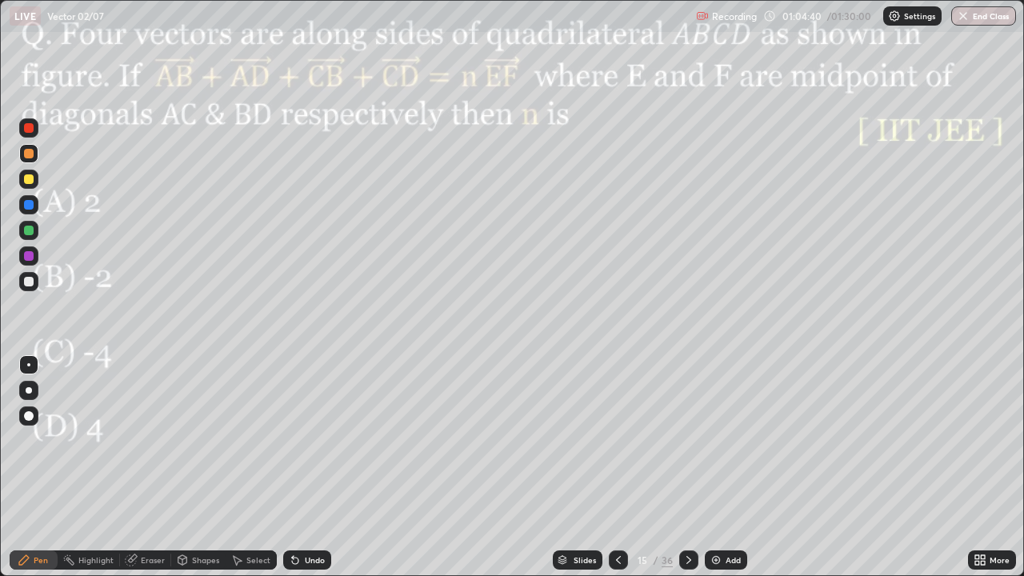
click at [201, 467] on div "Shapes" at bounding box center [205, 560] width 27 height 8
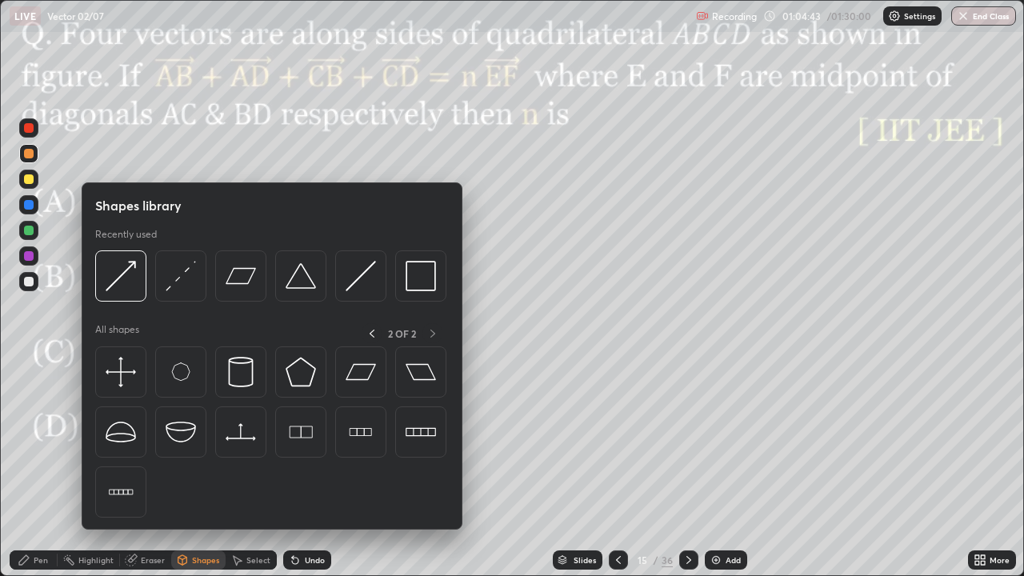
click at [31, 155] on div at bounding box center [29, 154] width 10 height 10
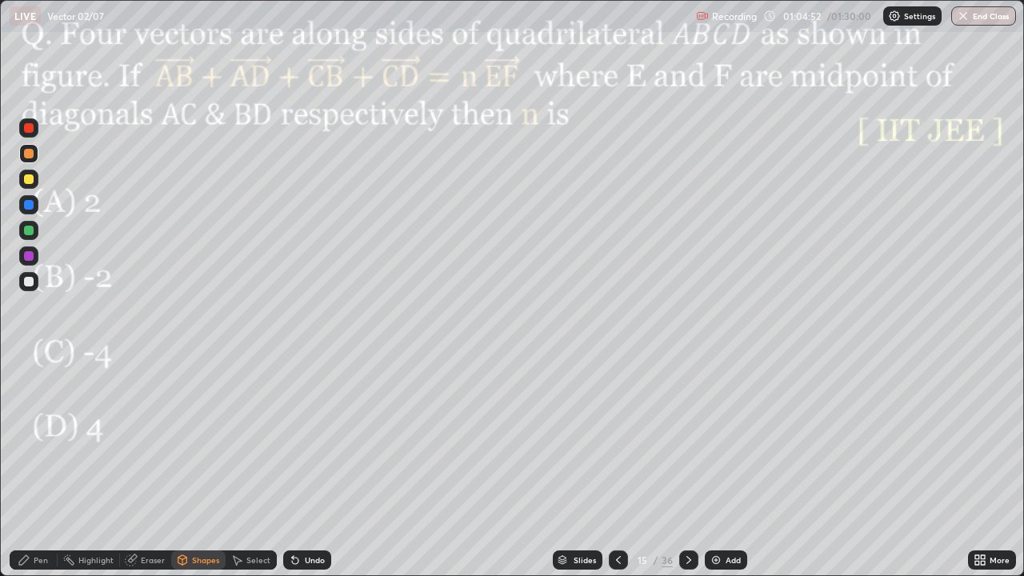
click at [307, 467] on div "Undo" at bounding box center [315, 560] width 20 height 8
click at [192, 467] on div "Shapes" at bounding box center [205, 560] width 27 height 8
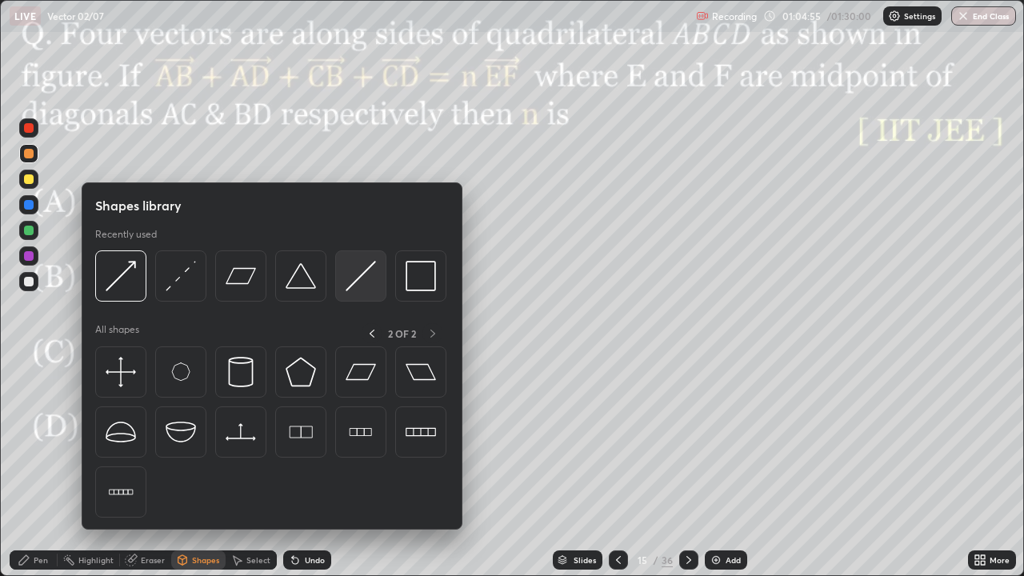
click at [350, 279] on img at bounding box center [361, 276] width 30 height 30
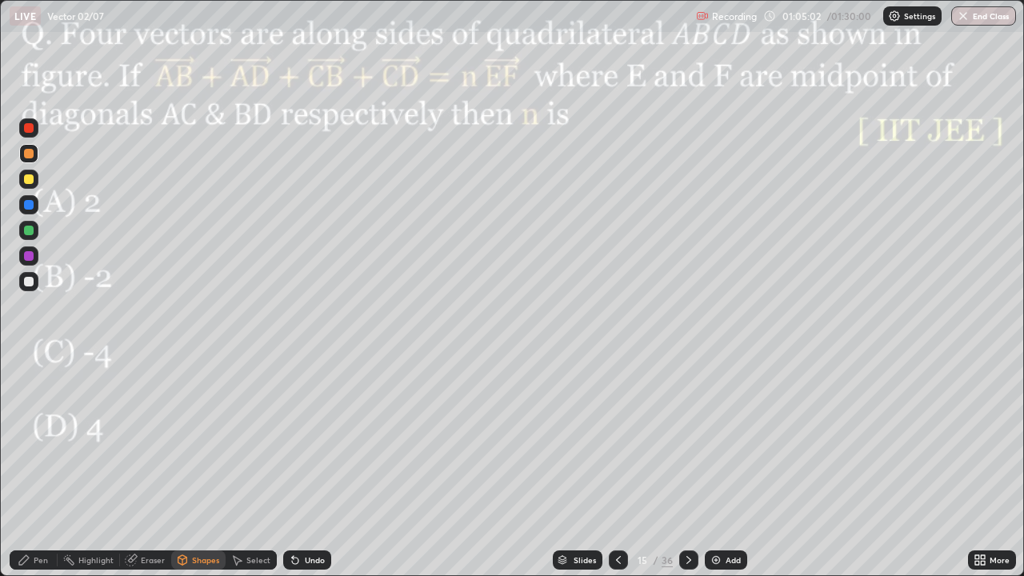
click at [38, 467] on div "Pen" at bounding box center [34, 559] width 48 height 19
click at [30, 231] on div at bounding box center [29, 231] width 10 height 10
click at [29, 254] on div at bounding box center [29, 256] width 10 height 10
click at [200, 467] on div "Shapes" at bounding box center [205, 560] width 27 height 8
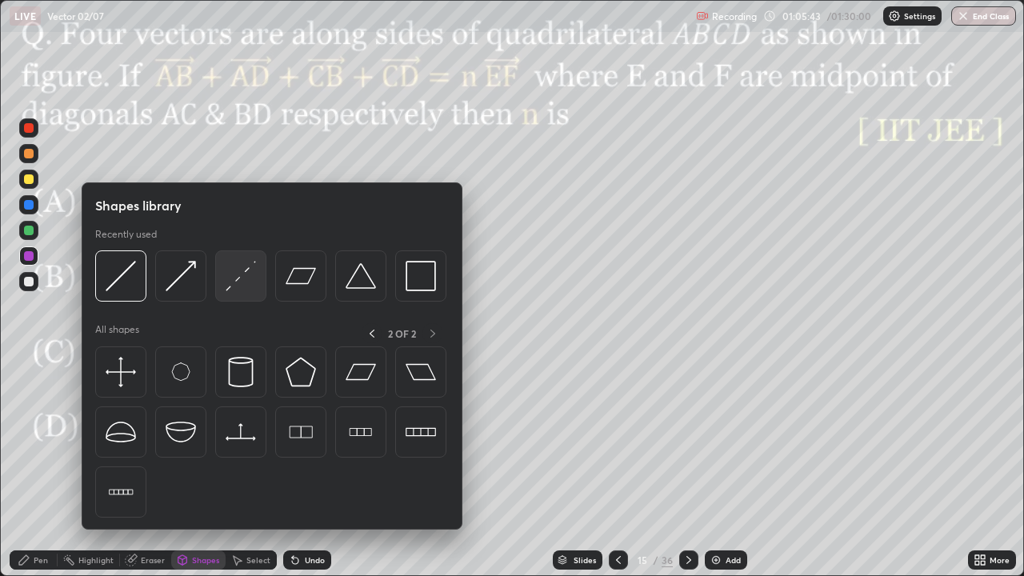
click at [238, 282] on img at bounding box center [241, 276] width 30 height 30
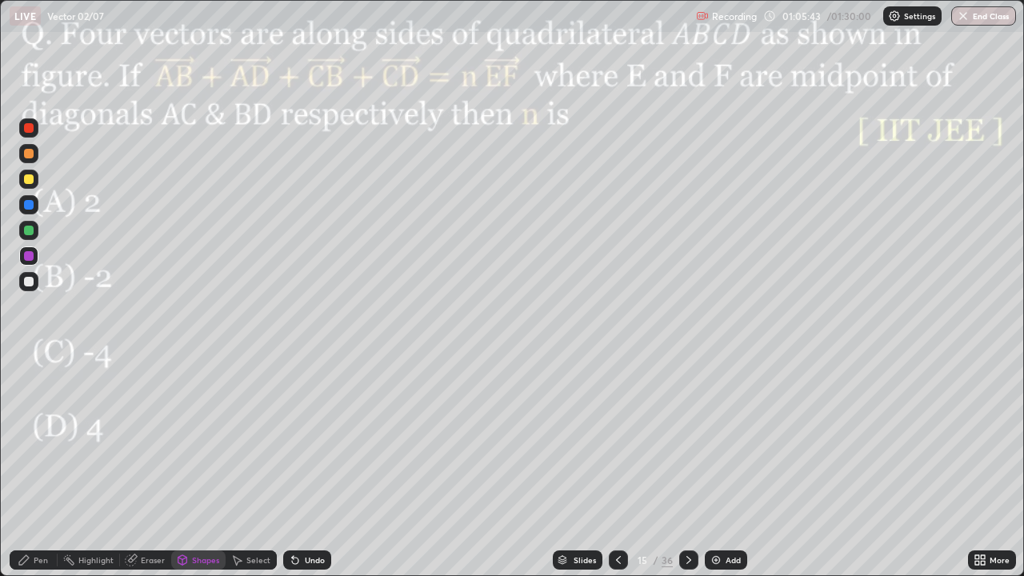
click at [34, 263] on div at bounding box center [28, 255] width 19 height 19
click at [35, 208] on div at bounding box center [28, 204] width 19 height 19
click at [33, 178] on div at bounding box center [29, 179] width 10 height 10
click at [44, 467] on div "Pen" at bounding box center [41, 560] width 14 height 8
click at [30, 389] on div at bounding box center [29, 390] width 6 height 6
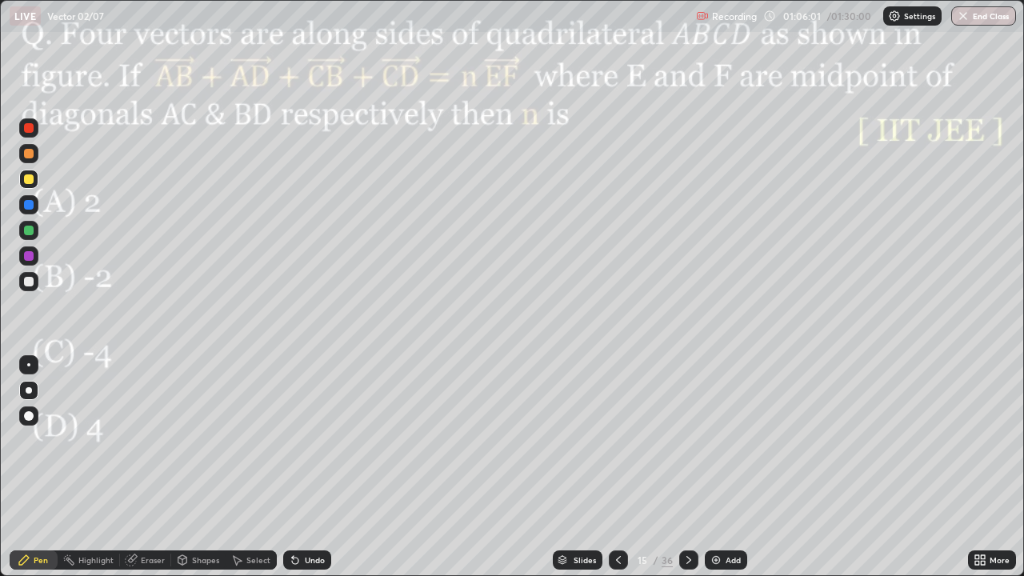
click at [305, 467] on div "Undo" at bounding box center [315, 560] width 20 height 8
click at [194, 467] on div "Shapes" at bounding box center [205, 560] width 27 height 8
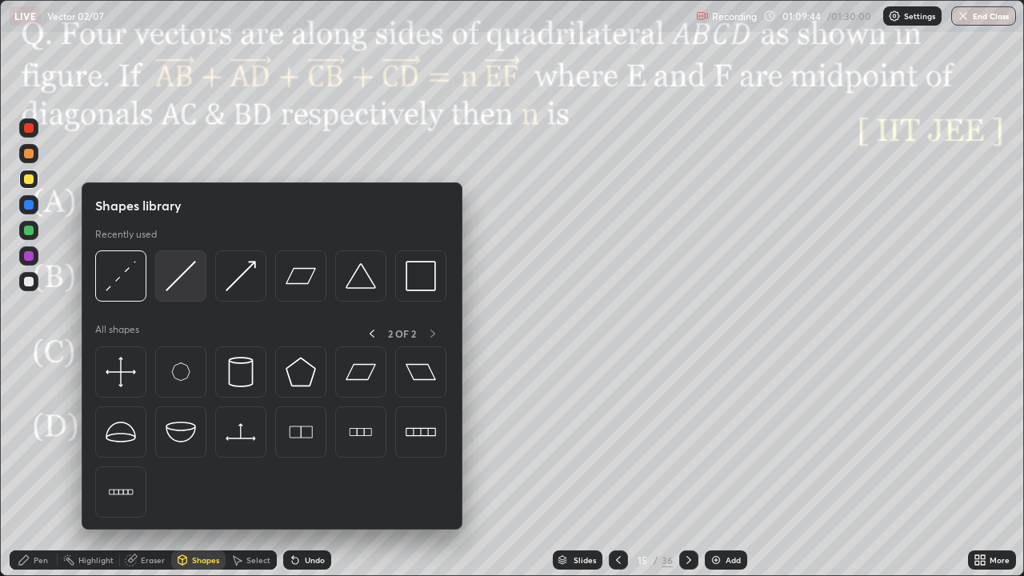
click at [179, 278] on img at bounding box center [181, 276] width 30 height 30
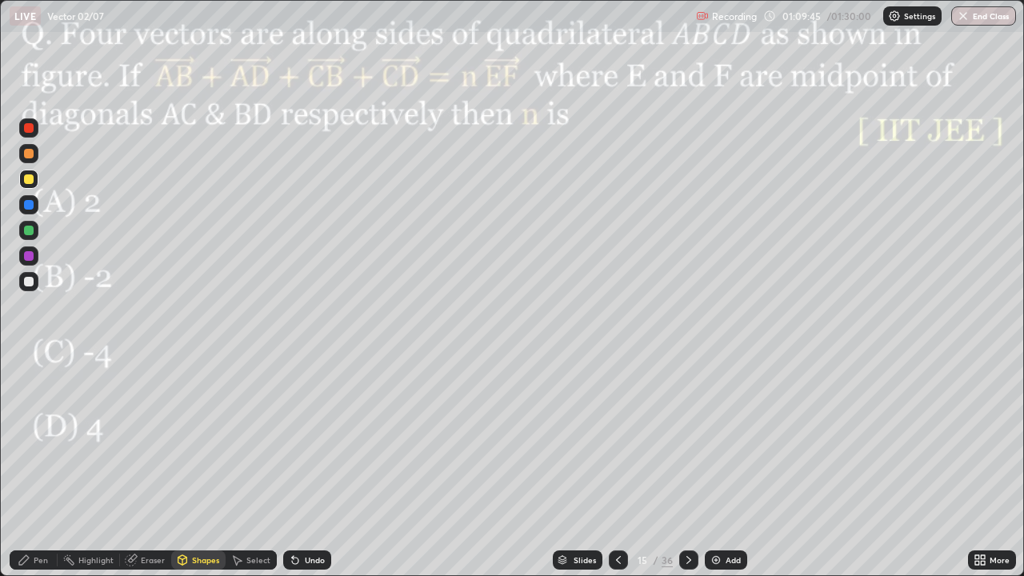
click at [29, 129] on div at bounding box center [29, 128] width 10 height 10
click at [34, 467] on div "Pen" at bounding box center [41, 560] width 14 height 8
click at [26, 238] on div at bounding box center [28, 230] width 19 height 19
click at [29, 365] on div at bounding box center [28, 364] width 3 height 3
click at [41, 467] on div "Pen" at bounding box center [41, 560] width 14 height 8
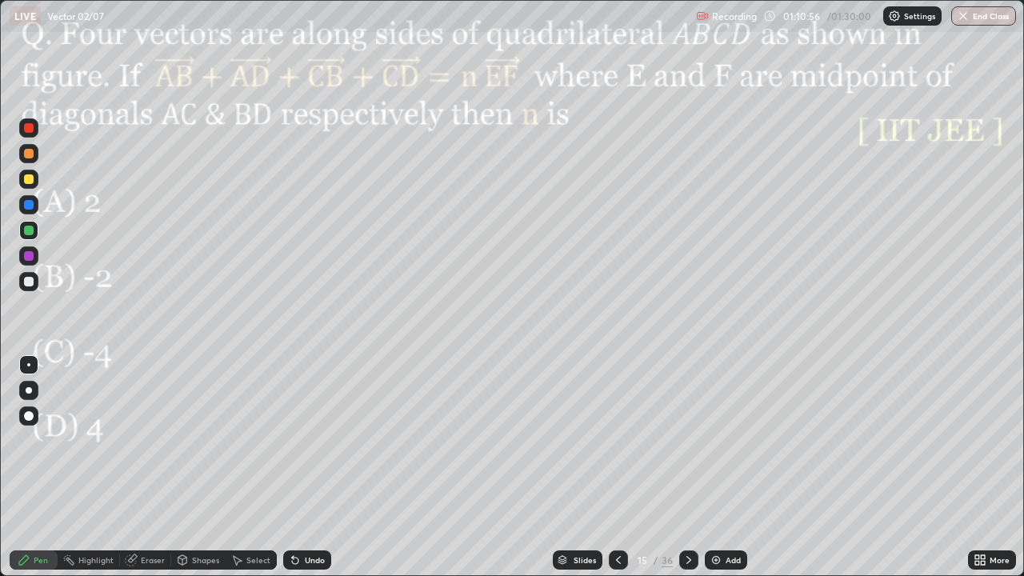
click at [29, 365] on div at bounding box center [28, 364] width 3 height 3
click at [38, 467] on div "Pen" at bounding box center [41, 560] width 14 height 8
click at [31, 231] on div at bounding box center [29, 231] width 10 height 10
click at [312, 467] on div "Undo" at bounding box center [315, 560] width 20 height 8
click at [213, 467] on div "Shapes" at bounding box center [205, 560] width 27 height 8
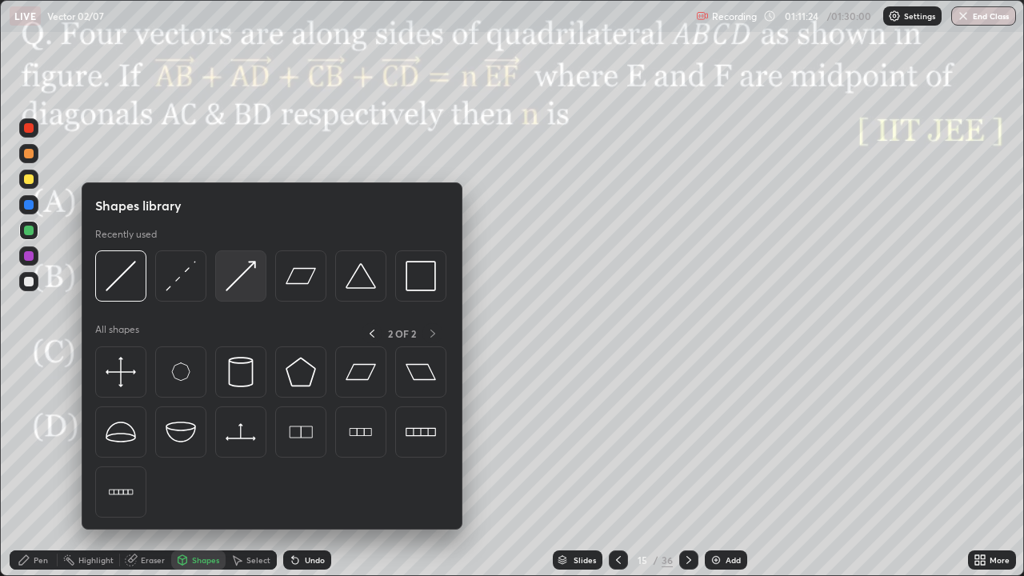
click at [254, 274] on img at bounding box center [241, 276] width 30 height 30
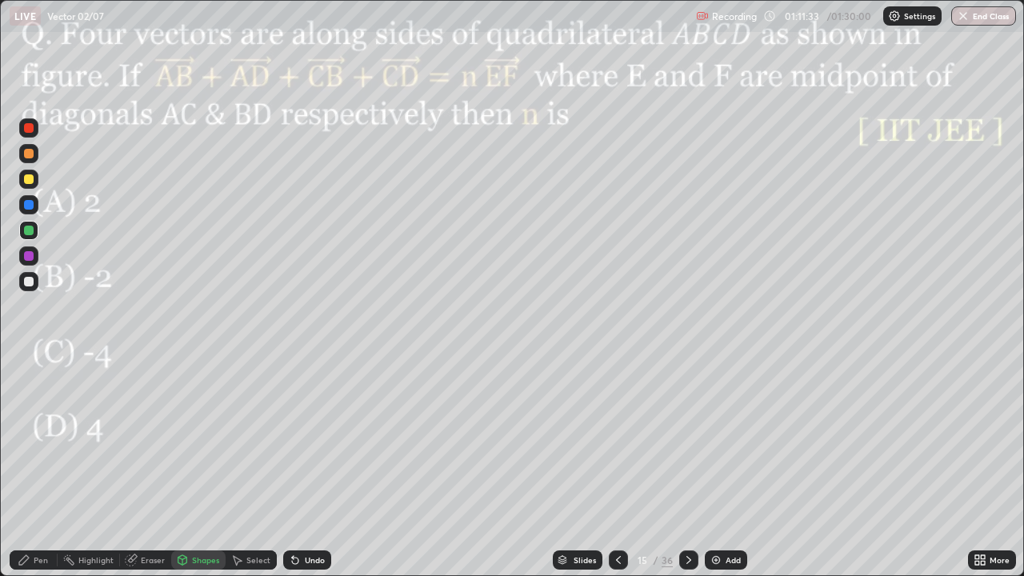
click at [202, 467] on div "Shapes" at bounding box center [198, 559] width 54 height 19
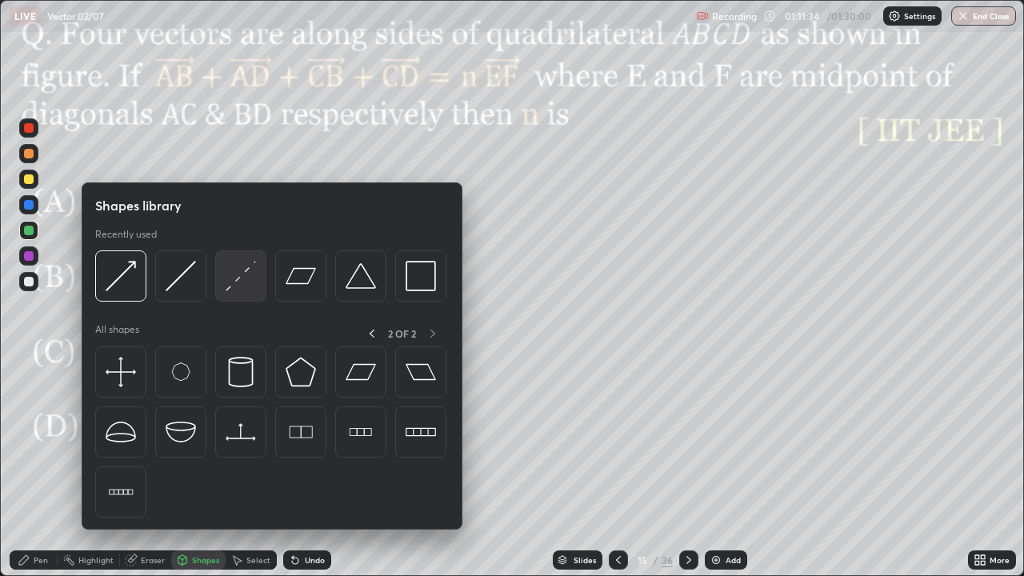
click at [247, 274] on img at bounding box center [241, 276] width 30 height 30
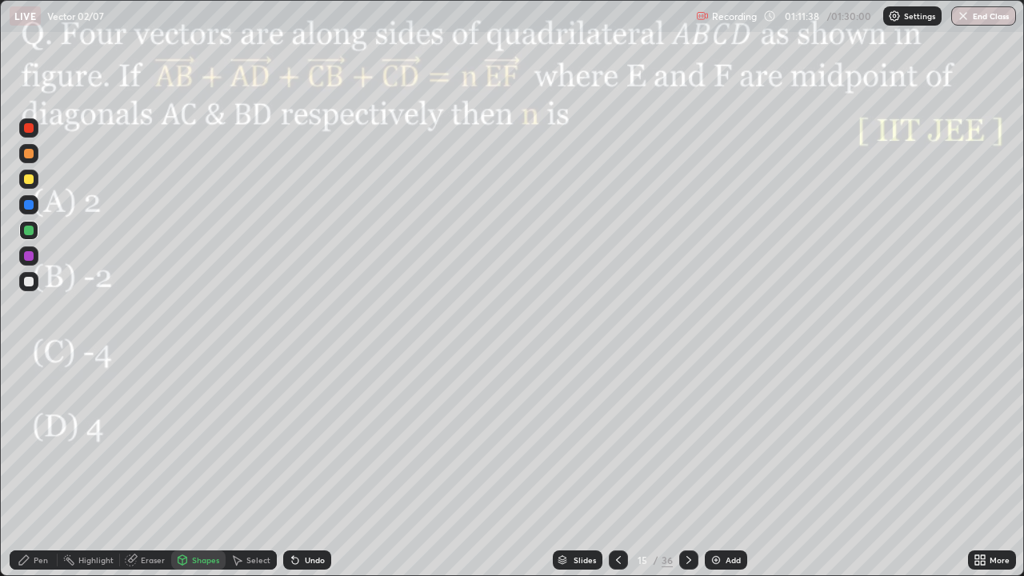
click at [157, 467] on div "Eraser" at bounding box center [153, 560] width 24 height 8
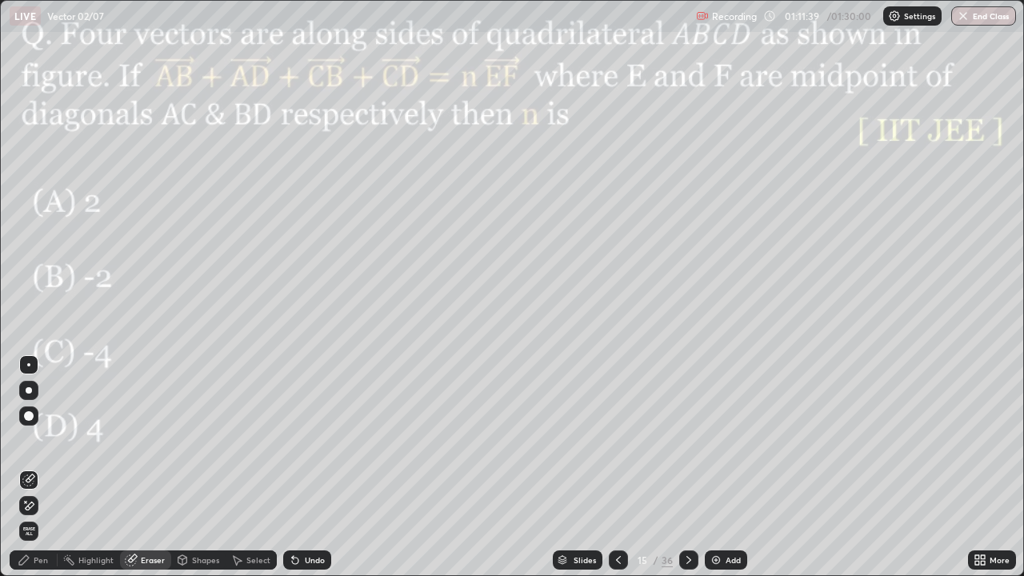
click at [31, 467] on icon at bounding box center [28, 506] width 13 height 14
click at [216, 467] on div "Shapes" at bounding box center [205, 560] width 27 height 8
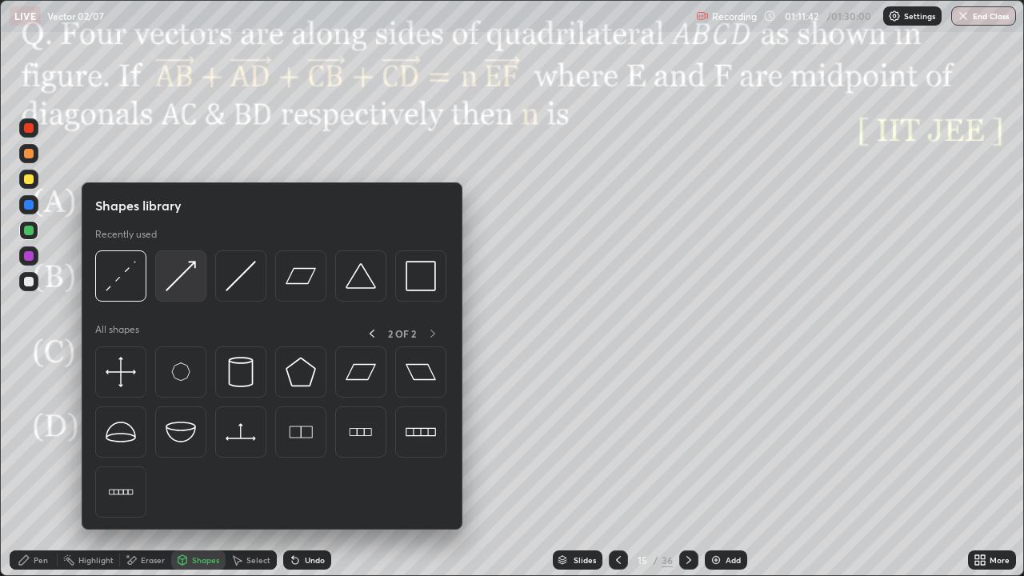
click at [182, 279] on img at bounding box center [181, 276] width 30 height 30
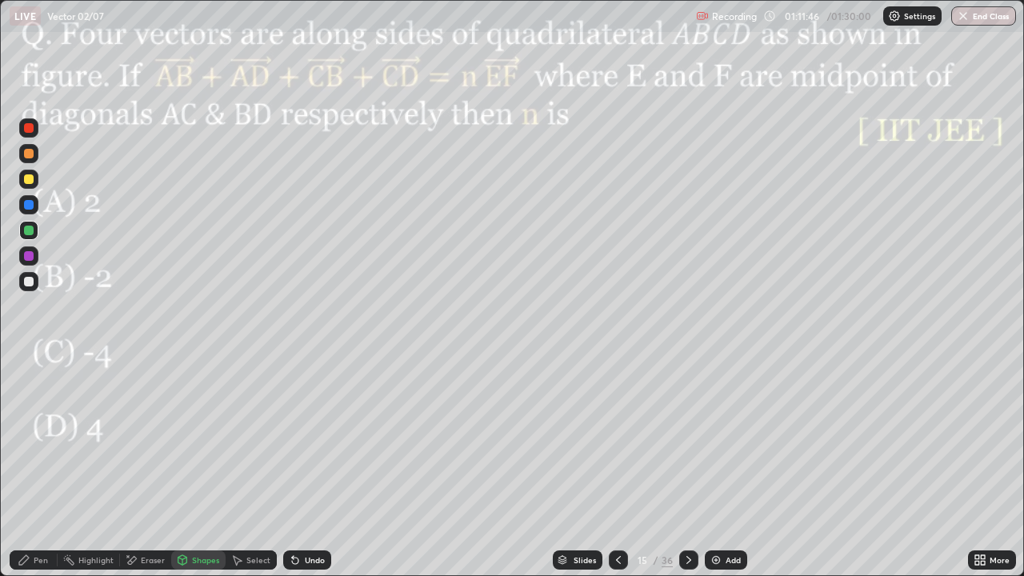
click at [49, 467] on div "Pen" at bounding box center [34, 559] width 48 height 19
click at [30, 256] on div at bounding box center [29, 256] width 10 height 10
click at [306, 467] on div "Undo" at bounding box center [315, 560] width 20 height 8
click at [305, 467] on div "Undo" at bounding box center [315, 560] width 20 height 8
click at [206, 467] on div "Shapes" at bounding box center [205, 560] width 27 height 8
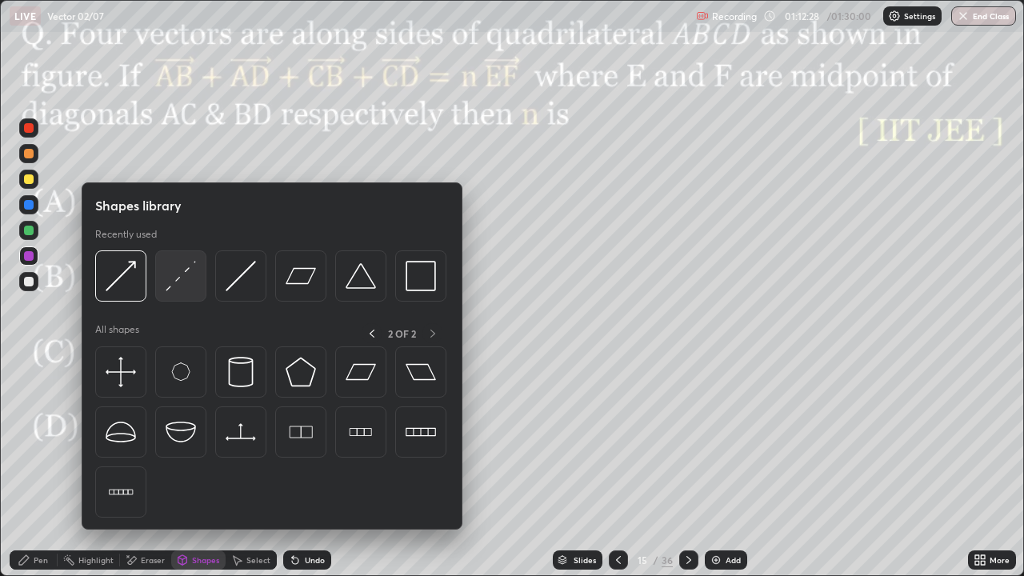
click at [180, 284] on img at bounding box center [181, 276] width 30 height 30
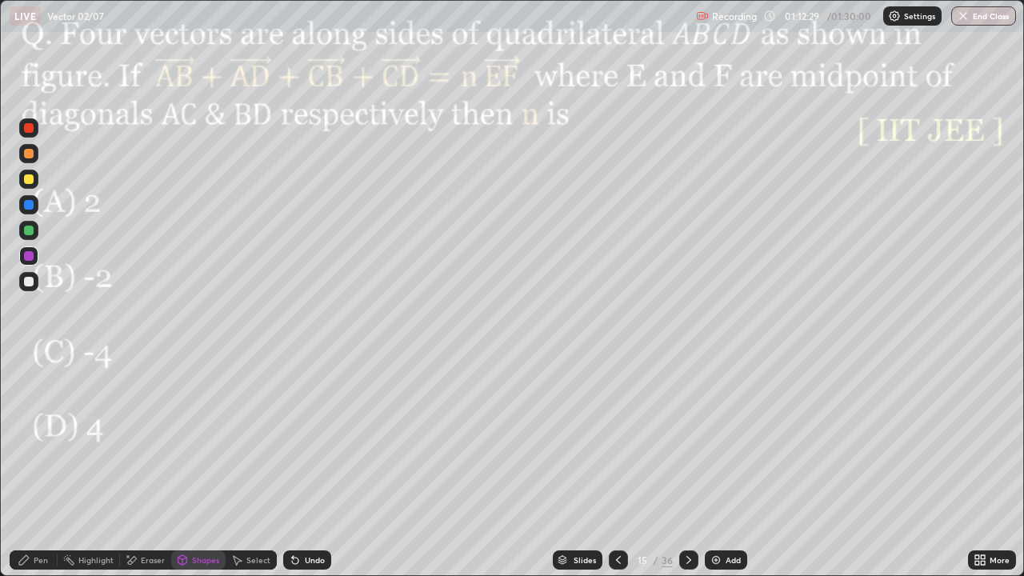
click at [26, 228] on div at bounding box center [29, 231] width 10 height 10
click at [203, 467] on div "Shapes" at bounding box center [205, 560] width 27 height 8
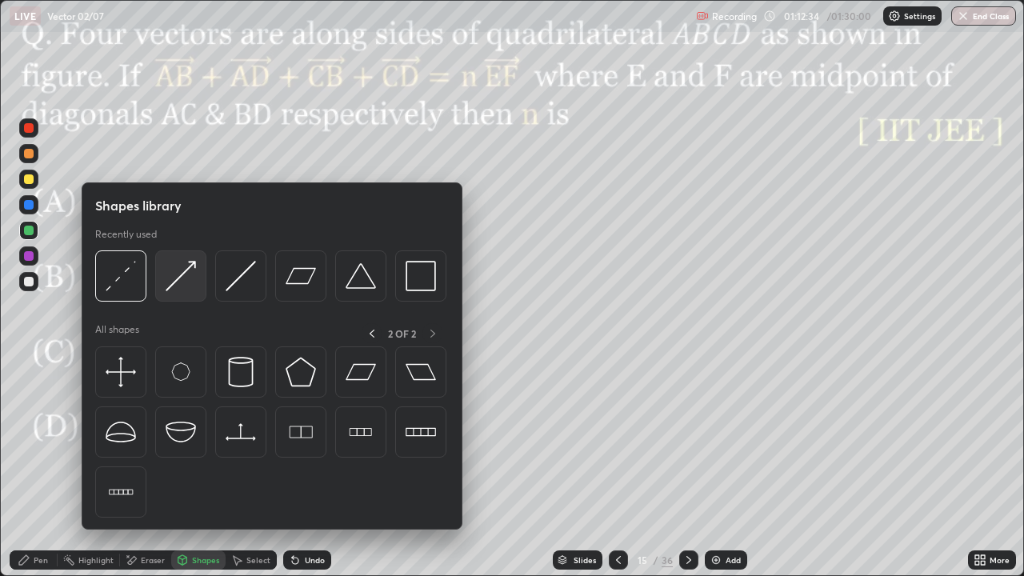
click at [176, 279] on img at bounding box center [181, 276] width 30 height 30
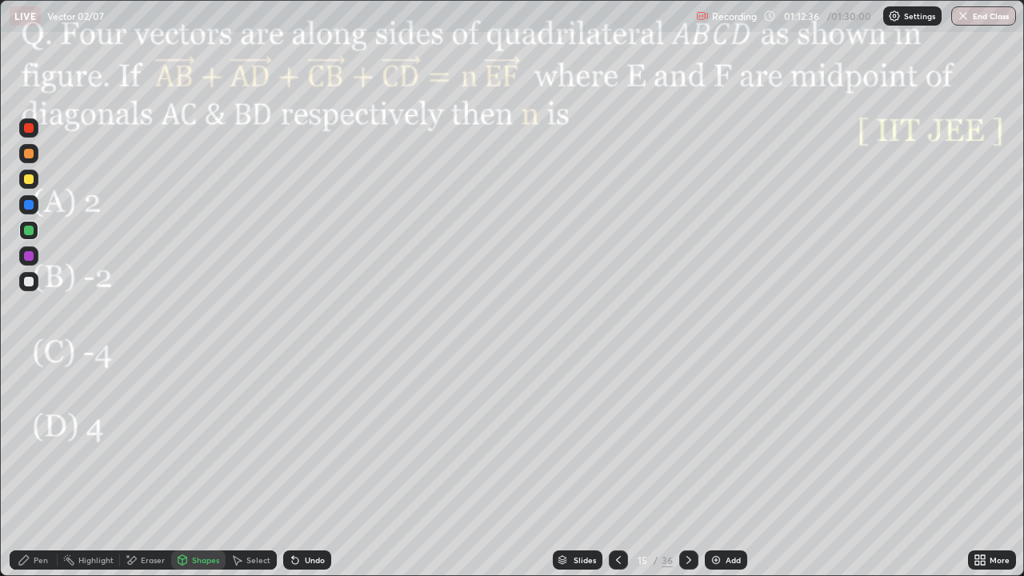
click at [30, 230] on div at bounding box center [29, 231] width 10 height 10
click at [41, 467] on div "Pen" at bounding box center [41, 560] width 14 height 8
click at [28, 279] on div at bounding box center [29, 282] width 10 height 10
click at [308, 467] on div "Undo" at bounding box center [307, 559] width 48 height 19
click at [733, 467] on div "Add" at bounding box center [732, 560] width 15 height 8
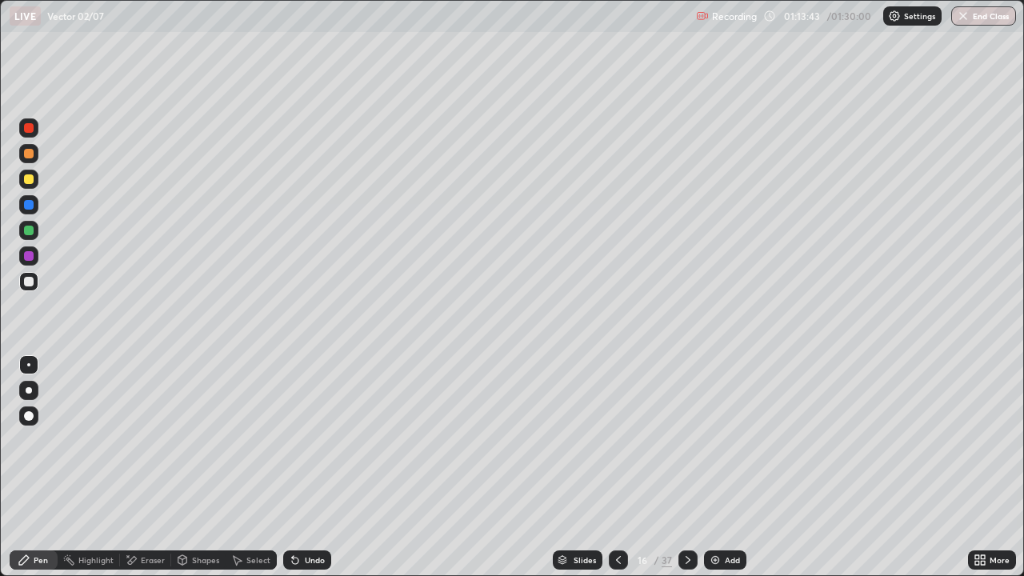
click at [30, 233] on div at bounding box center [29, 231] width 10 height 10
click at [617, 467] on icon at bounding box center [618, 559] width 13 height 13
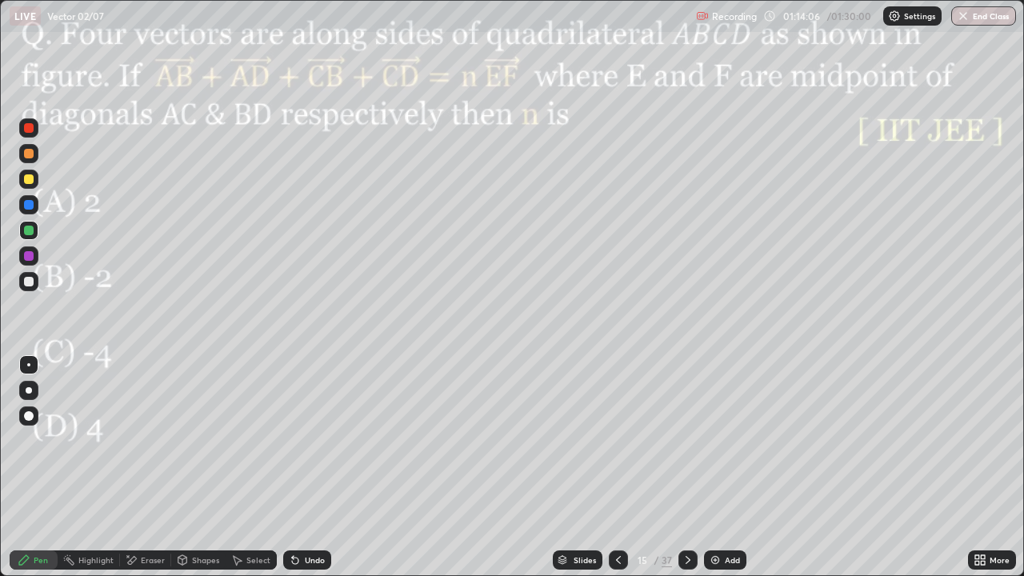
click at [686, 467] on icon at bounding box center [687, 559] width 13 height 13
click at [617, 467] on icon at bounding box center [618, 559] width 13 height 13
click at [204, 467] on div "Shapes" at bounding box center [205, 560] width 27 height 8
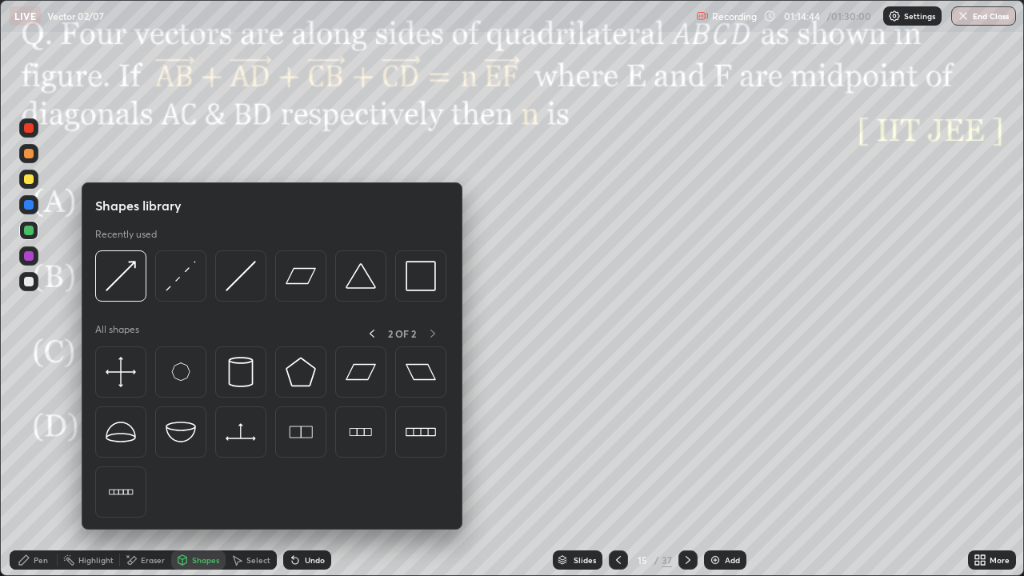
click at [31, 252] on div at bounding box center [29, 256] width 10 height 10
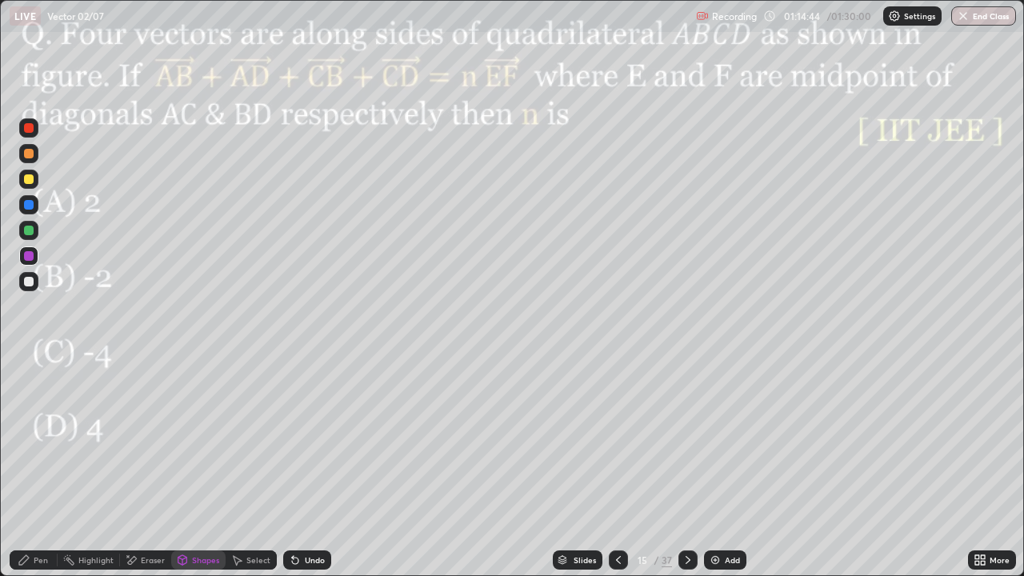
click at [45, 467] on div "Pen" at bounding box center [41, 560] width 14 height 8
click at [201, 467] on div "Shapes" at bounding box center [205, 560] width 27 height 8
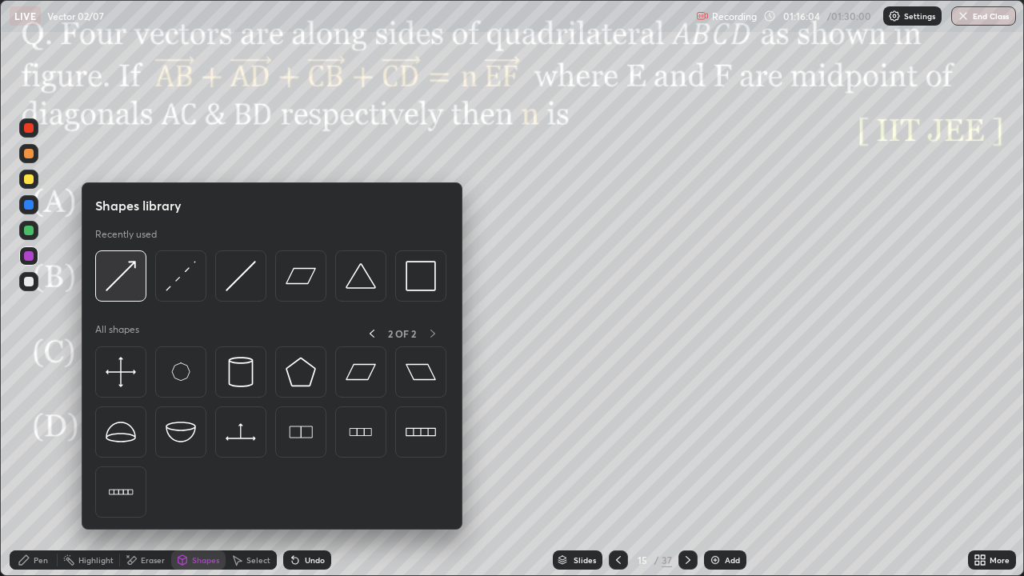
click at [135, 269] on img at bounding box center [121, 276] width 30 height 30
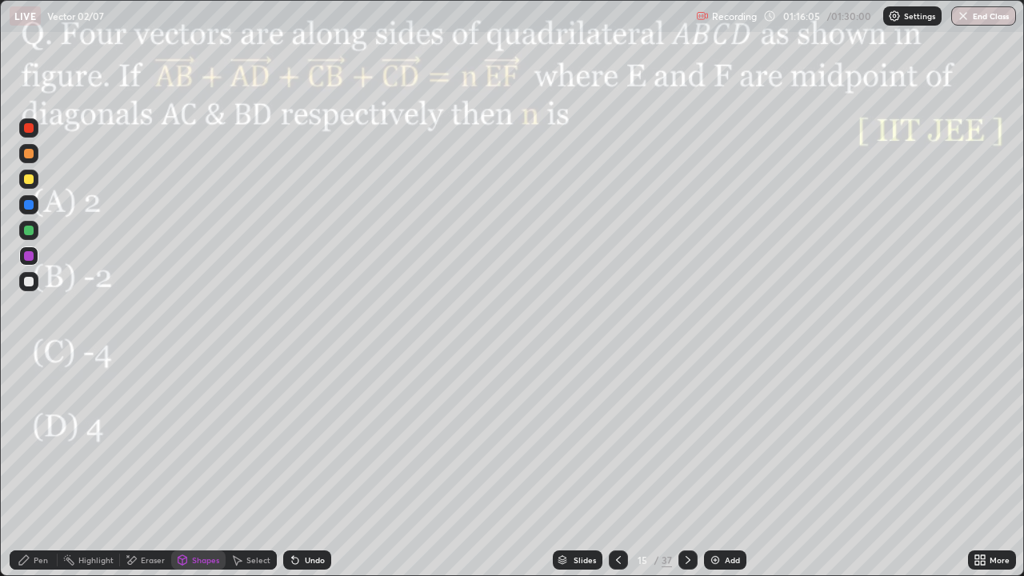
click at [32, 283] on div at bounding box center [29, 282] width 10 height 10
click at [196, 467] on div "Shapes" at bounding box center [205, 560] width 27 height 8
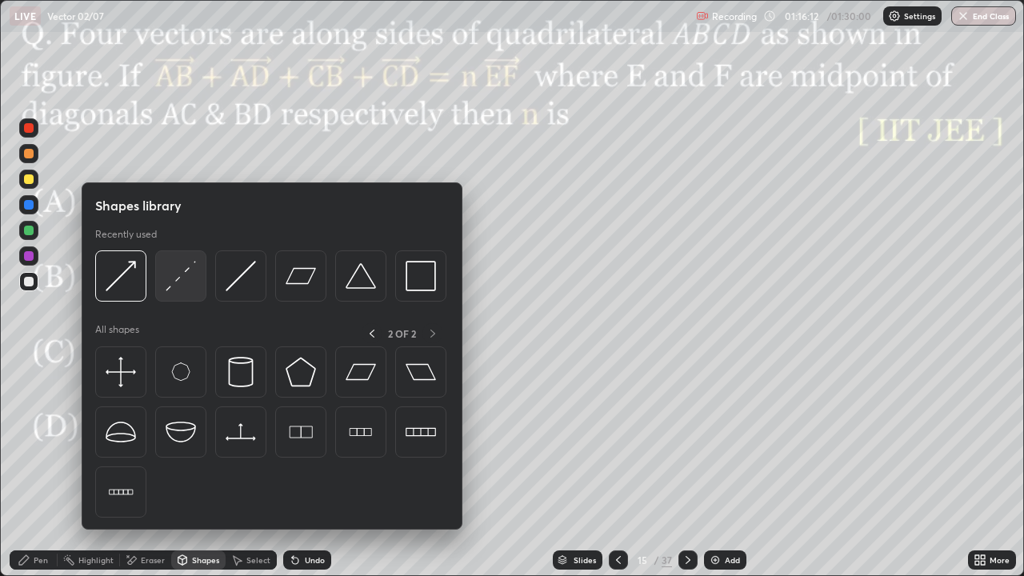
click at [182, 285] on img at bounding box center [181, 276] width 30 height 30
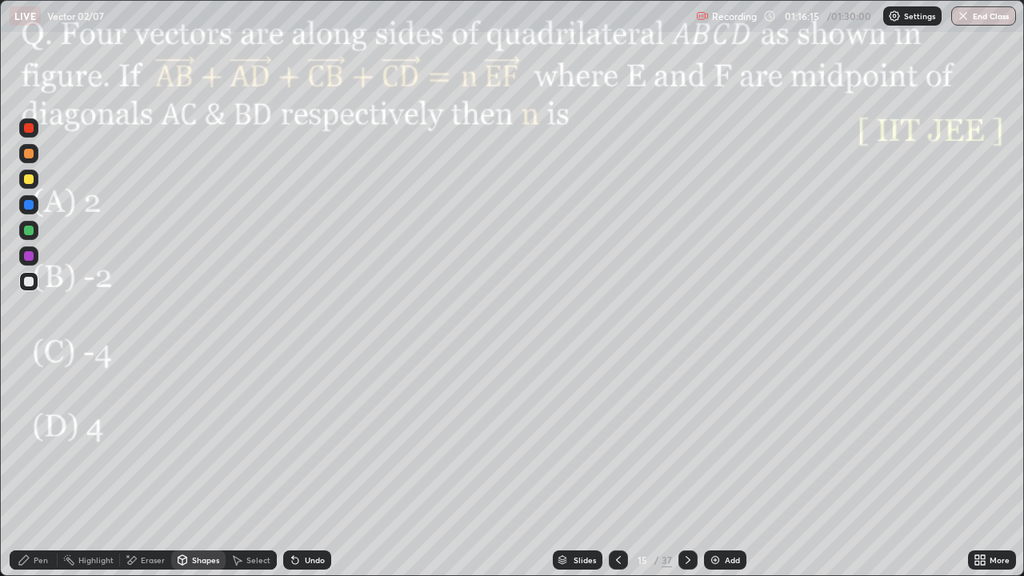
click at [32, 257] on div at bounding box center [29, 256] width 10 height 10
click at [43, 467] on div "Pen" at bounding box center [41, 560] width 14 height 8
click at [306, 467] on div "Undo" at bounding box center [315, 560] width 20 height 8
click at [27, 208] on div at bounding box center [29, 205] width 10 height 10
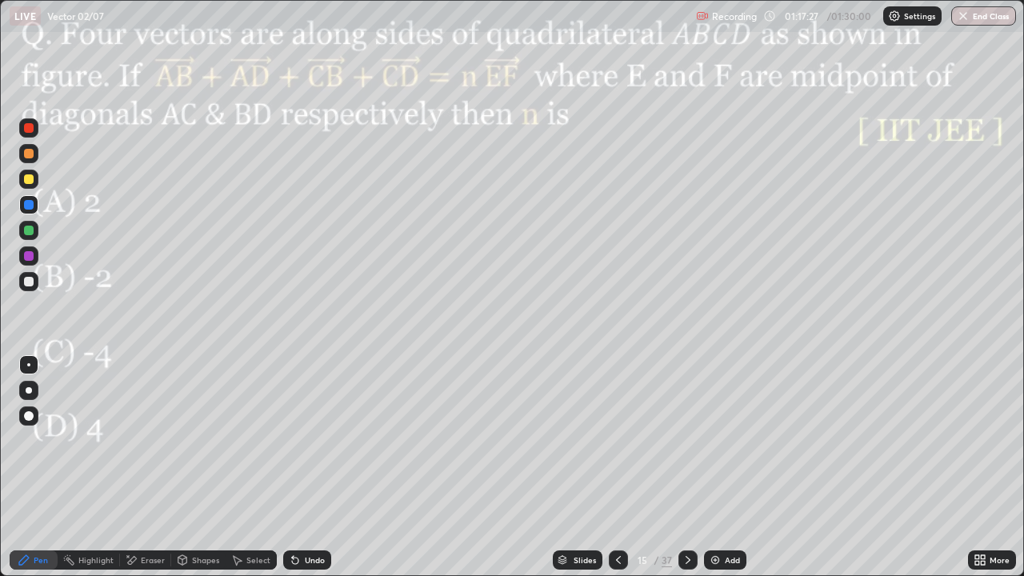
click at [312, 467] on div "Undo" at bounding box center [315, 560] width 20 height 8
click at [422, 467] on div "Slides 15 / 37 Add" at bounding box center [649, 560] width 637 height 32
click at [248, 467] on div "Select" at bounding box center [251, 559] width 51 height 19
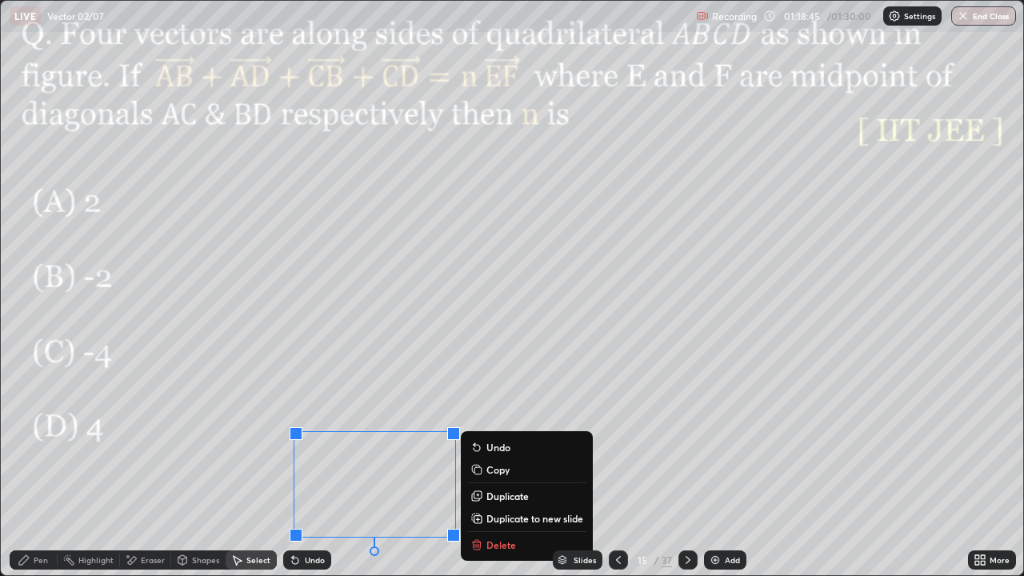
click at [95, 467] on div "0 ° Undo Copy Duplicate Duplicate to new slide Delete" at bounding box center [512, 288] width 1022 height 574
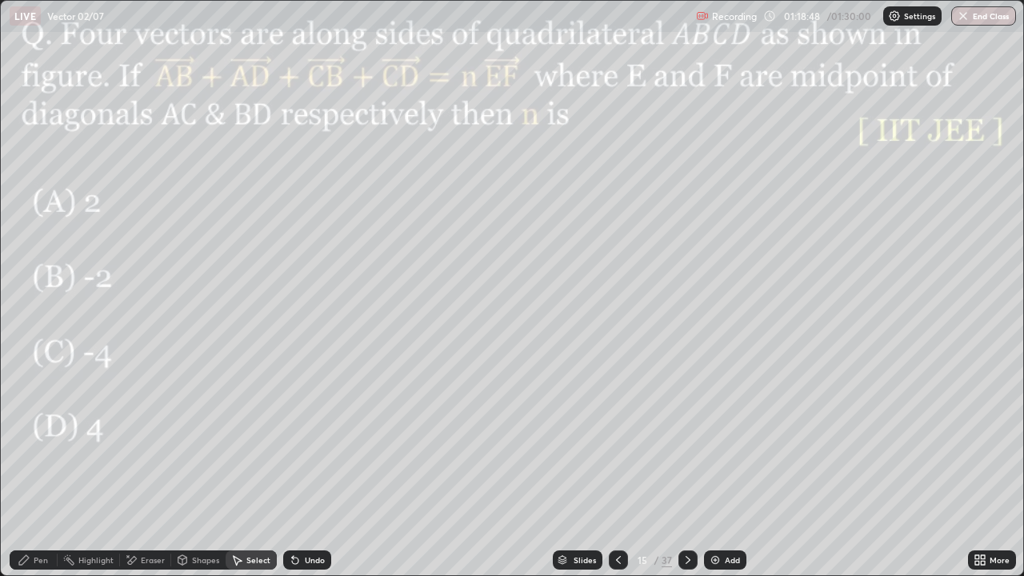
click at [42, 467] on div "Pen" at bounding box center [34, 559] width 48 height 19
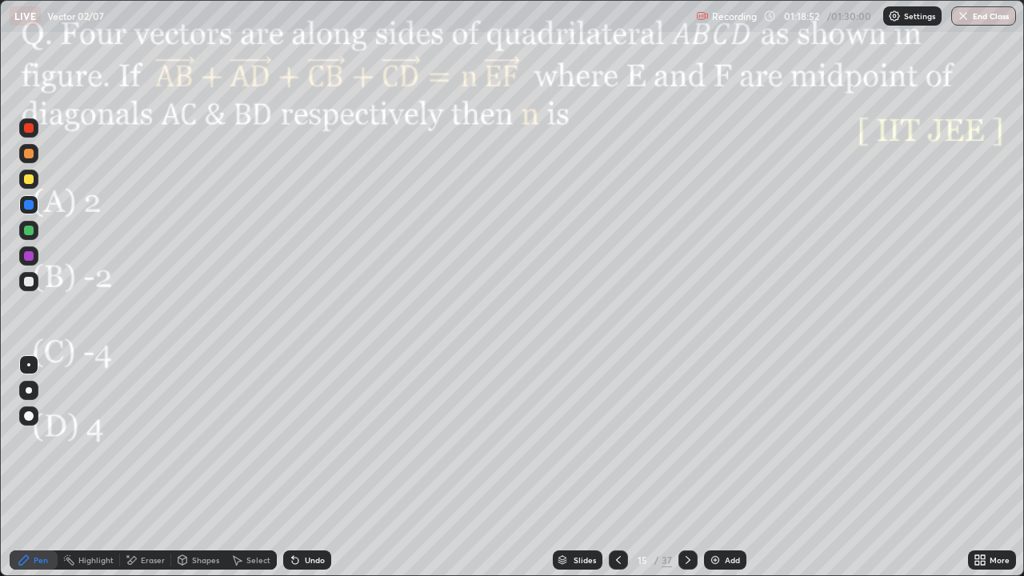
click at [34, 274] on div at bounding box center [28, 281] width 19 height 19
click at [686, 467] on icon at bounding box center [687, 560] width 5 height 8
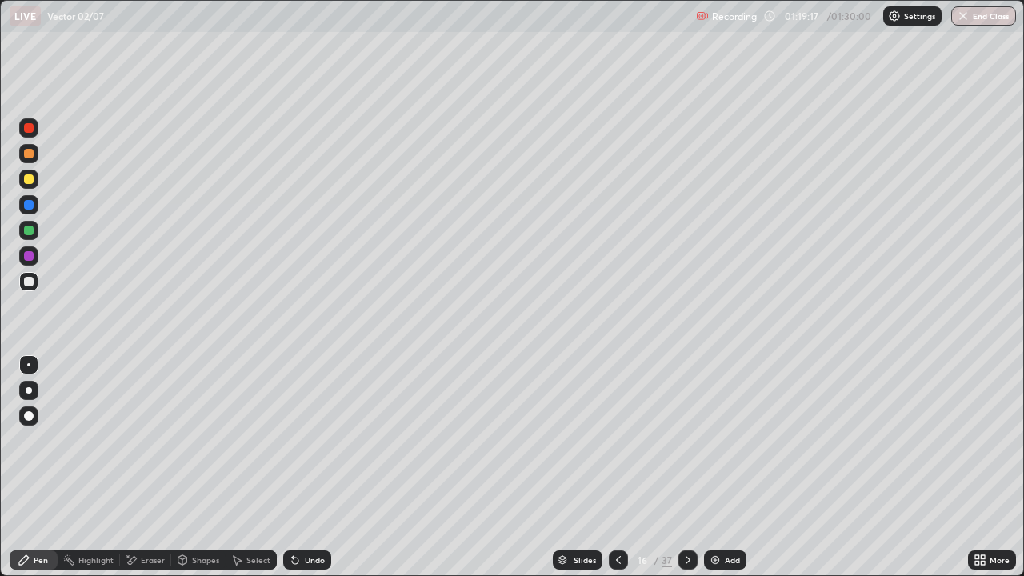
click at [615, 467] on icon at bounding box center [618, 559] width 13 height 13
click at [686, 467] on icon at bounding box center [687, 559] width 13 height 13
click at [197, 467] on div "Shapes" at bounding box center [205, 560] width 27 height 8
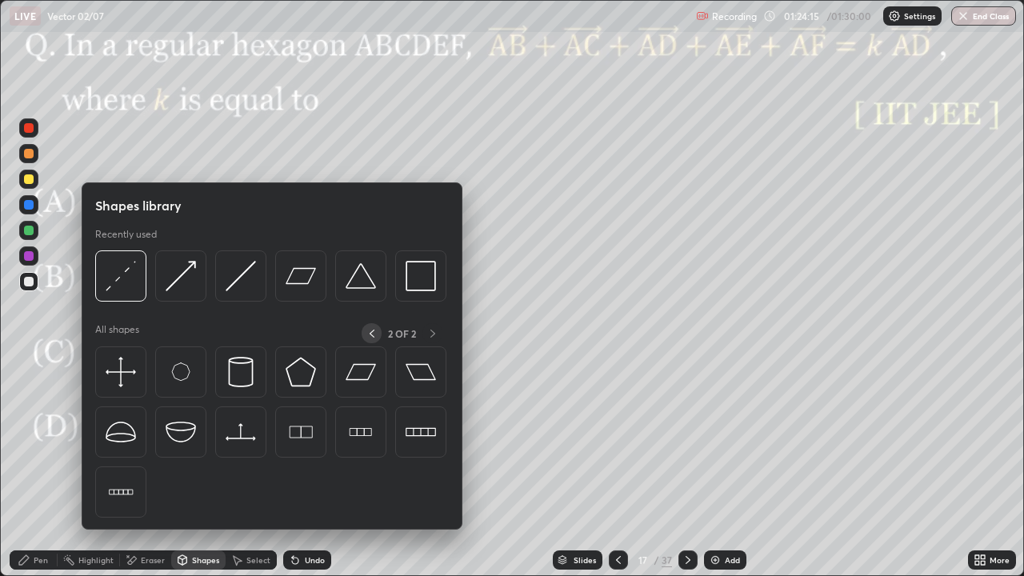
click at [371, 333] on icon at bounding box center [372, 333] width 13 height 13
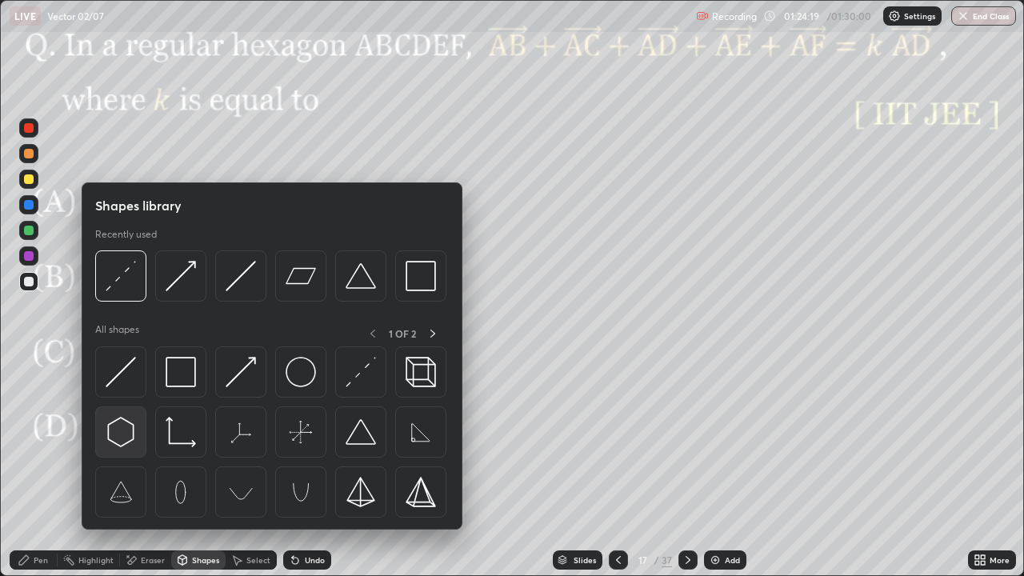
click at [123, 430] on img at bounding box center [121, 432] width 30 height 30
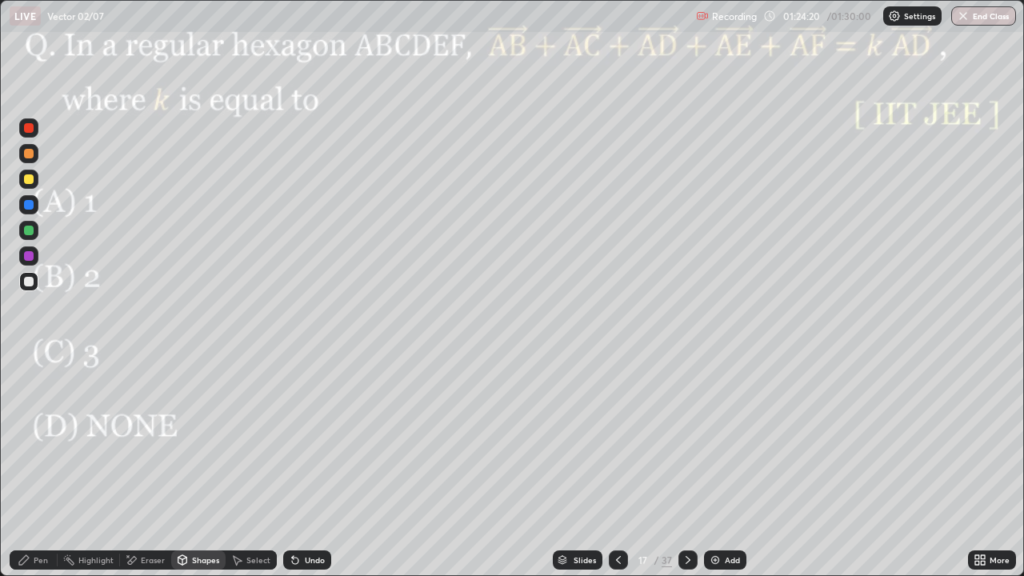
click at [37, 251] on div at bounding box center [28, 255] width 19 height 19
click at [26, 467] on div "Pen" at bounding box center [34, 559] width 48 height 19
click at [28, 227] on div at bounding box center [29, 231] width 10 height 10
click at [196, 467] on div "Shapes" at bounding box center [205, 560] width 27 height 8
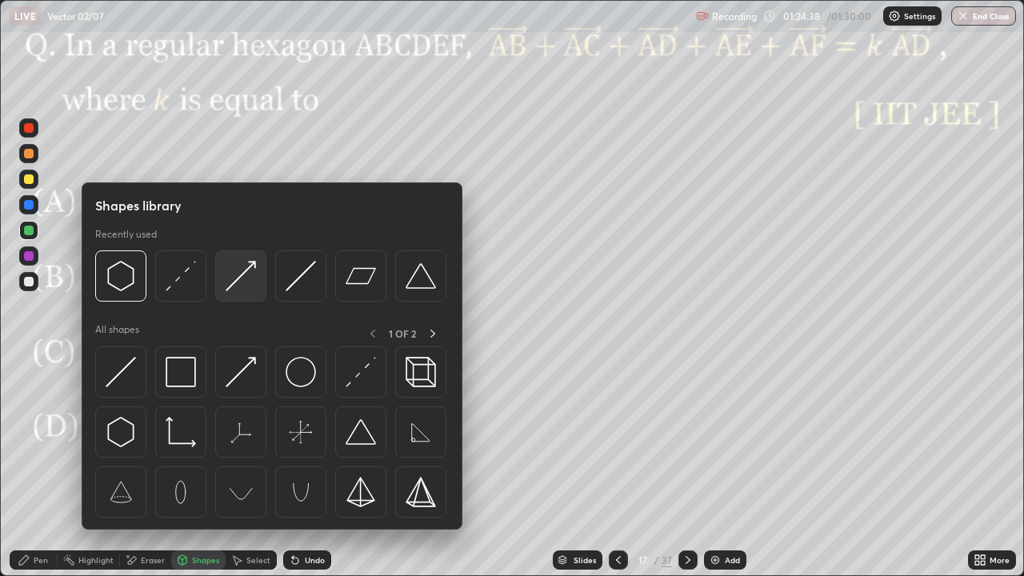
click at [233, 277] on img at bounding box center [241, 276] width 30 height 30
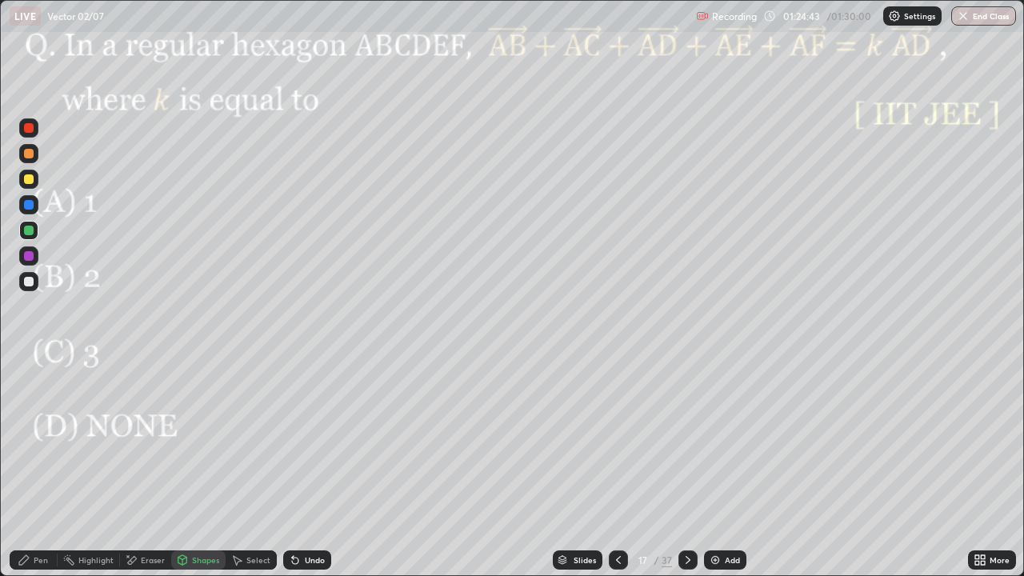
click at [34, 467] on div "Pen" at bounding box center [41, 560] width 14 height 8
click at [200, 467] on div "Shapes" at bounding box center [205, 560] width 27 height 8
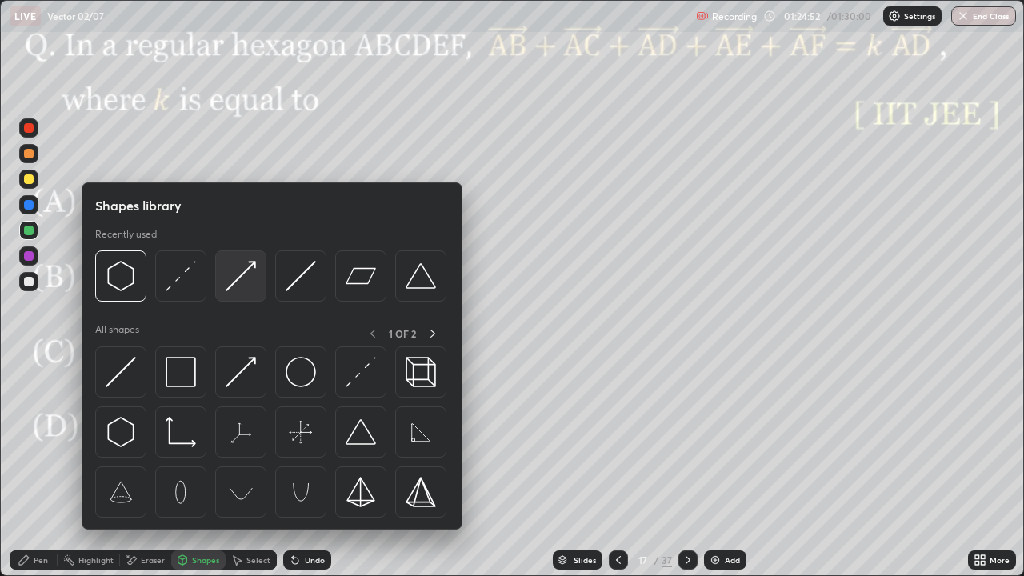
click at [235, 277] on img at bounding box center [241, 276] width 30 height 30
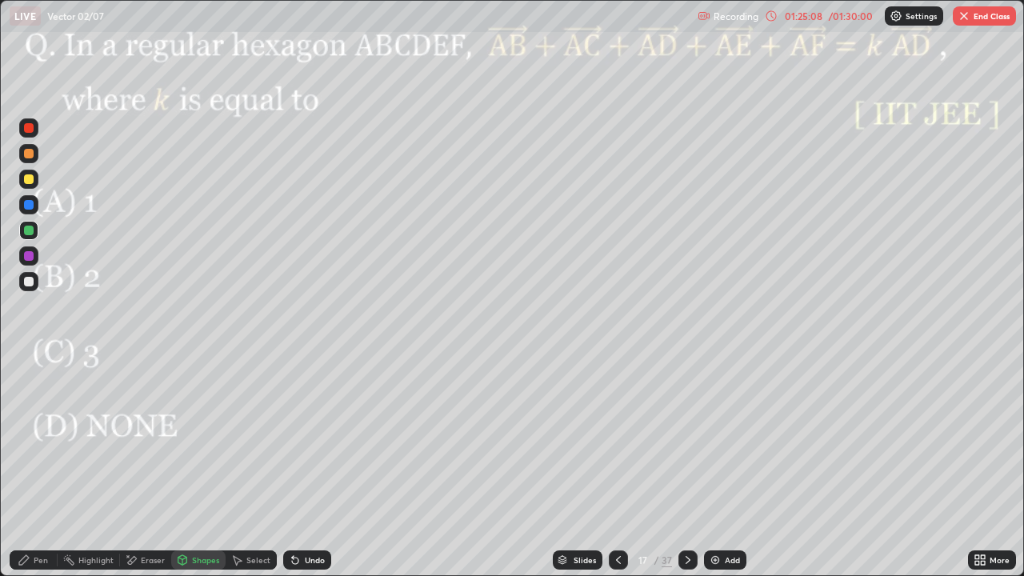
click at [29, 232] on div at bounding box center [29, 231] width 10 height 10
click at [310, 467] on div "Undo" at bounding box center [307, 559] width 48 height 19
click at [38, 467] on div "Pen" at bounding box center [41, 560] width 14 height 8
click at [22, 234] on div at bounding box center [28, 230] width 19 height 19
click at [26, 158] on div at bounding box center [29, 154] width 10 height 10
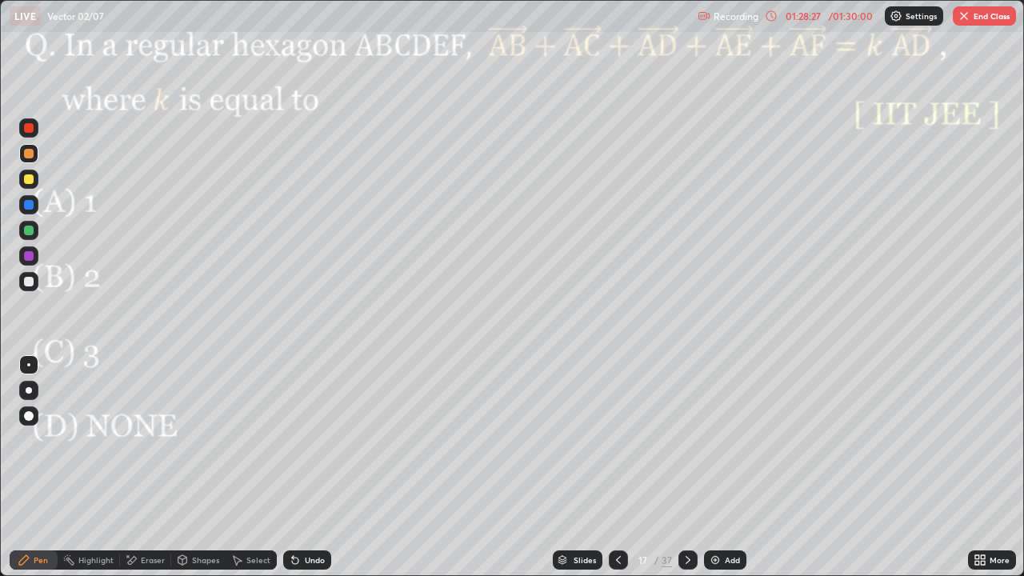
click at [31, 206] on div at bounding box center [29, 205] width 10 height 10
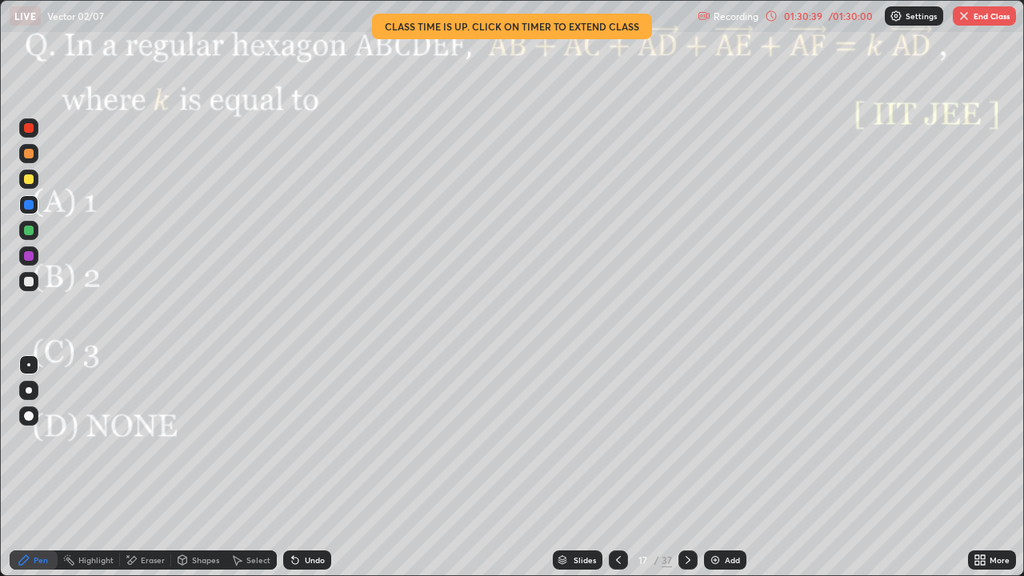
click at [151, 467] on div "Eraser" at bounding box center [153, 560] width 24 height 8
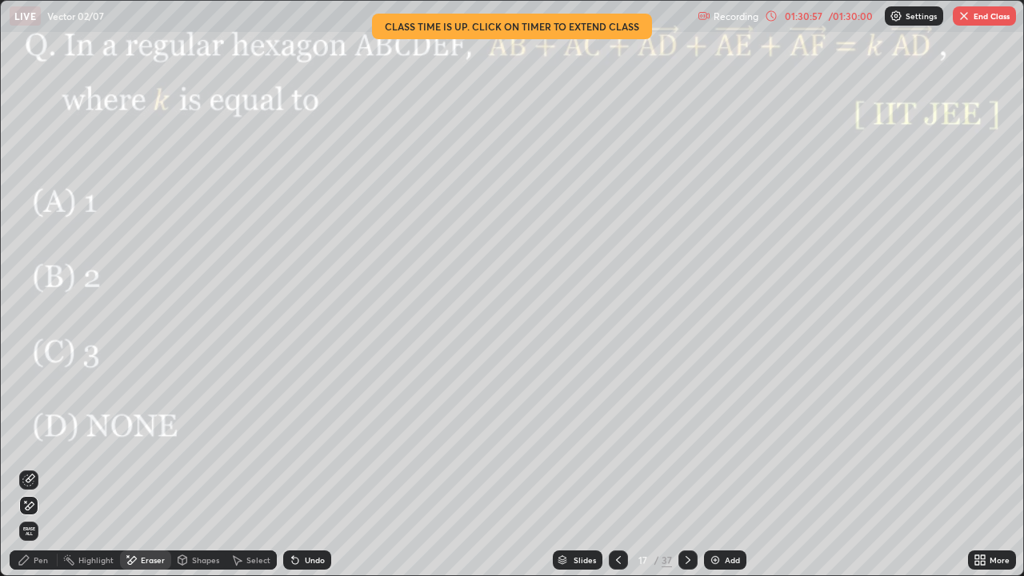
click at [39, 467] on div "Pen" at bounding box center [41, 560] width 14 height 8
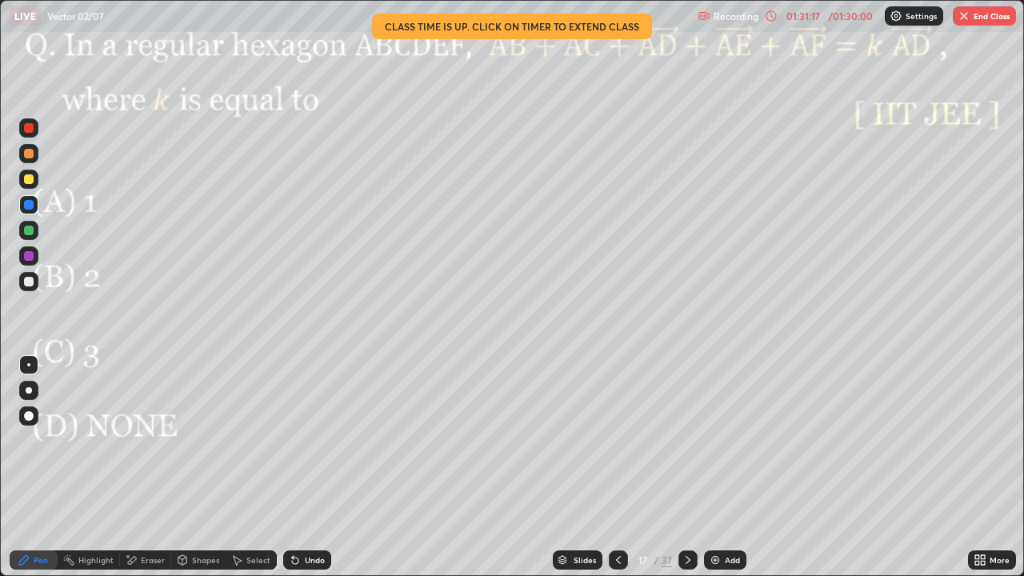
click at [975, 22] on button "End Class" at bounding box center [984, 15] width 63 height 19
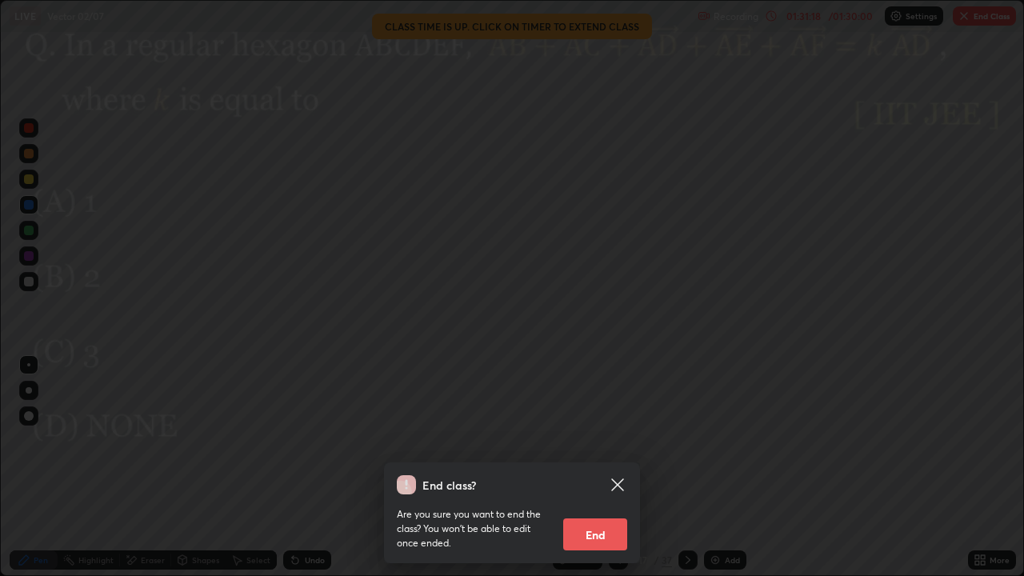
click at [605, 467] on button "End" at bounding box center [595, 534] width 64 height 32
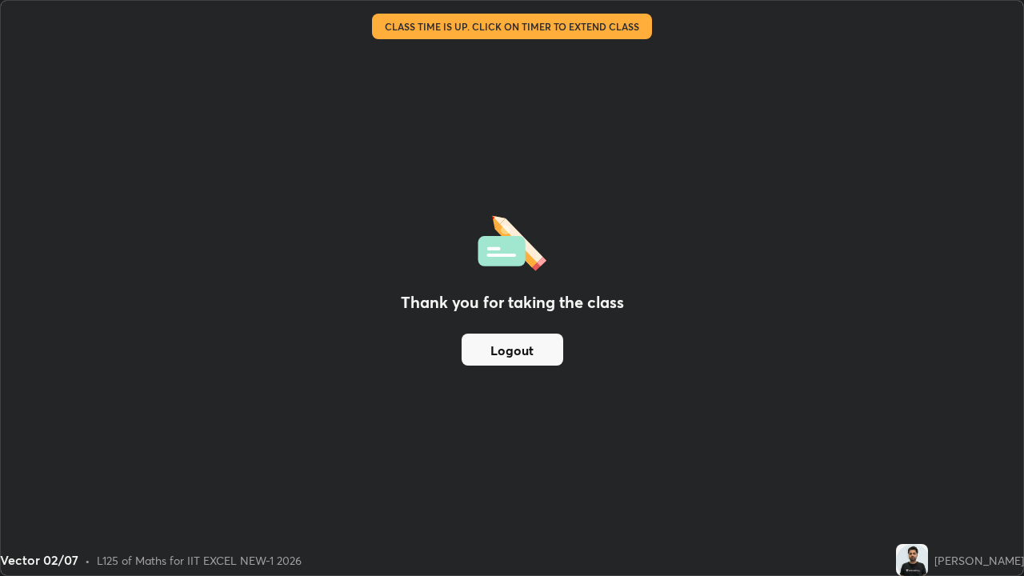
click at [509, 344] on button "Logout" at bounding box center [512, 350] width 102 height 32
